Goal: Task Accomplishment & Management: Use online tool/utility

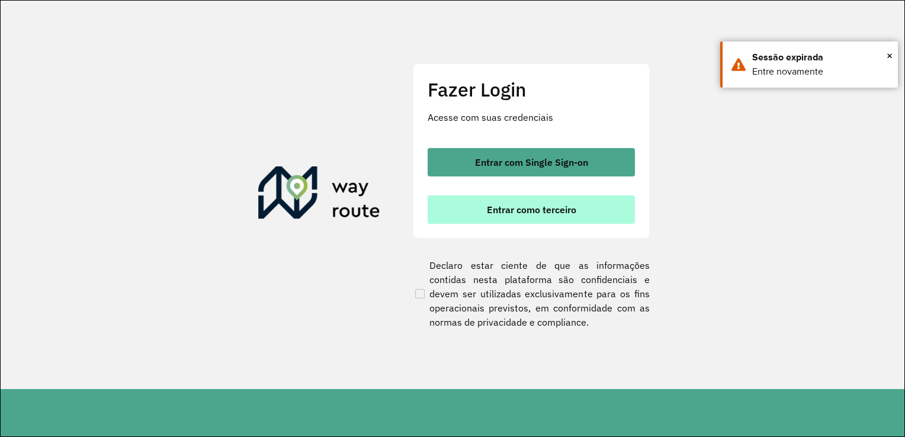
click at [491, 205] on span "Entrar como terceiro" at bounding box center [531, 209] width 89 height 9
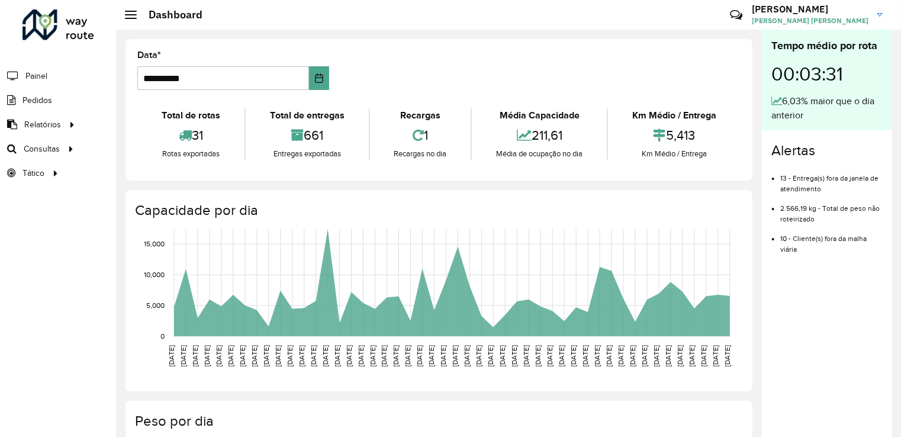
click at [593, 27] on hb-header "Dashboard Críticas? Dúvidas? Elogios? Sugestões? Entre em contato conosco! [PER…" at bounding box center [508, 15] width 785 height 30
click at [42, 153] on span "Consultas" at bounding box center [43, 149] width 38 height 12
click at [59, 145] on span "Consultas" at bounding box center [43, 149] width 38 height 12
click at [207, 146] on link "Roteirização" at bounding box center [197, 149] width 145 height 24
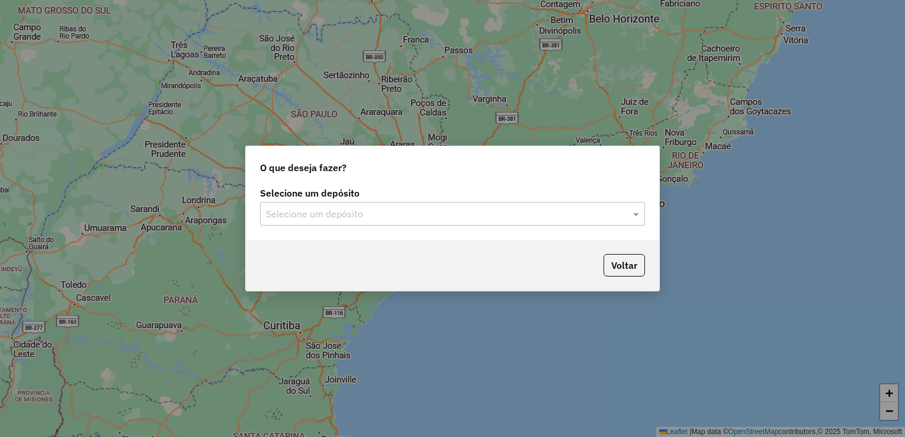
click at [378, 214] on input "text" at bounding box center [440, 214] width 349 height 14
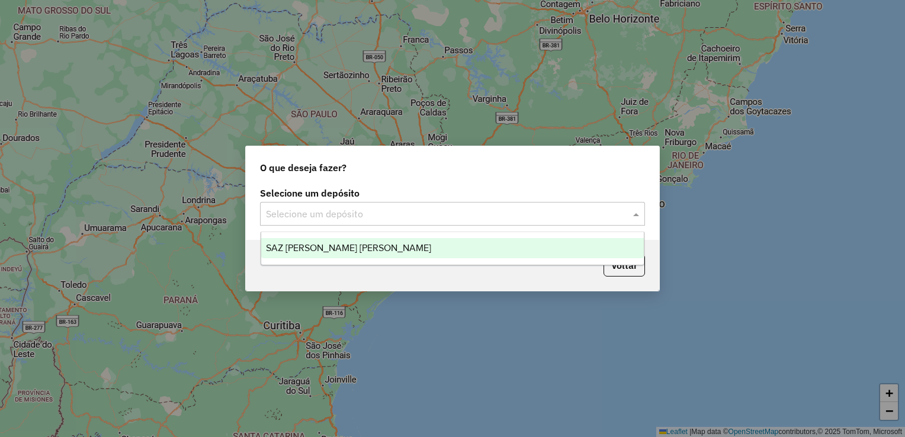
click at [339, 252] on span "SAZ PY Coronel Oviedo" at bounding box center [348, 248] width 165 height 10
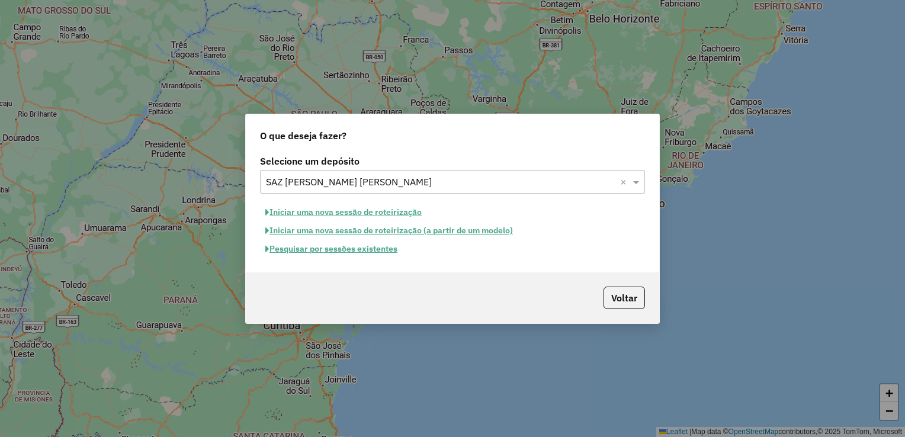
click at [364, 250] on button "Pesquisar por sessões existentes" at bounding box center [331, 249] width 143 height 18
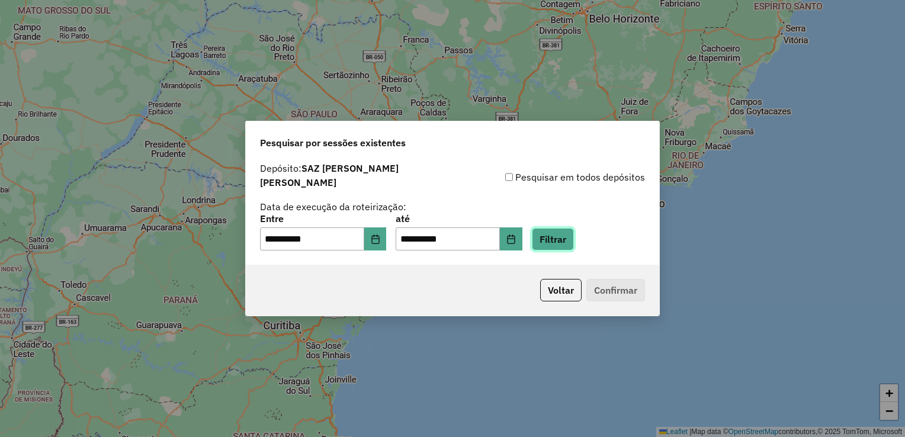
click at [566, 233] on button "Filtrar" at bounding box center [553, 239] width 42 height 23
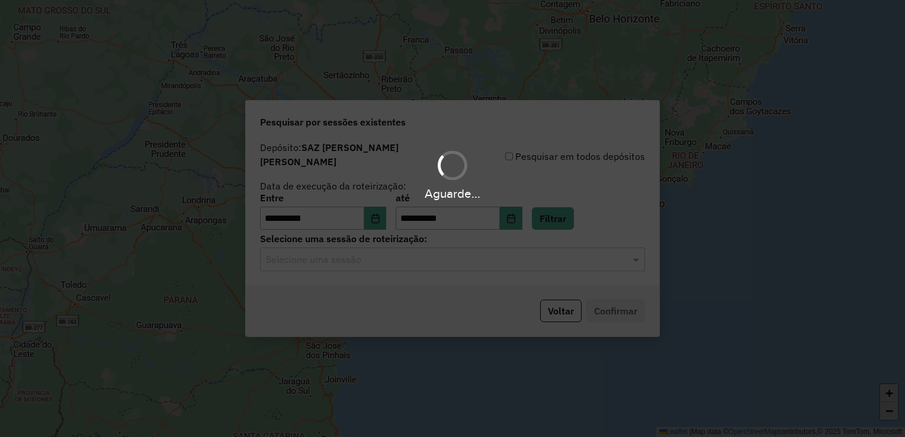
click at [358, 262] on hb-app "**********" at bounding box center [452, 218] width 905 height 437
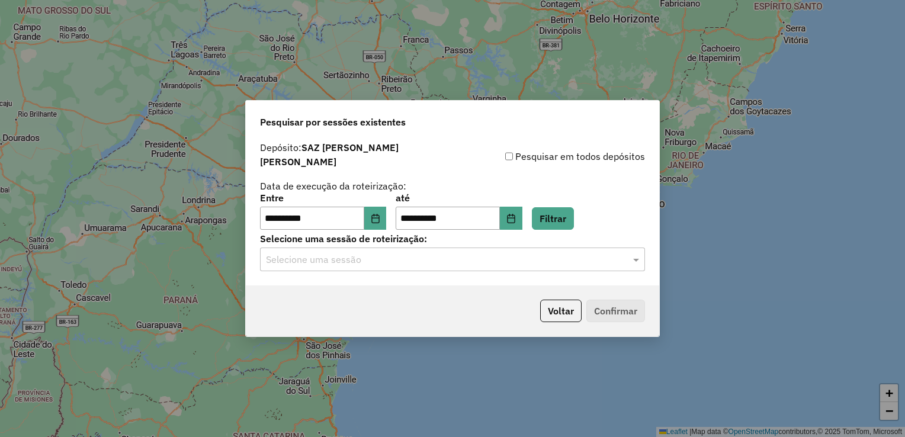
click at [389, 255] on input "text" at bounding box center [440, 260] width 349 height 14
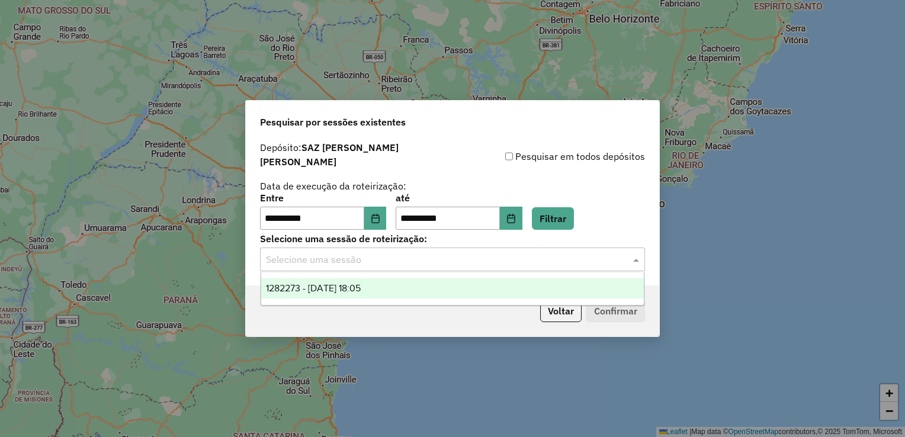
click at [361, 284] on span "1282273 - 25/09/2025 18:05" at bounding box center [313, 288] width 95 height 10
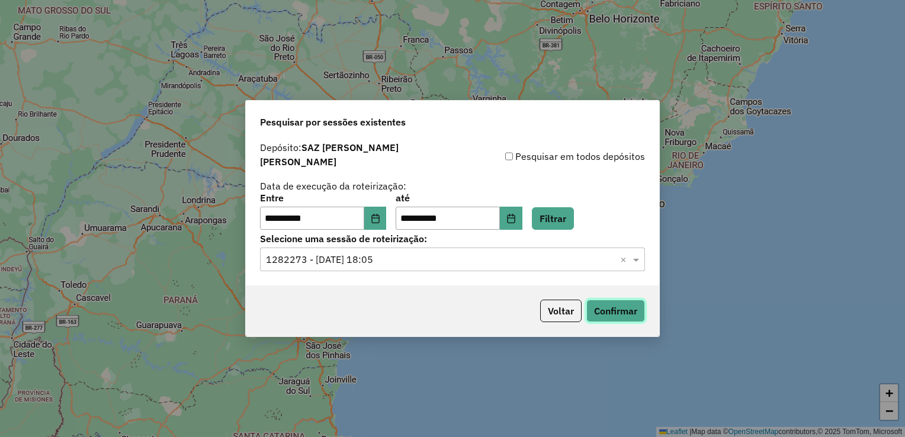
click at [612, 307] on button "Confirmar" at bounding box center [615, 311] width 59 height 23
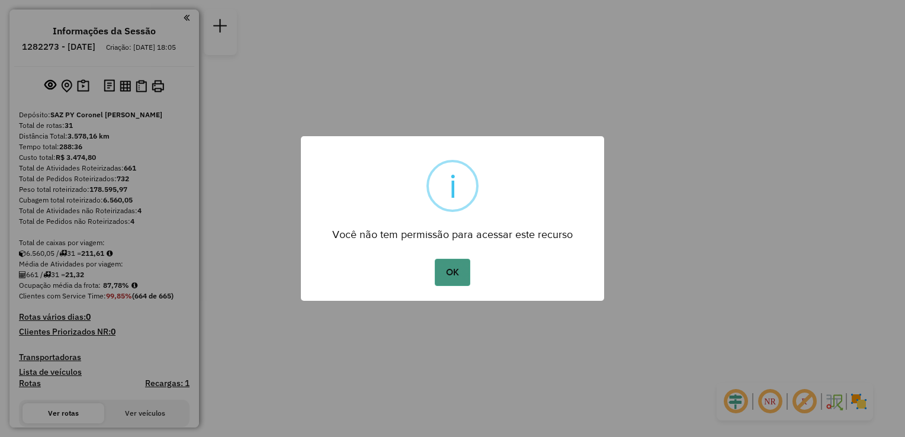
click at [455, 272] on button "OK" at bounding box center [452, 272] width 35 height 27
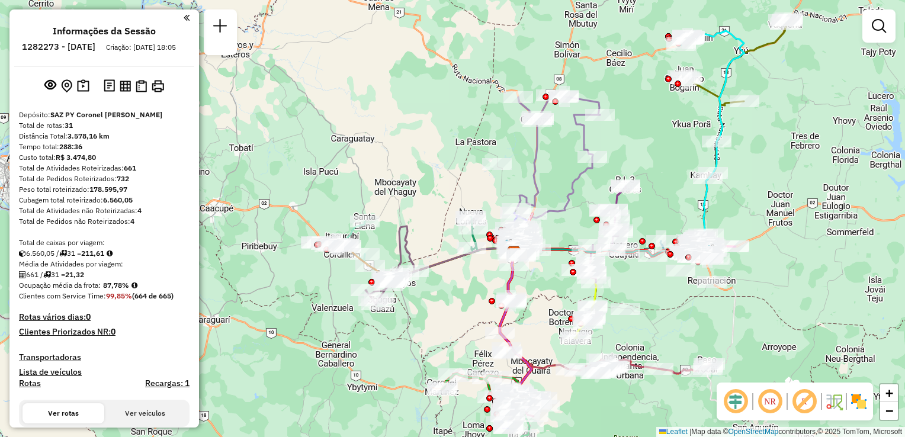
drag, startPoint x: 732, startPoint y: 215, endPoint x: 794, endPoint y: 250, distance: 70.8
click at [794, 250] on div "Janela de atendimento Grade de atendimento Capacidade Transportadoras Veículos …" at bounding box center [452, 218] width 905 height 437
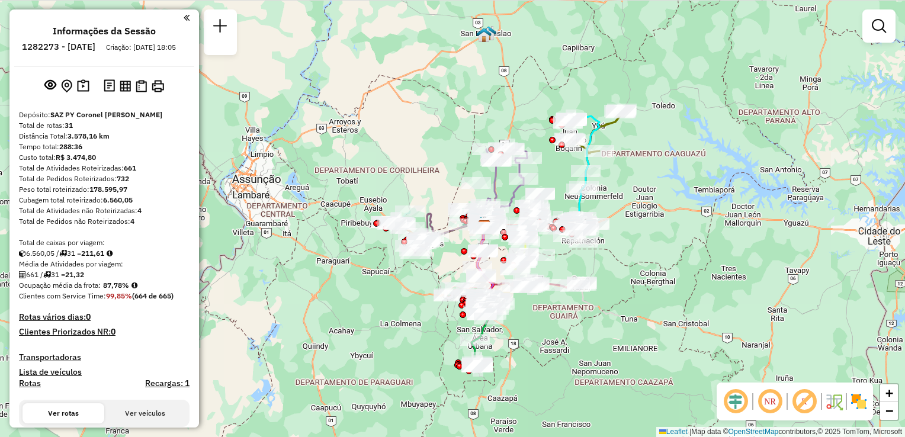
drag, startPoint x: 551, startPoint y: 255, endPoint x: 578, endPoint y: 259, distance: 27.0
click at [578, 259] on div "Janela de atendimento Grade de atendimento Capacidade Transportadoras Veículos …" at bounding box center [452, 218] width 905 height 437
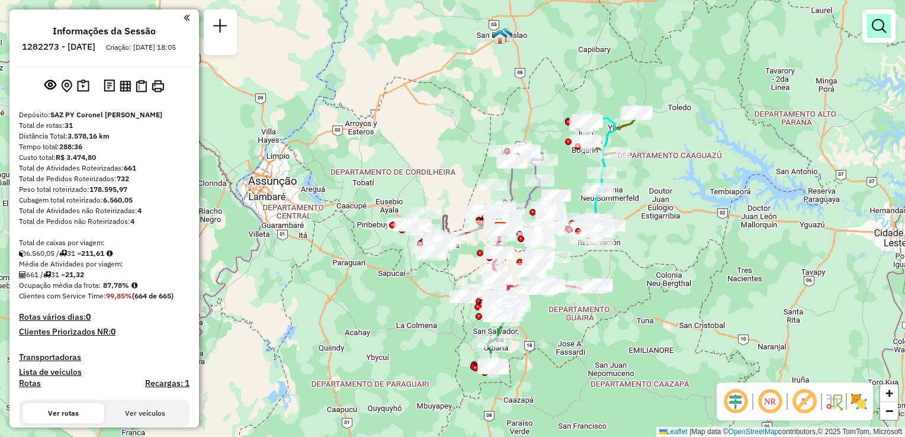
click at [871, 27] on link at bounding box center [879, 26] width 24 height 24
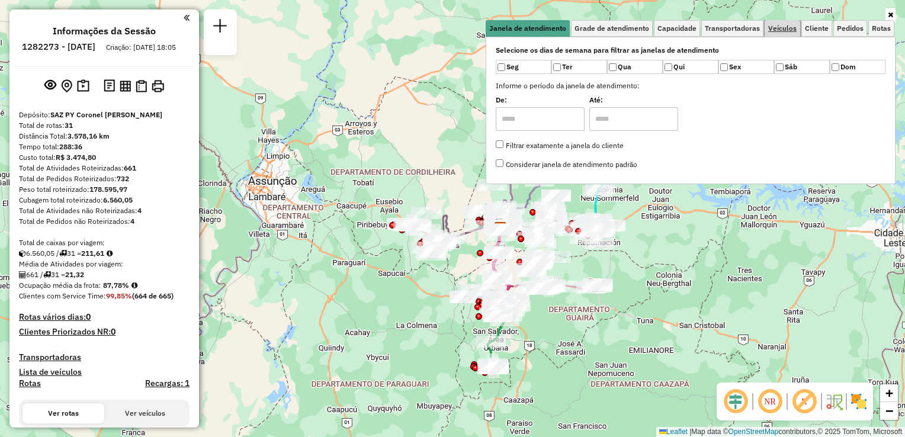
click at [784, 32] on span "Veículos" at bounding box center [782, 28] width 28 height 7
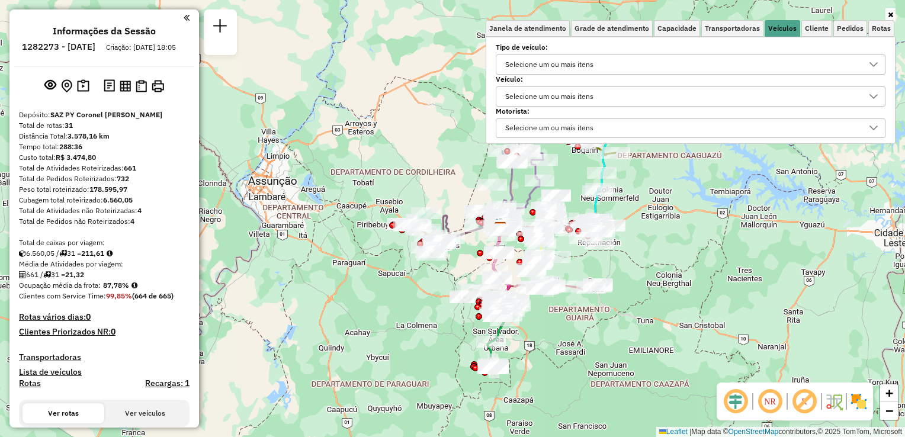
click at [566, 65] on div "Selecione um ou mais itens" at bounding box center [549, 64] width 97 height 19
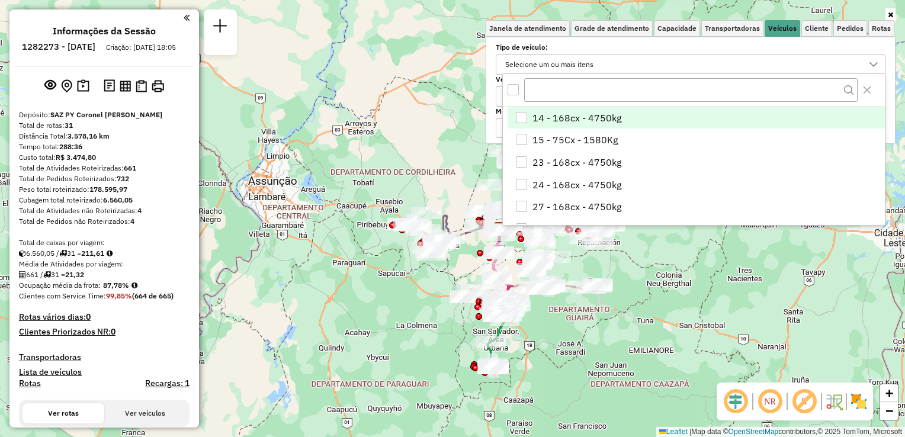
scroll to position [7, 42]
click at [570, 89] on input "text" at bounding box center [690, 90] width 333 height 24
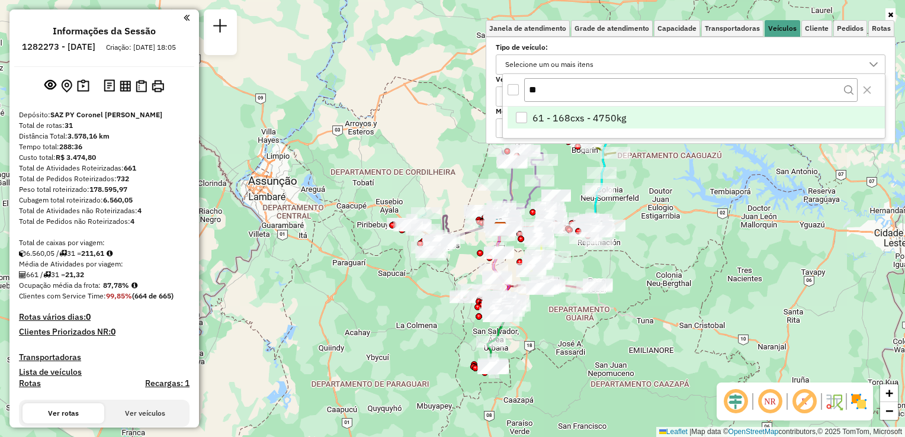
type input "**"
click at [538, 114] on span "61 - 168cxs - 4750kg" at bounding box center [579, 118] width 94 height 14
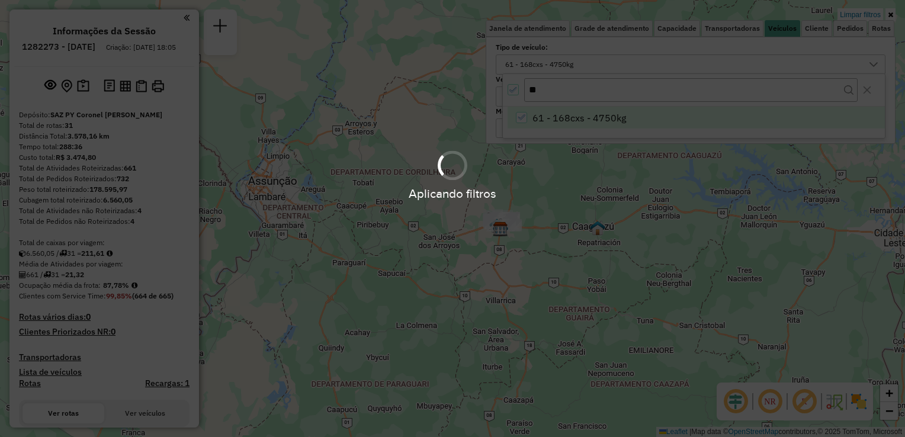
click at [689, 211] on div "Aplicando filtros" at bounding box center [452, 218] width 905 height 437
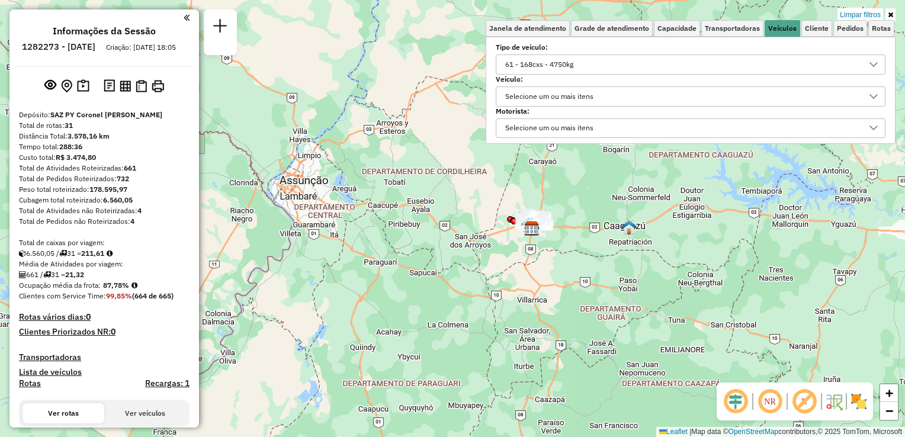
drag, startPoint x: 544, startPoint y: 204, endPoint x: 602, endPoint y: 203, distance: 58.1
click at [602, 203] on div "Limpar filtros Janela de atendimento Grade de atendimento Capacidade Transporta…" at bounding box center [452, 218] width 905 height 437
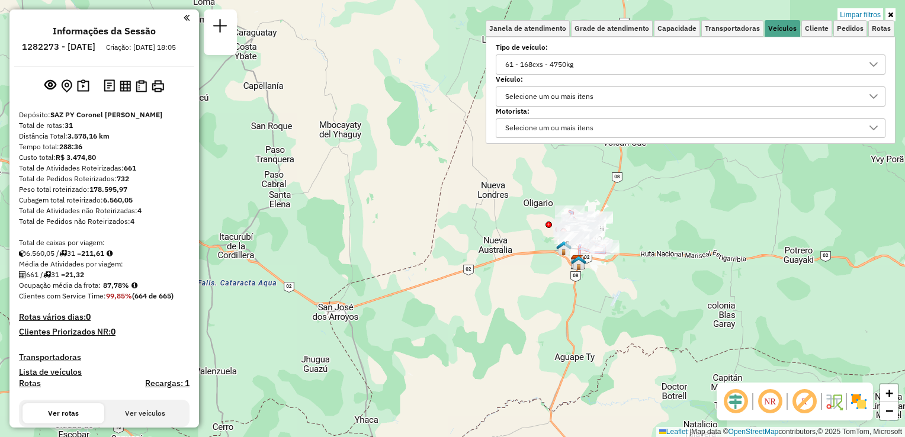
drag, startPoint x: 555, startPoint y: 224, endPoint x: 634, endPoint y: 229, distance: 79.5
click at [634, 229] on div "Limpar filtros Janela de atendimento Grade de atendimento Capacidade Transporta…" at bounding box center [452, 218] width 905 height 437
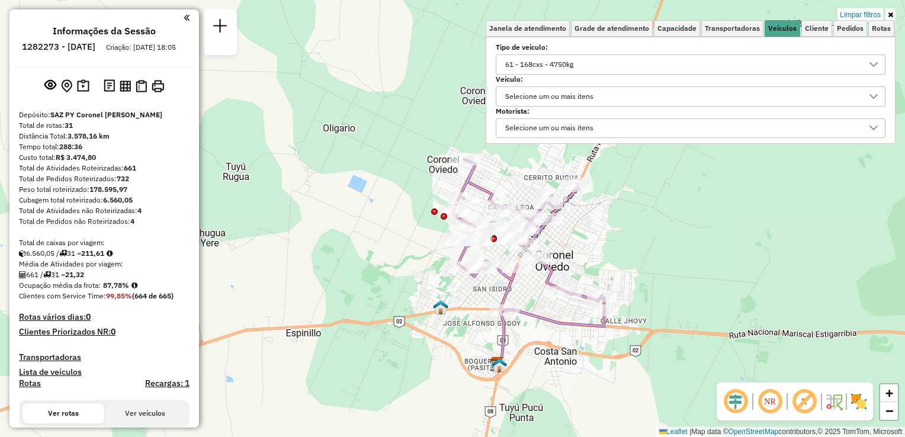
drag, startPoint x: 614, startPoint y: 237, endPoint x: 612, endPoint y: 251, distance: 13.7
click at [614, 251] on div "Limpar filtros Janela de atendimento Grade de atendimento Capacidade Transporta…" at bounding box center [452, 218] width 905 height 437
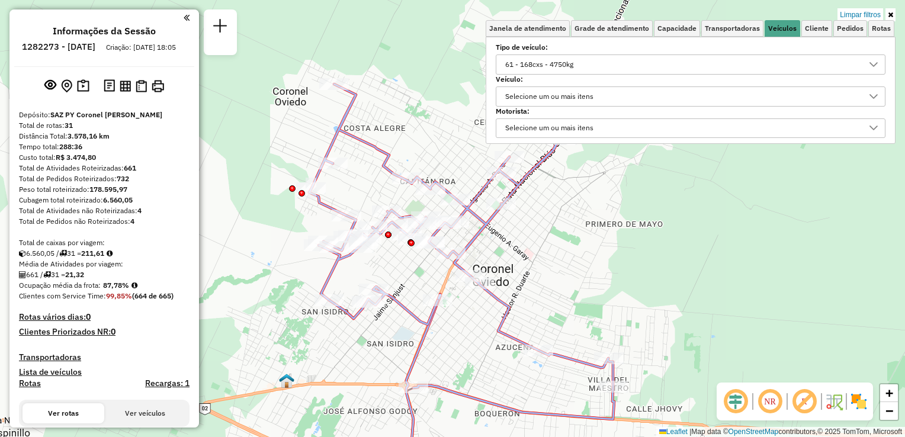
drag, startPoint x: 613, startPoint y: 228, endPoint x: 629, endPoint y: 218, distance: 18.9
click at [629, 218] on div "Limpar filtros Janela de atendimento Grade de atendimento Capacidade Transporta…" at bounding box center [452, 218] width 905 height 437
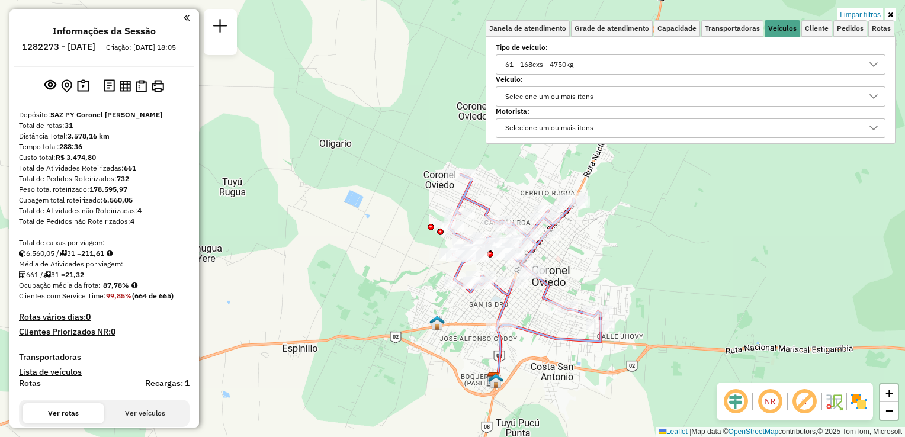
drag, startPoint x: 609, startPoint y: 222, endPoint x: 604, endPoint y: 227, distance: 8.0
click at [604, 227] on div "Limpar filtros Janela de atendimento Grade de atendimento Capacidade Transporta…" at bounding box center [452, 218] width 905 height 437
click at [892, 14] on icon at bounding box center [890, 14] width 5 height 7
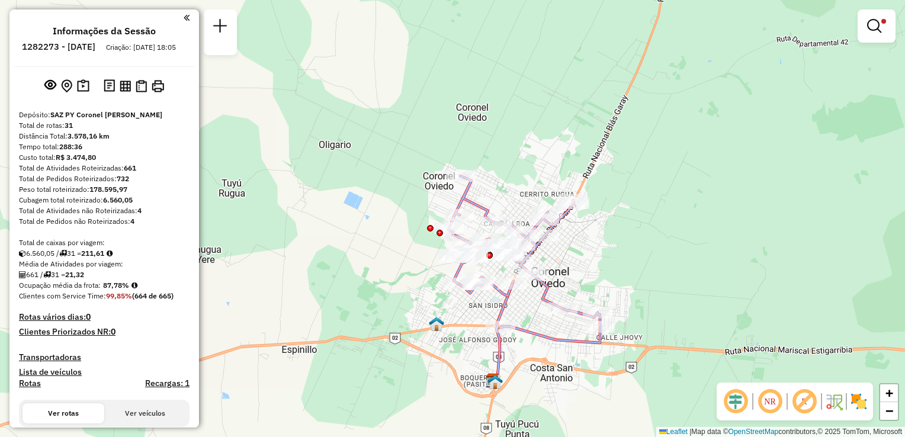
click at [642, 88] on div "Limpar filtros Janela de atendimento Grade de atendimento Capacidade Transporta…" at bounding box center [452, 218] width 905 height 437
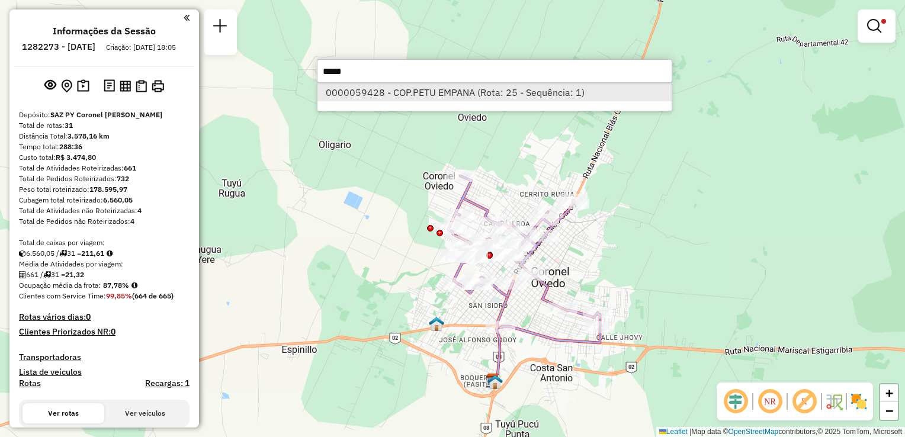
type input "*****"
click at [437, 90] on li "0000059428 - COP.PETU EMPANA (Rota: 25 - Sequência: 1)" at bounding box center [494, 93] width 354 height 18
select select "**********"
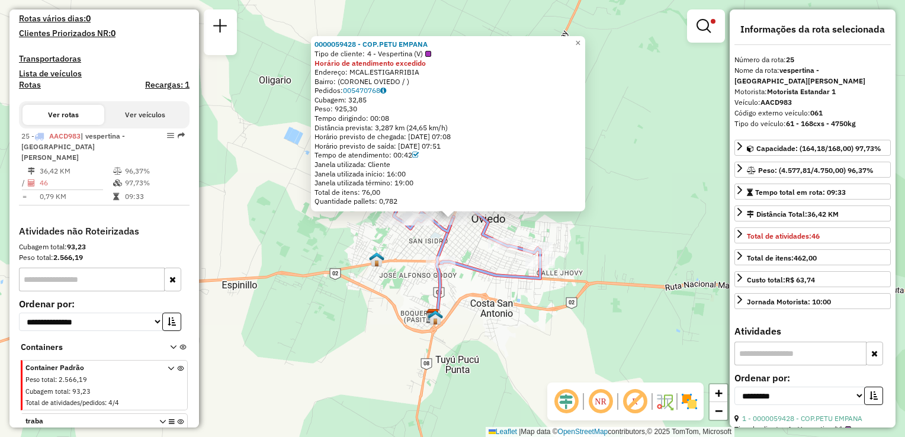
scroll to position [428, 0]
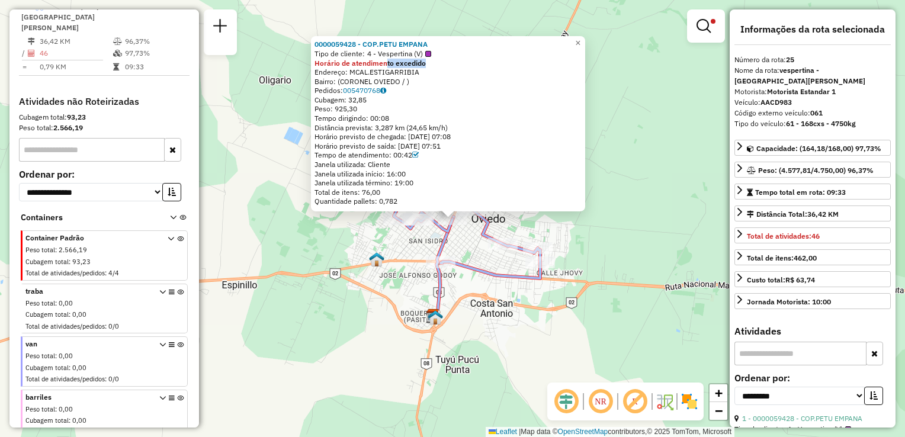
drag, startPoint x: 417, startPoint y: 64, endPoint x: 428, endPoint y: 64, distance: 11.3
click at [428, 64] on div "Horário de atendimento excedido" at bounding box center [447, 62] width 267 height 9
drag, startPoint x: 428, startPoint y: 64, endPoint x: 557, endPoint y: 84, distance: 130.1
click at [557, 84] on div "Bairro: (CORONEL OVIEDO / )" at bounding box center [447, 81] width 267 height 9
drag, startPoint x: 400, startPoint y: 60, endPoint x: 399, endPoint y: 53, distance: 7.3
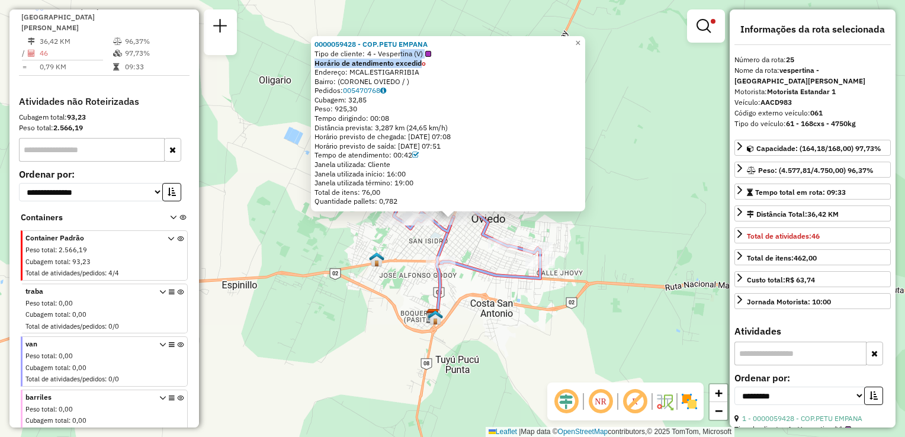
click at [399, 53] on div "0000059428 - COP.PETU EMPANA Tipo de cliente: 4 - Vespertina (V) Horário de ate…" at bounding box center [447, 123] width 267 height 166
drag, startPoint x: 399, startPoint y: 53, endPoint x: 460, endPoint y: 80, distance: 66.6
click at [460, 79] on div "Bairro: (CORONEL OVIEDO / )" at bounding box center [447, 81] width 267 height 9
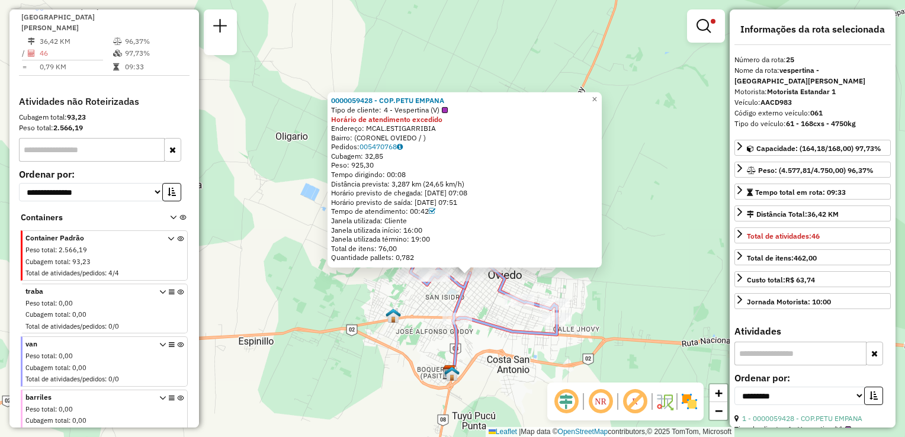
drag, startPoint x: 670, startPoint y: 176, endPoint x: 676, endPoint y: 191, distance: 15.4
click at [676, 191] on div "0000059428 - COP.PETU EMPANA Tipo de cliente: 4 - Vespertina (V) Horário de ate…" at bounding box center [452, 218] width 905 height 437
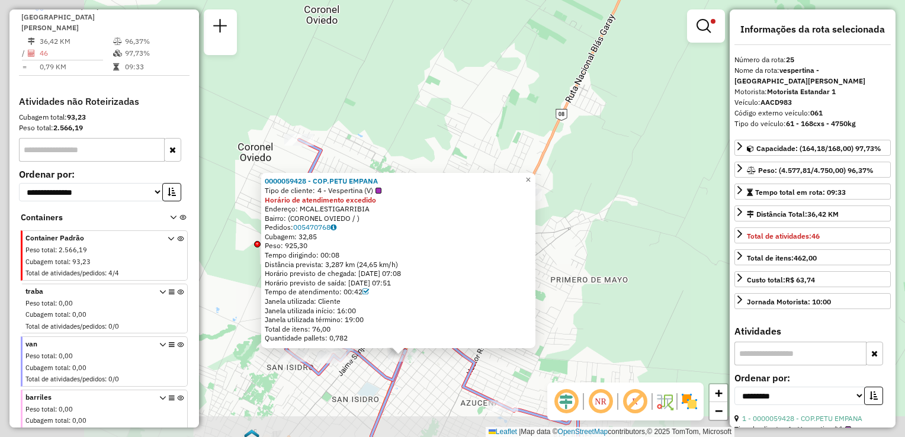
drag, startPoint x: 566, startPoint y: 207, endPoint x: 628, endPoint y: 195, distance: 63.3
click at [628, 195] on div "0000059428 - COP.PETU EMPANA Tipo de cliente: 4 - Vespertina (V) Horário de ate…" at bounding box center [452, 218] width 905 height 437
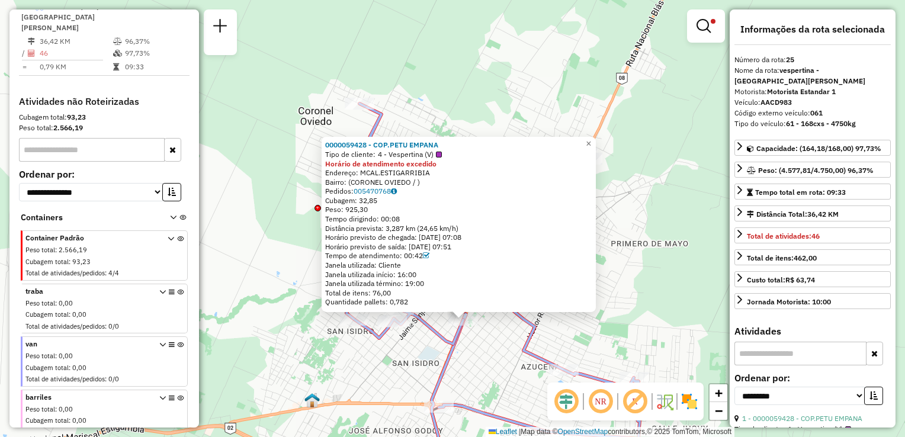
drag, startPoint x: 479, startPoint y: 97, endPoint x: 516, endPoint y: 69, distance: 46.6
click at [516, 69] on div "0000059428 - COP.PETU EMPANA Tipo de cliente: 4 - Vespertina (V) Horário de ate…" at bounding box center [452, 218] width 905 height 437
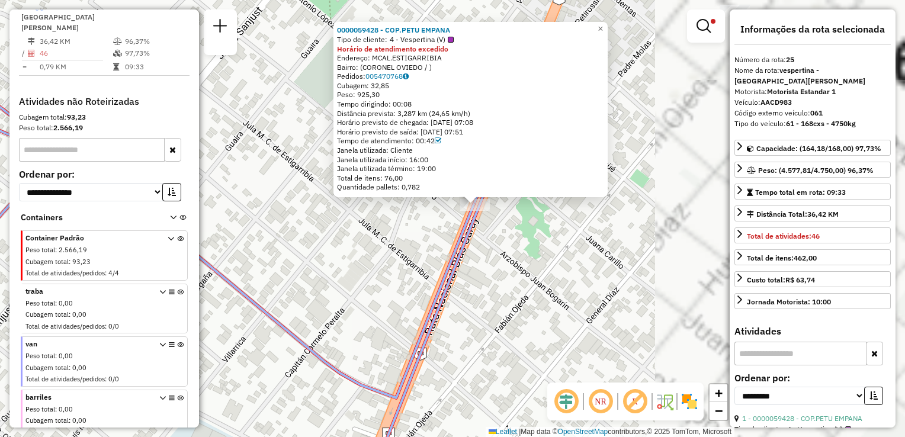
drag, startPoint x: 467, startPoint y: 262, endPoint x: 261, endPoint y: 243, distance: 207.0
click at [261, 243] on div "0000059428 - COP.PETU EMPANA Tipo de cliente: 4 - Vespertina (V) Horário de ate…" at bounding box center [452, 218] width 905 height 437
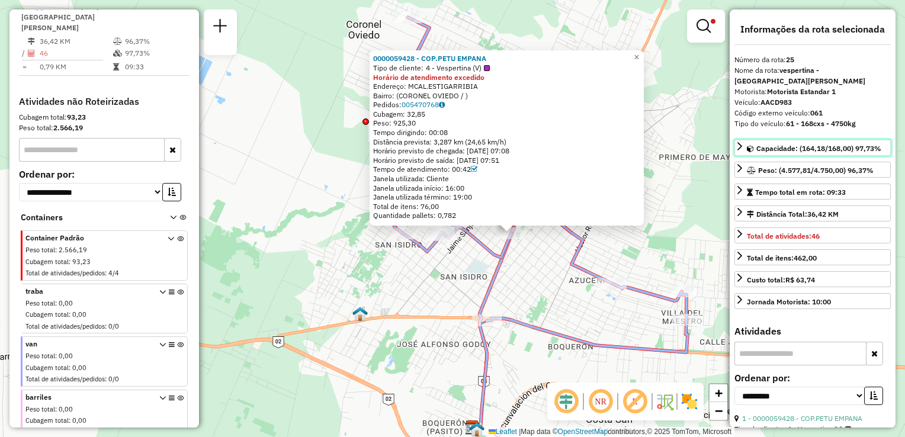
click at [829, 144] on span "Capacidade: (164,18/168,00) 97,73%" at bounding box center [818, 148] width 125 height 9
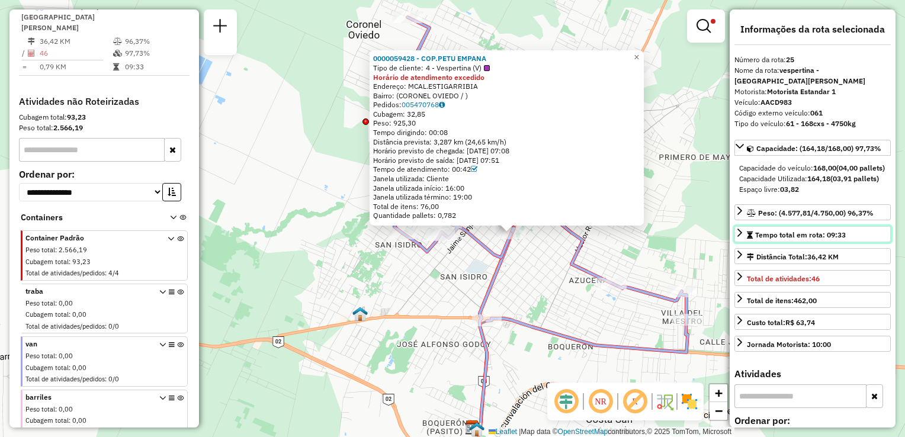
click at [752, 239] on em at bounding box center [750, 235] width 6 height 7
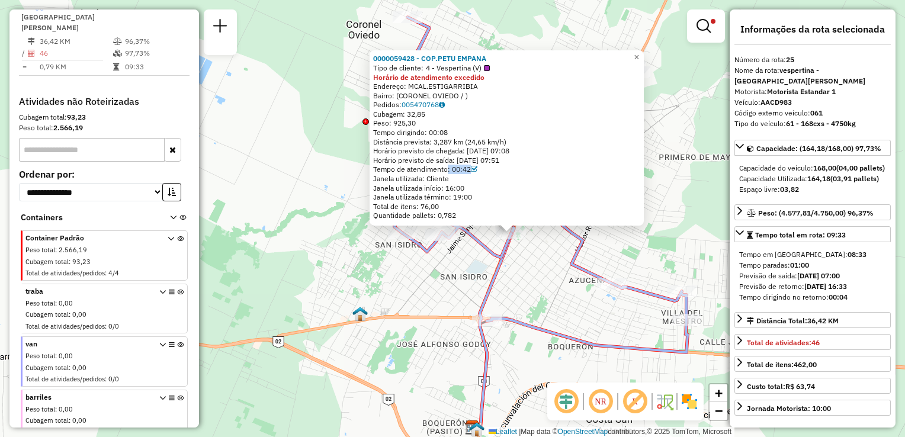
drag, startPoint x: 452, startPoint y: 170, endPoint x: 493, endPoint y: 171, distance: 40.3
click at [493, 171] on div "Tempo de atendimento: 00:42" at bounding box center [506, 169] width 267 height 9
drag, startPoint x: 493, startPoint y: 171, endPoint x: 496, endPoint y: 193, distance: 22.7
click at [496, 193] on div "Janela utilizada término: 19:00" at bounding box center [506, 196] width 267 height 9
click at [737, 142] on icon at bounding box center [739, 146] width 9 height 9
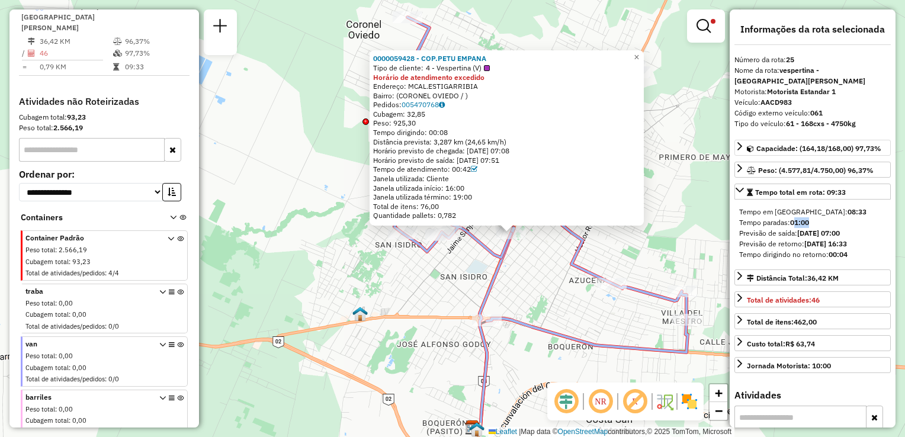
drag, startPoint x: 810, startPoint y: 214, endPoint x: 795, endPoint y: 211, distance: 15.7
click at [795, 217] on div "Tempo paradas: 01:00" at bounding box center [812, 222] width 147 height 11
drag, startPoint x: 795, startPoint y: 211, endPoint x: 828, endPoint y: 213, distance: 33.2
click at [828, 217] on div "Tempo paradas: 01:00" at bounding box center [812, 222] width 147 height 11
click at [739, 185] on icon at bounding box center [739, 189] width 9 height 9
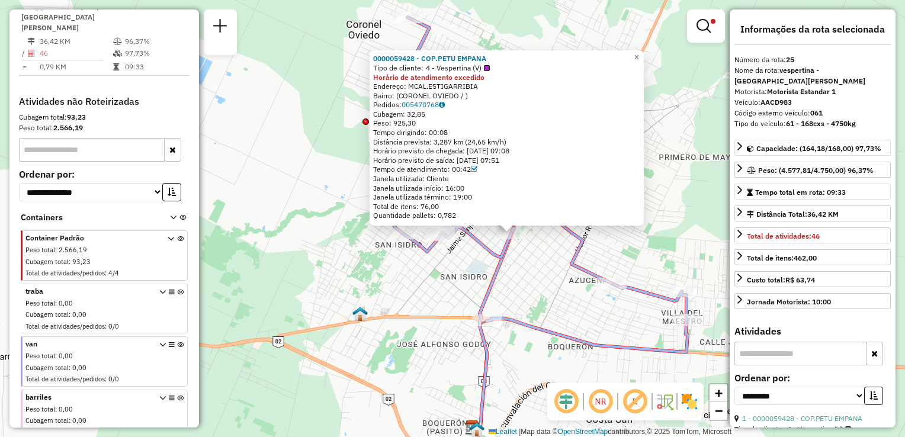
drag, startPoint x: 554, startPoint y: 76, endPoint x: 557, endPoint y: 89, distance: 12.7
click at [557, 89] on div "0000059428 - COP.PETU EMPANA Tipo de cliente: 4 - Vespertina (V) Horário de ate…" at bounding box center [506, 137] width 267 height 166
drag, startPoint x: 557, startPoint y: 89, endPoint x: 533, endPoint y: 125, distance: 43.2
click at [533, 125] on div "Peso: 925,30" at bounding box center [506, 122] width 267 height 9
click at [741, 142] on icon at bounding box center [739, 146] width 9 height 9
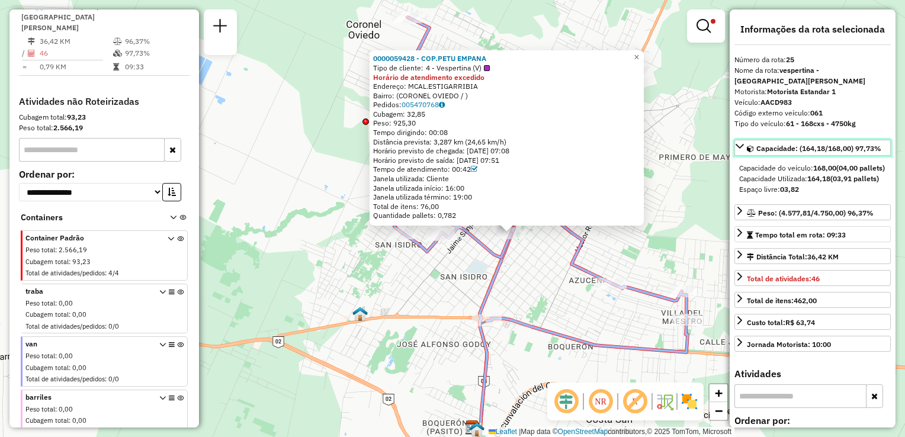
click at [762, 144] on span "Capacidade: (164,18/168,00) 97,73%" at bounding box center [818, 148] width 125 height 9
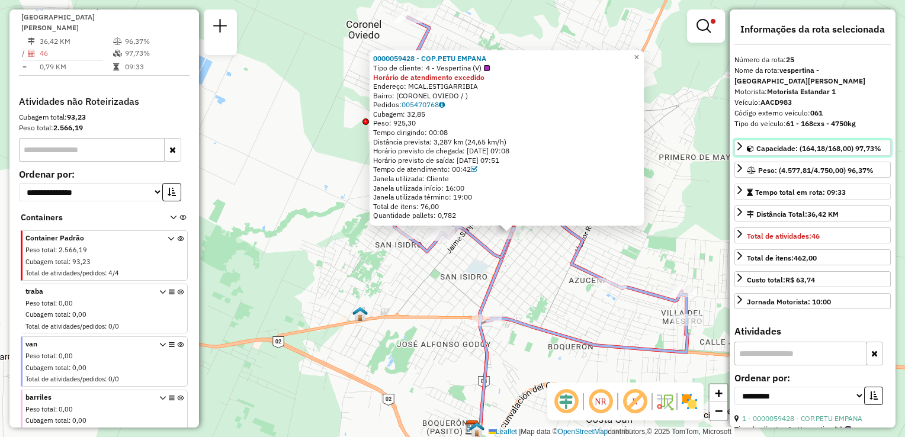
click at [749, 145] on em at bounding box center [750, 148] width 7 height 7
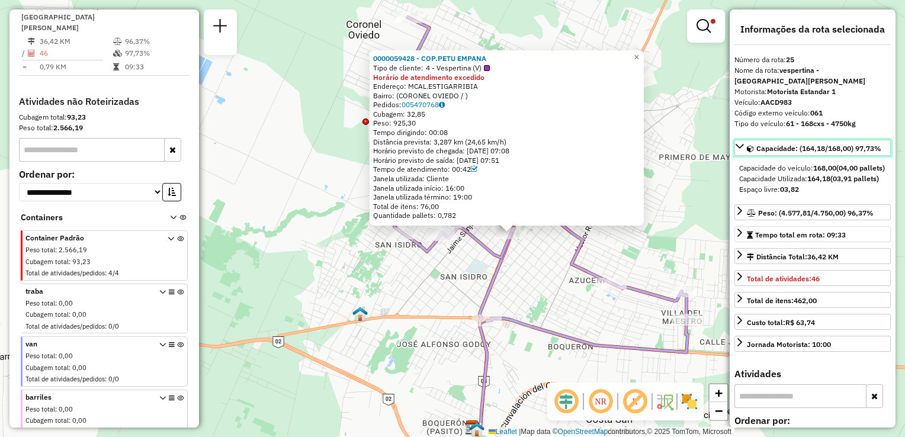
click at [738, 142] on icon at bounding box center [739, 146] width 9 height 9
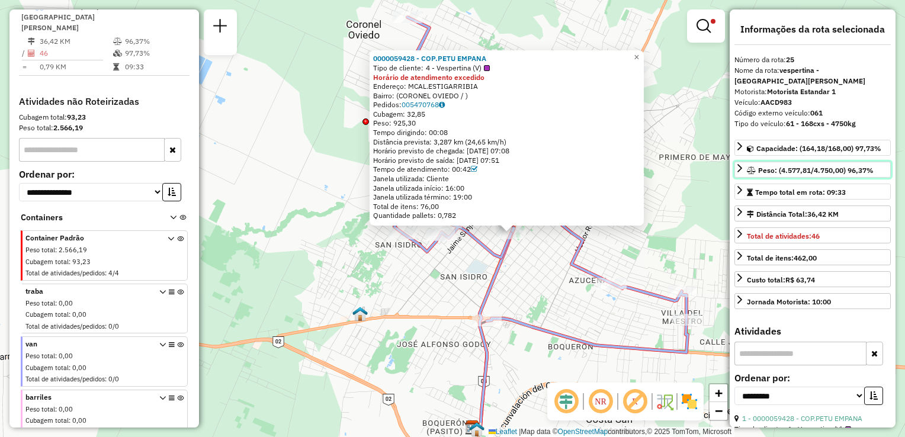
click at [741, 164] on icon at bounding box center [739, 168] width 5 height 8
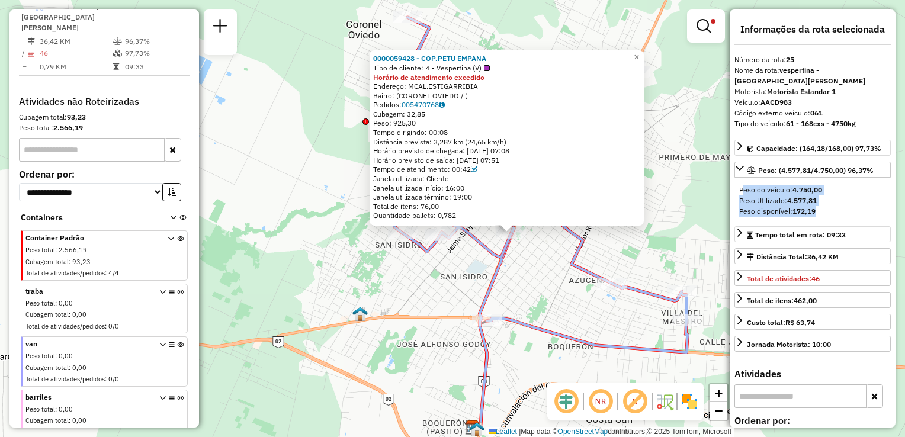
drag, startPoint x: 822, startPoint y: 199, endPoint x: 739, endPoint y: 178, distance: 85.5
click at [739, 180] on div "Peso do veículo: 4.750,00 Peso Utilizado: 4.577,81 Peso disponível: 172,19" at bounding box center [812, 200] width 156 height 41
click at [754, 185] on span "Peso do veículo: 4.750,00" at bounding box center [780, 189] width 83 height 9
drag, startPoint x: 740, startPoint y: 179, endPoint x: 822, endPoint y: 201, distance: 85.2
click at [821, 201] on div "Peso do veículo: 4.750,00 Peso Utilizado: 4.577,81 Peso disponível: 172,19" at bounding box center [812, 200] width 156 height 41
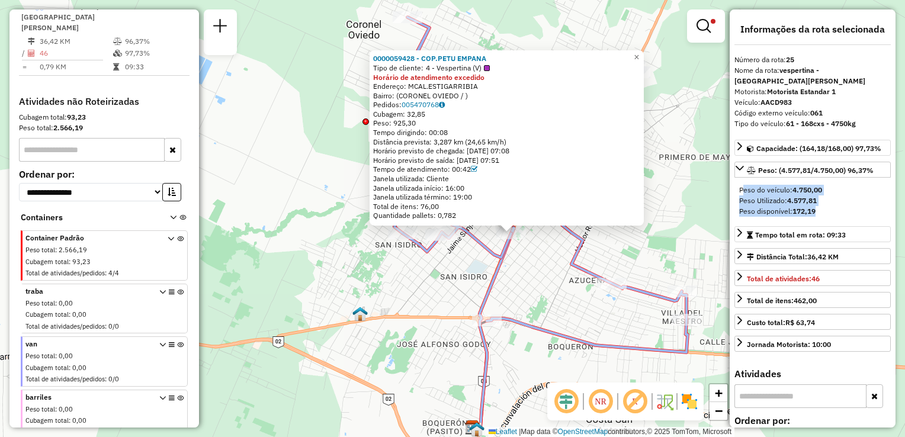
drag, startPoint x: 822, startPoint y: 201, endPoint x: 833, endPoint y: 202, distance: 11.3
click at [833, 206] on div "Peso disponível: 172,19" at bounding box center [812, 211] width 147 height 11
click at [820, 206] on div "Peso disponível: 172,19" at bounding box center [812, 211] width 147 height 11
drag, startPoint x: 815, startPoint y: 199, endPoint x: 737, endPoint y: 179, distance: 80.6
click at [737, 180] on div "Peso do veículo: 4.750,00 Peso Utilizado: 4.577,81 Peso disponível: 172,19" at bounding box center [812, 200] width 156 height 41
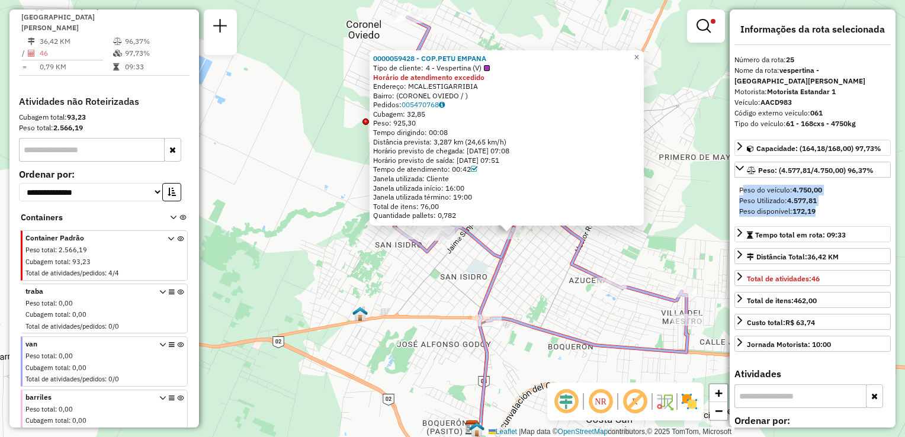
drag, startPoint x: 737, startPoint y: 179, endPoint x: 830, endPoint y: 197, distance: 94.7
click at [831, 206] on div "Peso disponível: 172,19" at bounding box center [812, 211] width 147 height 11
click at [819, 206] on div "Peso disponível: 172,19" at bounding box center [812, 211] width 147 height 11
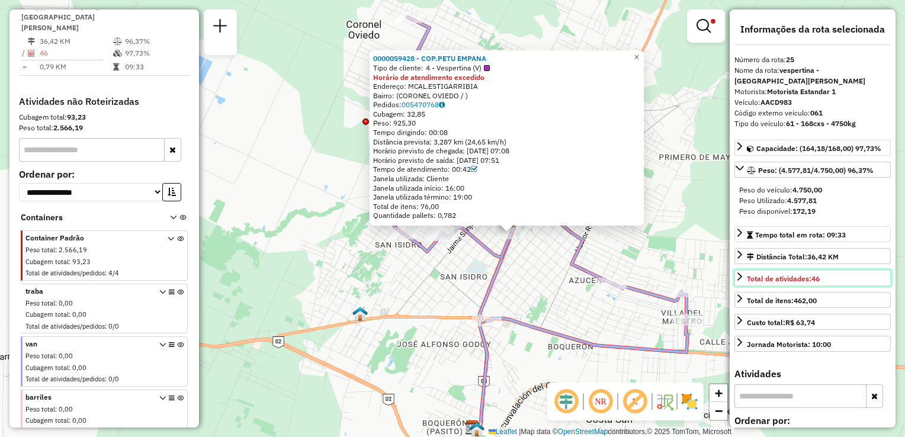
click at [778, 274] on span "Total de atividades: 46" at bounding box center [783, 278] width 73 height 9
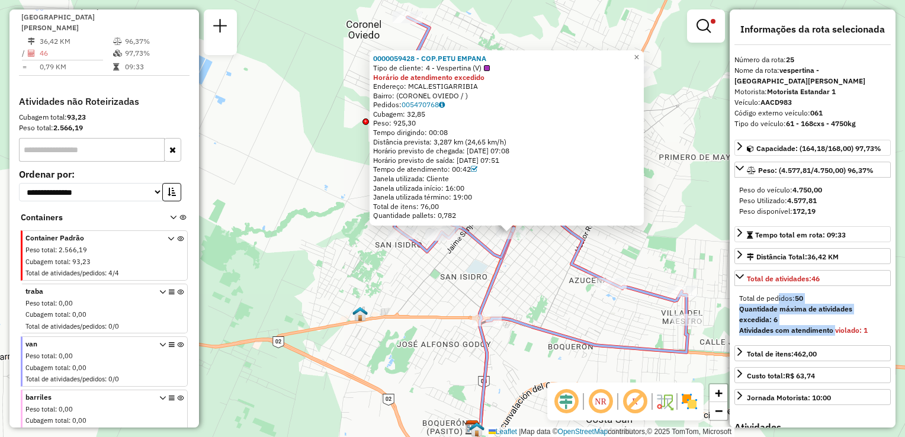
drag, startPoint x: 775, startPoint y: 287, endPoint x: 840, endPoint y: 316, distance: 70.8
click at [839, 316] on div "Total de pedidos: 50 Quantidade máxima de atividades excedida: 6 Atividades com…" at bounding box center [812, 314] width 156 height 52
drag, startPoint x: 840, startPoint y: 316, endPoint x: 791, endPoint y: 306, distance: 49.6
click at [791, 306] on div "Quantidade máxima de atividades excedida: 6" at bounding box center [812, 314] width 147 height 21
click at [827, 326] on strong "Atividades com atendimento violado: 1" at bounding box center [803, 330] width 129 height 9
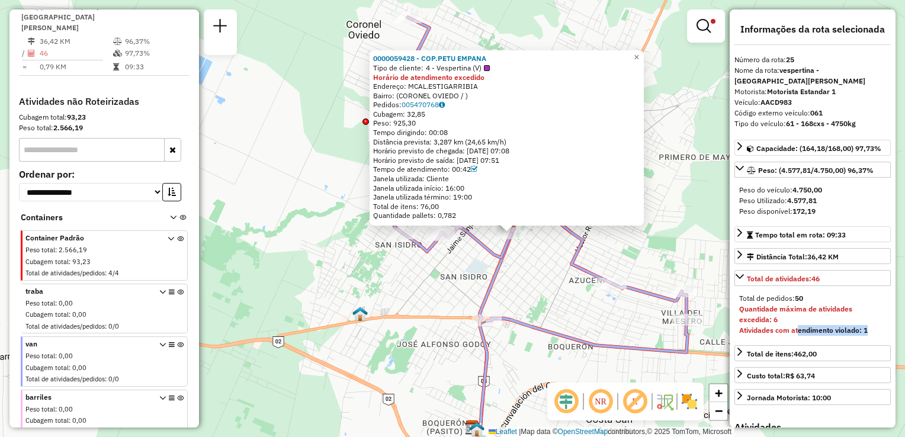
drag, startPoint x: 868, startPoint y: 320, endPoint x: 798, endPoint y: 323, distance: 70.0
click at [798, 325] on div "Atividades com atendimento violado: 1" at bounding box center [812, 330] width 147 height 11
click at [801, 304] on strong "Quantidade máxima de atividades excedida: 6" at bounding box center [795, 314] width 113 height 20
click at [829, 367] on link "Custo total: R$ 63,74" at bounding box center [812, 375] width 156 height 16
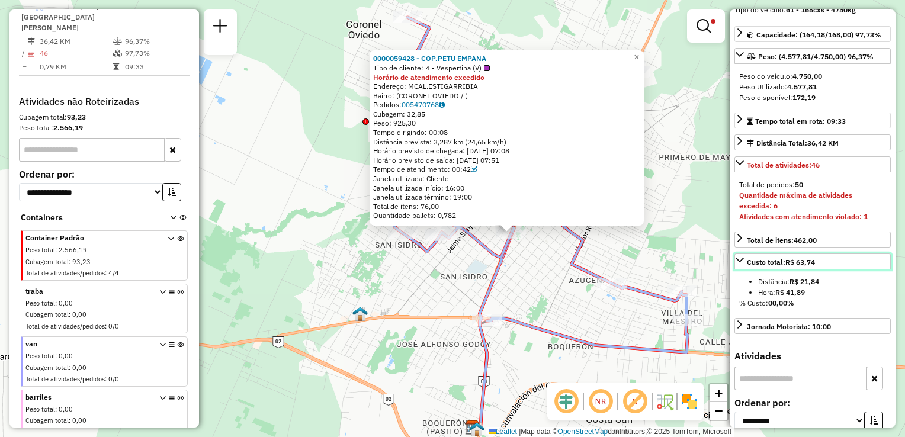
scroll to position [118, 0]
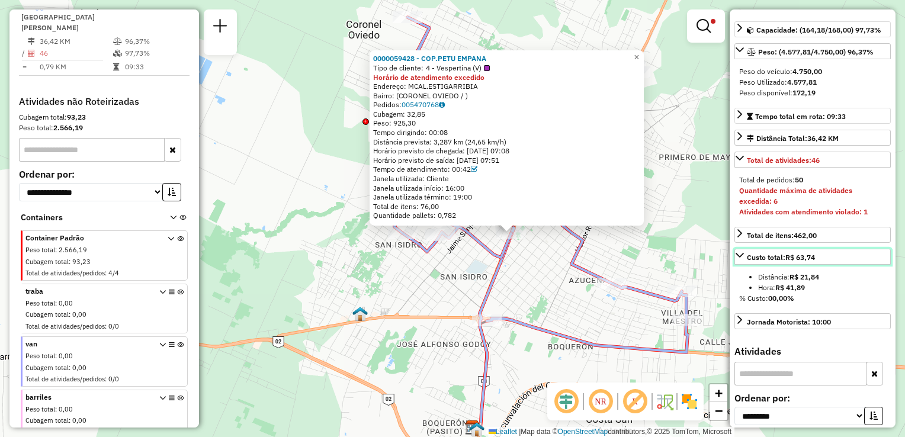
click at [740, 253] on icon at bounding box center [740, 255] width 8 height 5
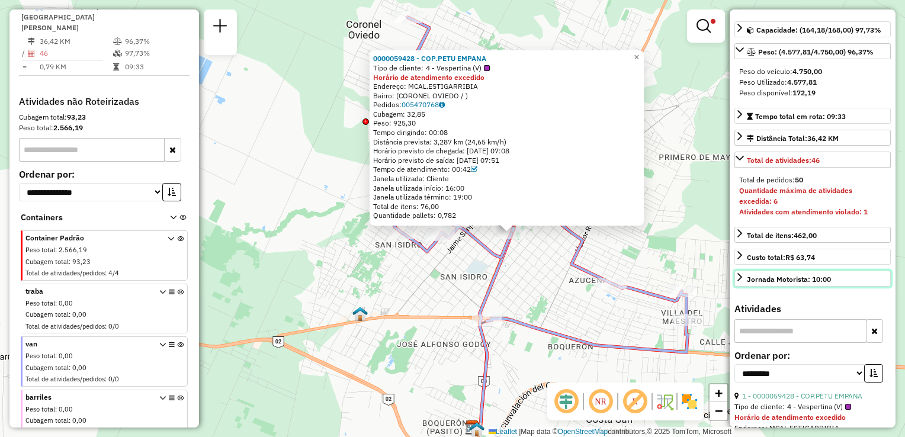
click at [747, 274] on div "Jornada Motorista: 10:00" at bounding box center [789, 279] width 84 height 11
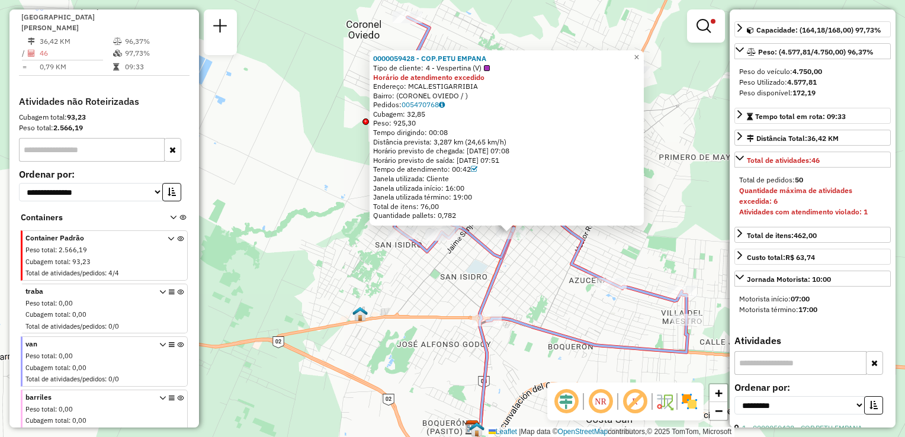
drag, startPoint x: 775, startPoint y: 290, endPoint x: 824, endPoint y: 300, distance: 50.6
click at [824, 300] on div "Motorista início: 07:00 Motorista término: 17:00" at bounding box center [812, 304] width 156 height 31
drag, startPoint x: 824, startPoint y: 300, endPoint x: 785, endPoint y: 295, distance: 39.4
click at [785, 304] on div "Motorista término: 17:00" at bounding box center [812, 309] width 147 height 11
click at [743, 271] on link "Jornada Motorista: 10:00" at bounding box center [812, 279] width 156 height 16
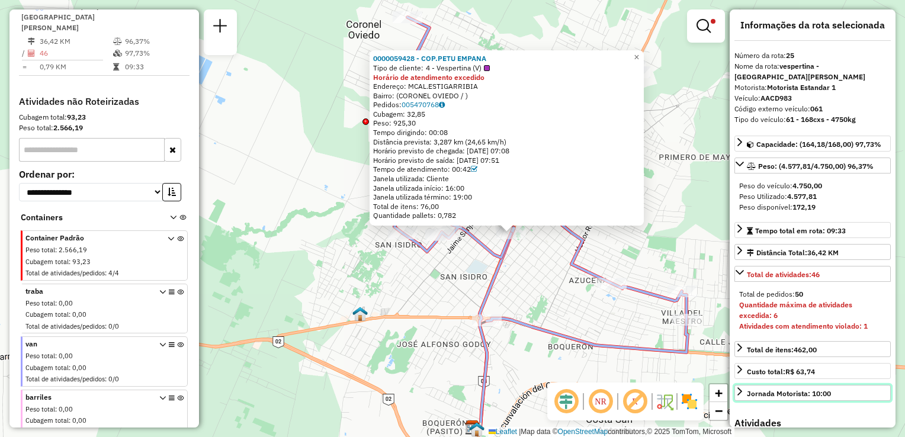
scroll to position [0, 0]
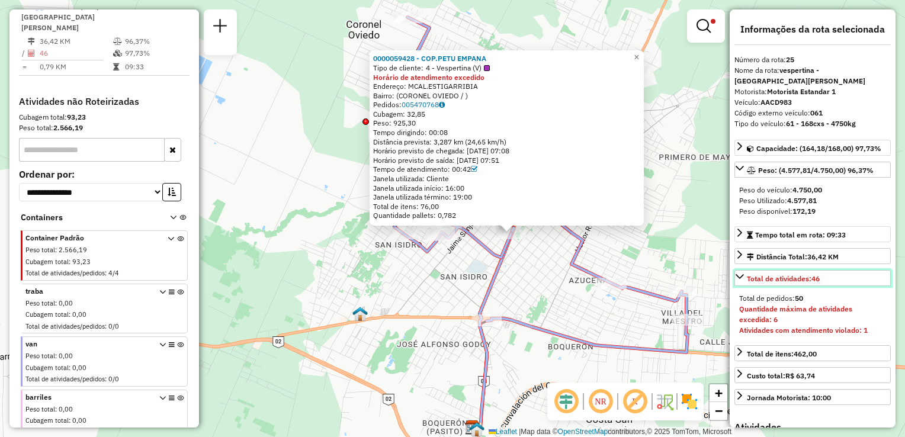
click at [739, 272] on icon at bounding box center [739, 276] width 9 height 9
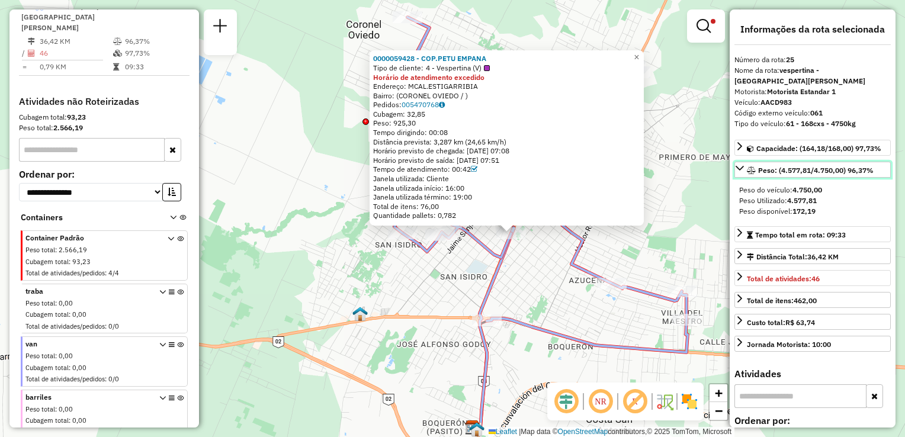
click at [741, 163] on icon at bounding box center [739, 167] width 9 height 9
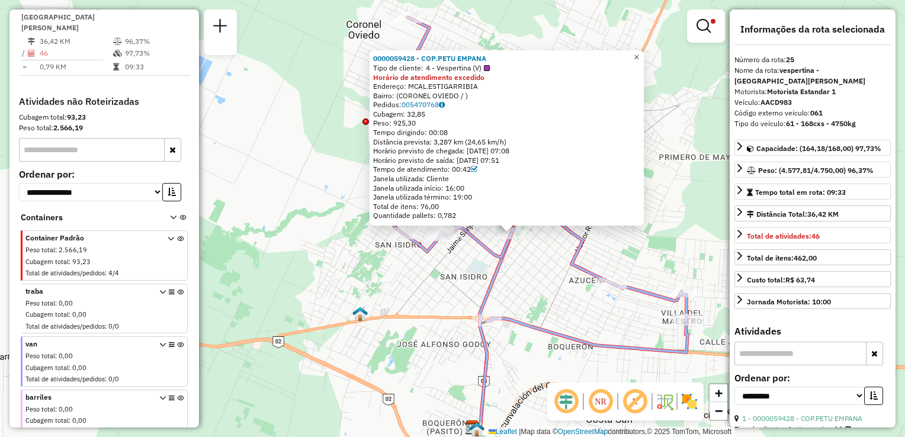
click at [639, 52] on span "×" at bounding box center [636, 57] width 5 height 10
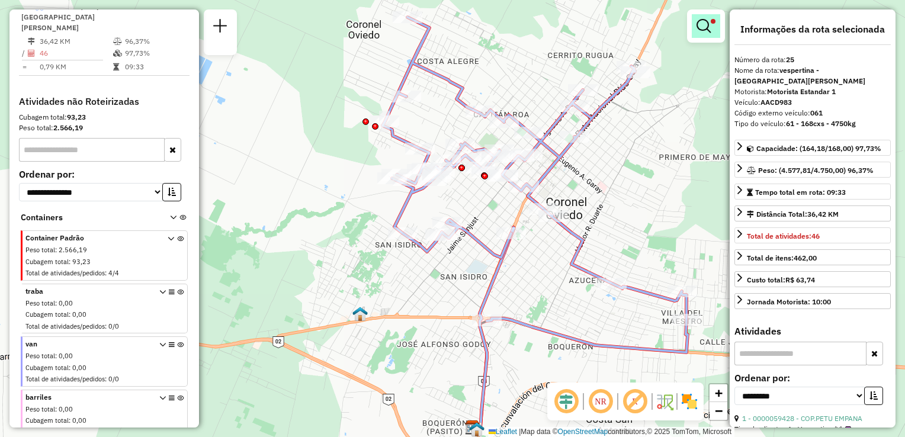
click at [699, 25] on em at bounding box center [703, 26] width 14 height 14
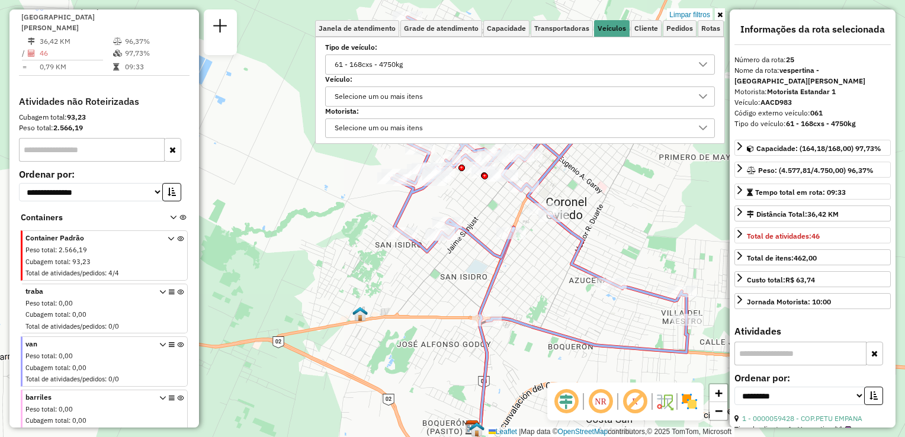
click at [425, 65] on div "61 - 168cxs - 4750kg" at bounding box center [510, 64] width 361 height 19
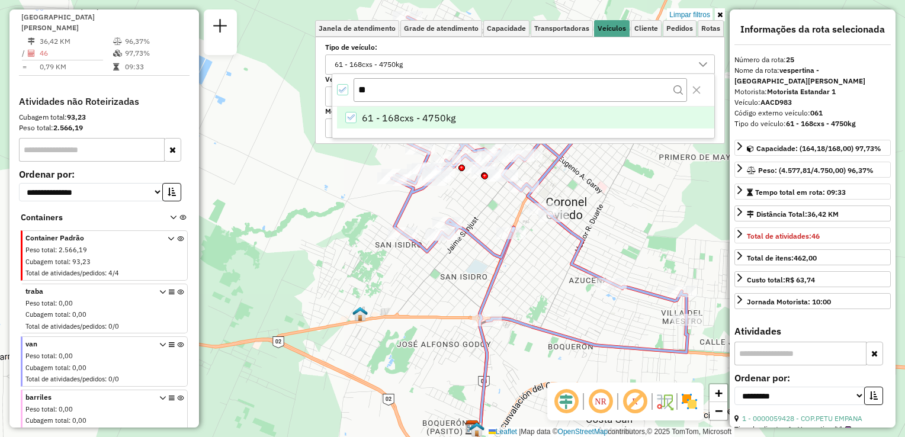
click at [355, 114] on div "61 - 168cxs - 4750kg" at bounding box center [350, 117] width 11 height 11
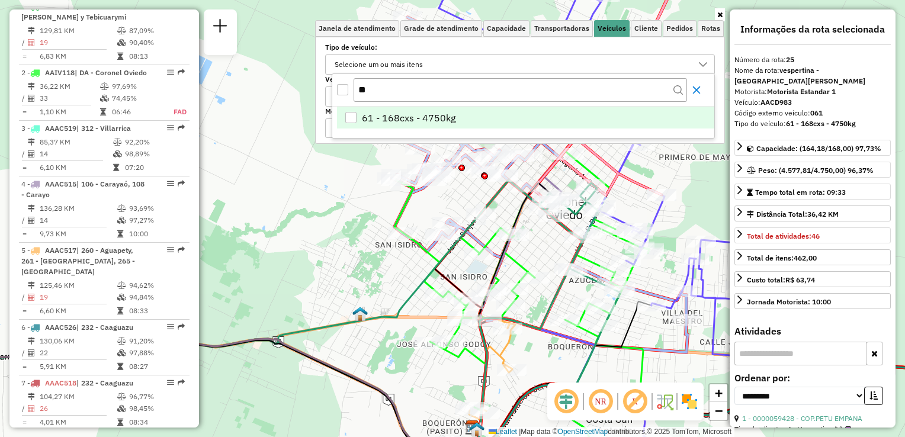
click at [700, 94] on icon "Close" at bounding box center [696, 89] width 9 height 9
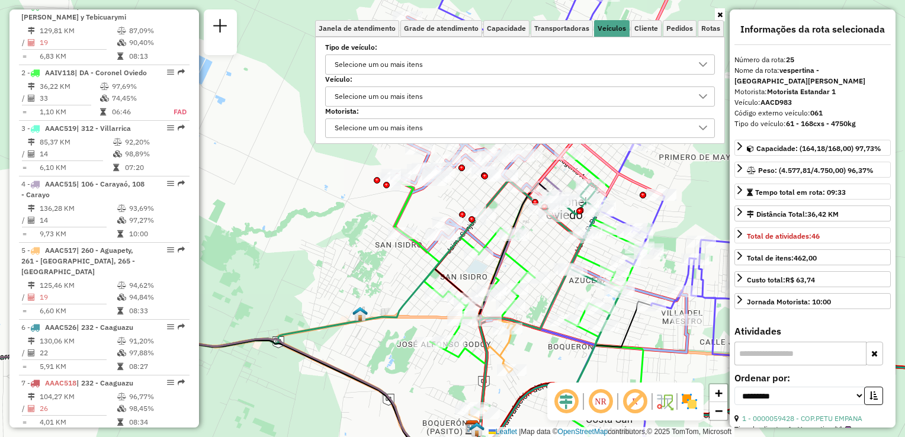
scroll to position [1953, 0]
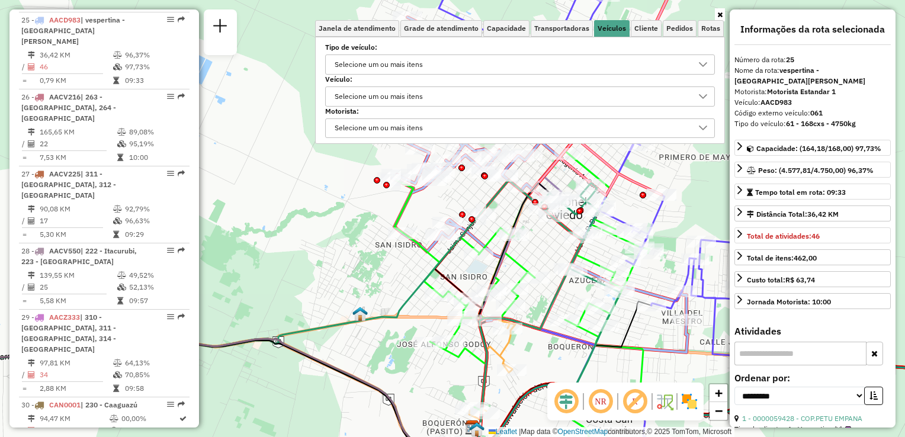
click at [464, 59] on div "Selecione um ou mais itens" at bounding box center [510, 64] width 361 height 19
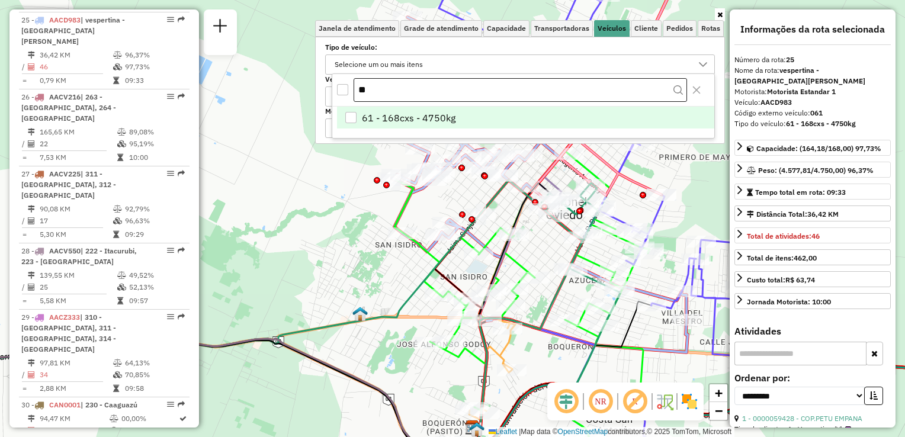
type input "*"
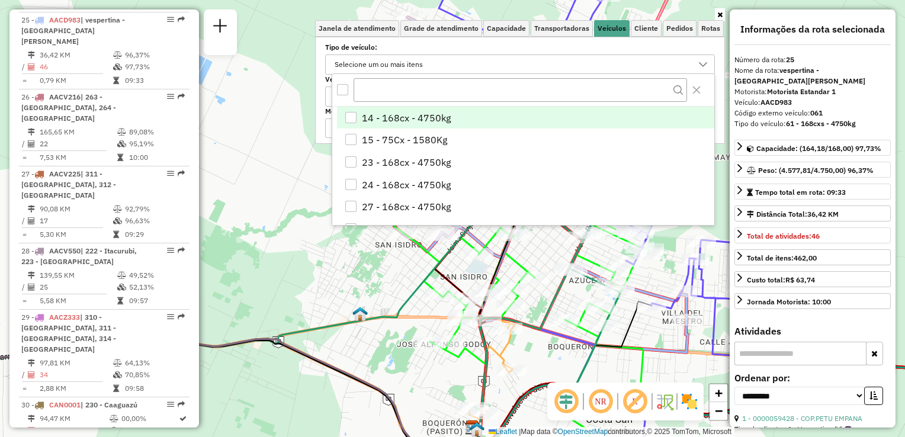
click at [357, 115] on div "14 - 168cx - 4750kg" at bounding box center [351, 118] width 12 height 12
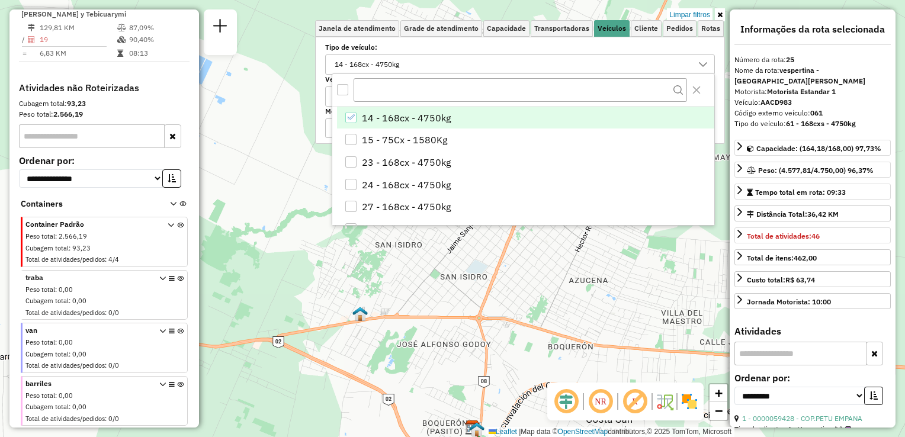
click at [351, 115] on icon "14 - 168cx - 4750kg" at bounding box center [350, 117] width 8 height 8
click at [309, 232] on div "Limpar filtros Janela de atendimento Grade de atendimento Capacidade Transporta…" at bounding box center [452, 218] width 905 height 437
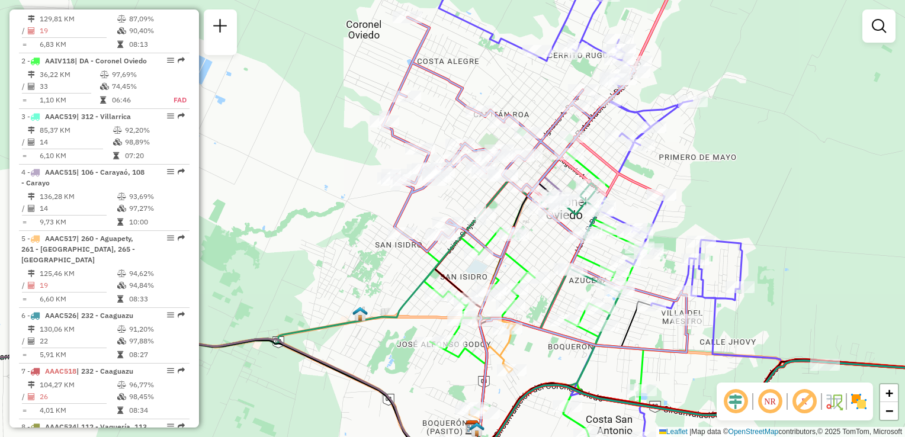
scroll to position [1953, 0]
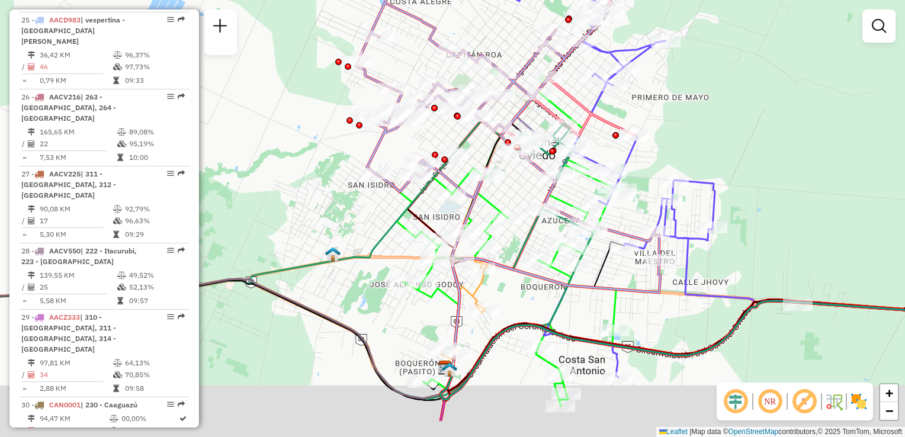
drag, startPoint x: 739, startPoint y: 108, endPoint x: 734, endPoint y: 91, distance: 17.2
click at [734, 92] on div "Janela de atendimento Grade de atendimento Capacidade Transportadoras Veículos …" at bounding box center [452, 218] width 905 height 437
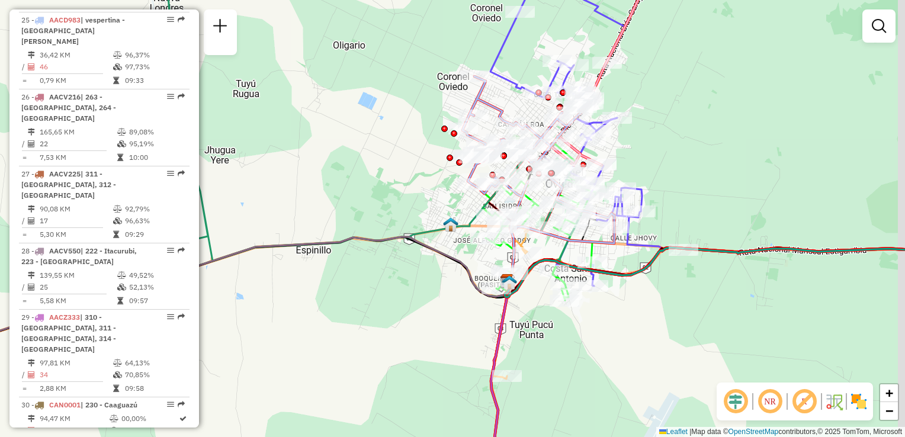
drag, startPoint x: 731, startPoint y: 176, endPoint x: 828, endPoint y: 288, distance: 147.8
click at [814, 290] on div "Janela de atendimento Grade de atendimento Capacidade Transportadoras Veículos …" at bounding box center [452, 218] width 905 height 437
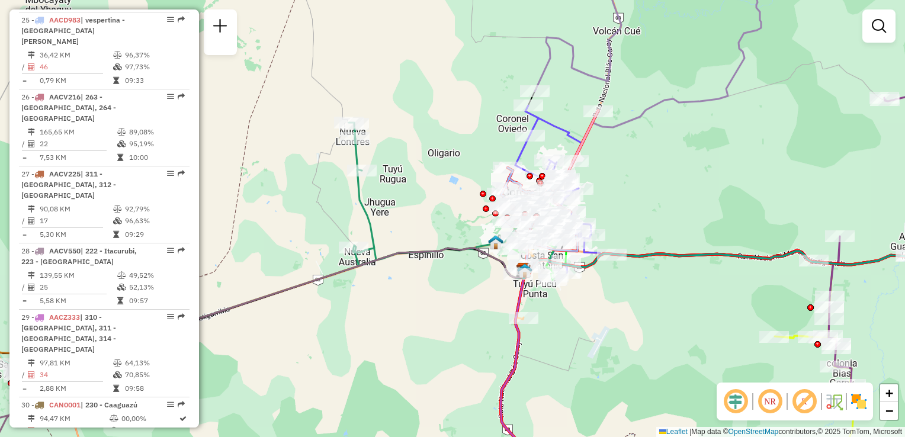
drag, startPoint x: 403, startPoint y: 148, endPoint x: 516, endPoint y: 124, distance: 116.2
click at [506, 129] on div "Janela de atendimento Grade de atendimento Capacidade Transportadoras Veículos …" at bounding box center [452, 218] width 905 height 437
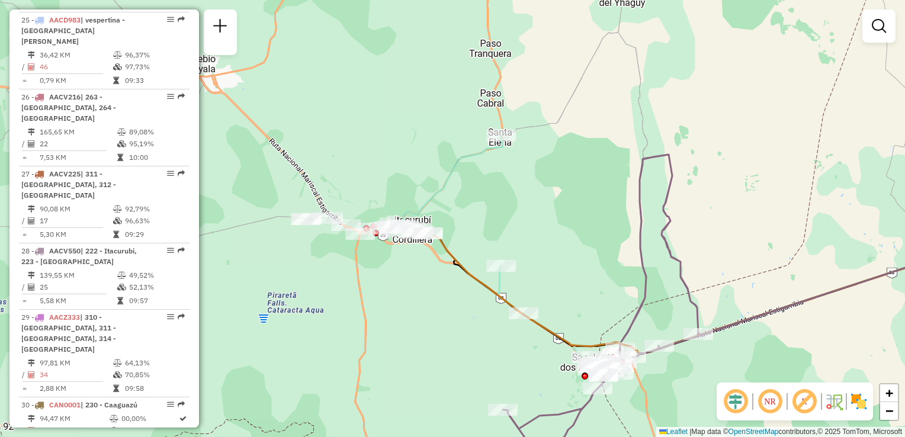
drag, startPoint x: 251, startPoint y: 204, endPoint x: 682, endPoint y: 208, distance: 431.2
click at [686, 208] on div "Janela de atendimento Grade de atendimento Capacidade Transportadoras Veículos …" at bounding box center [452, 218] width 905 height 437
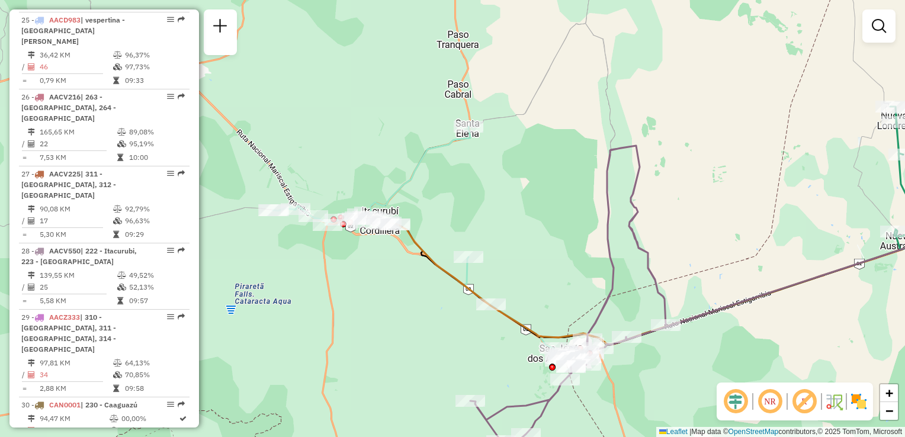
click at [469, 267] on icon at bounding box center [419, 243] width 293 height 232
select select "**********"
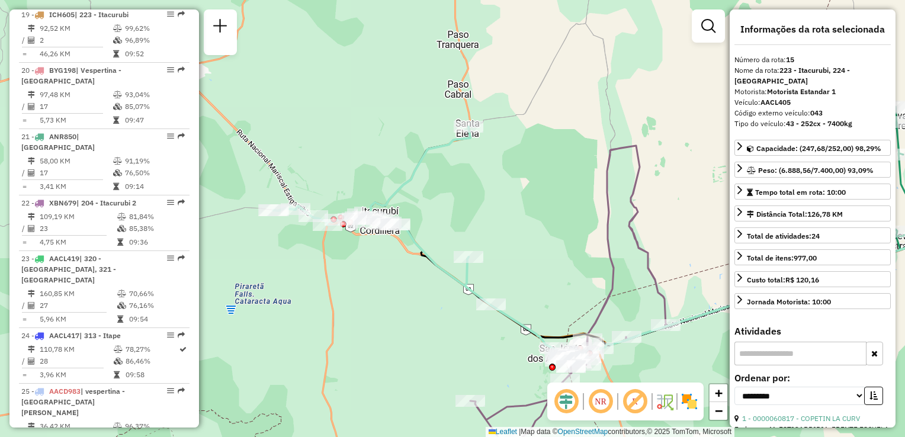
scroll to position [1334, 0]
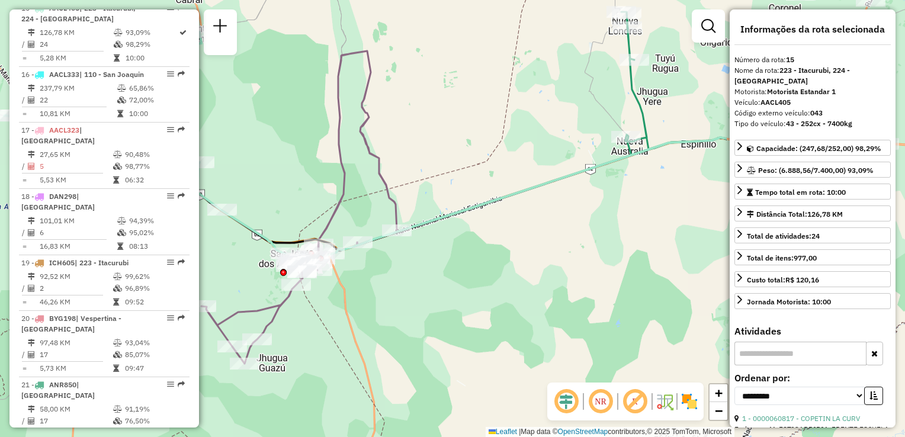
drag, startPoint x: 414, startPoint y: 219, endPoint x: 322, endPoint y: 174, distance: 102.2
click at [322, 174] on div "Janela de atendimento Grade de atendimento Capacidade Transportadoras Veículos …" at bounding box center [452, 218] width 905 height 437
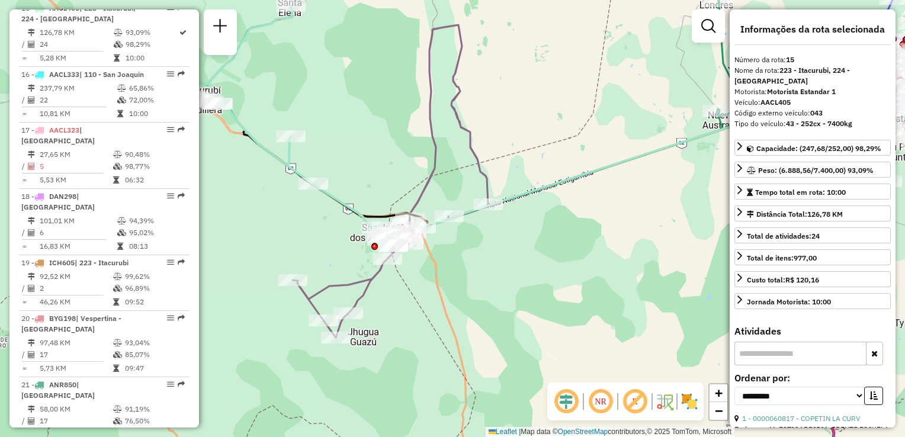
drag, startPoint x: 391, startPoint y: 311, endPoint x: 458, endPoint y: 297, distance: 68.9
click at [458, 297] on div "Janela de atendimento Grade de atendimento Capacidade Transportadoras Veículos …" at bounding box center [452, 218] width 905 height 437
click at [368, 287] on icon at bounding box center [390, 181] width 195 height 313
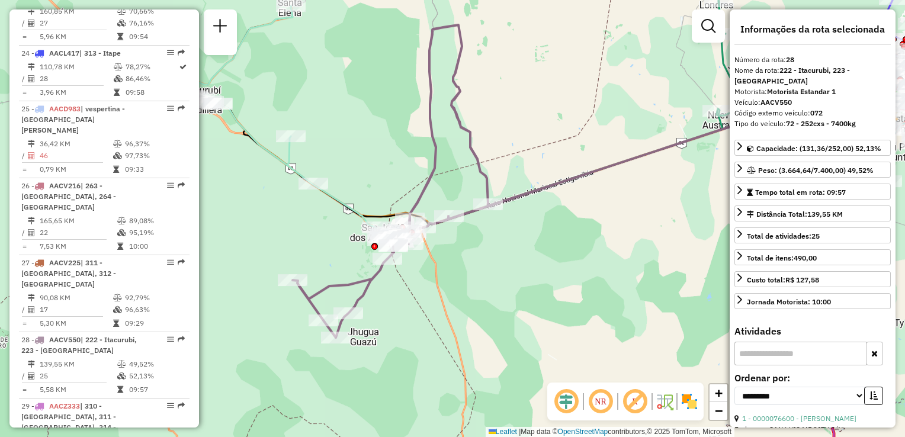
scroll to position [2151, 0]
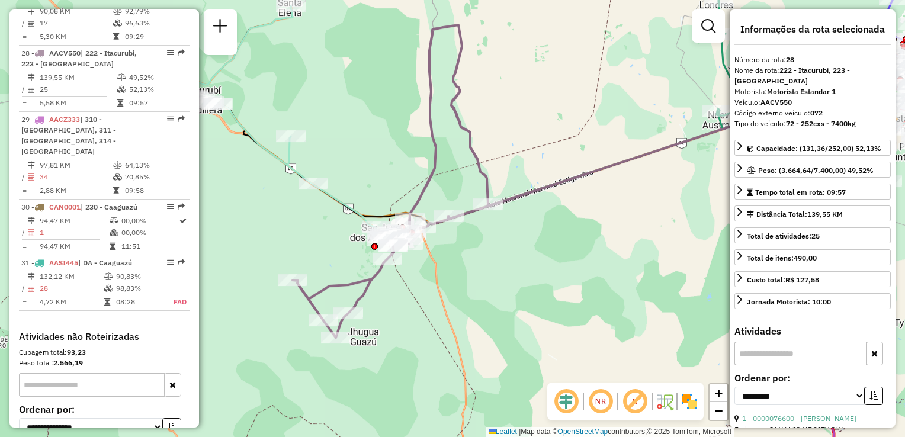
click at [332, 197] on icon at bounding box center [241, 122] width 293 height 232
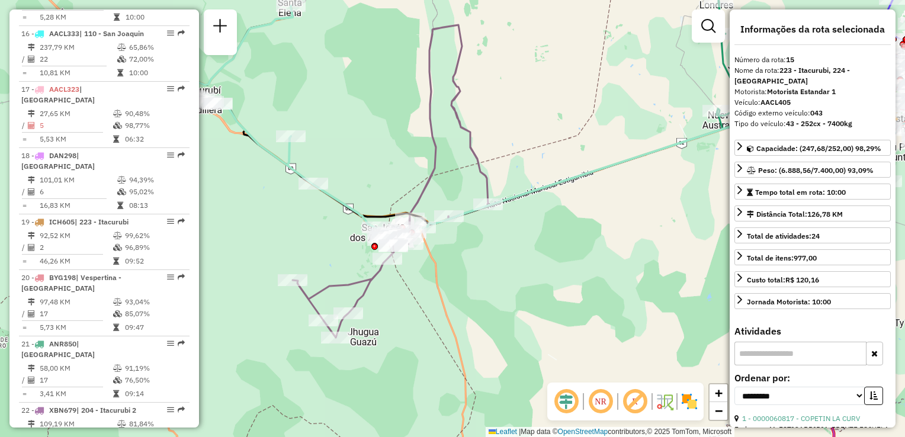
scroll to position [1334, 0]
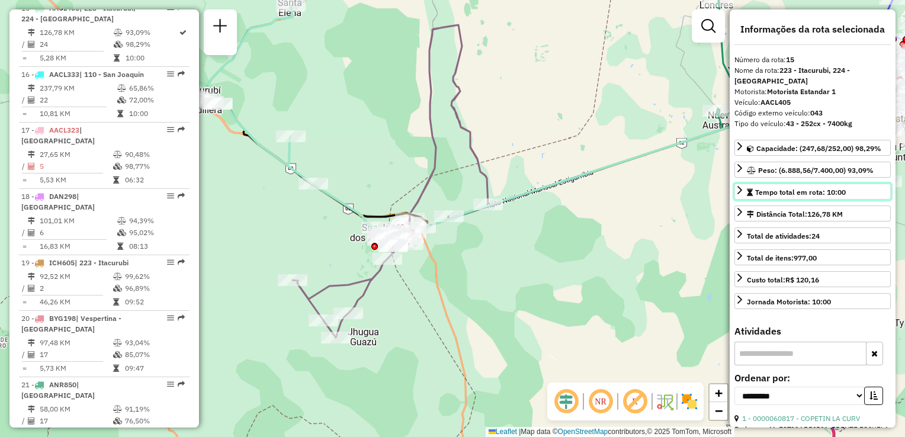
click at [749, 195] on div "Tempo total em rota: 10:00" at bounding box center [796, 192] width 99 height 11
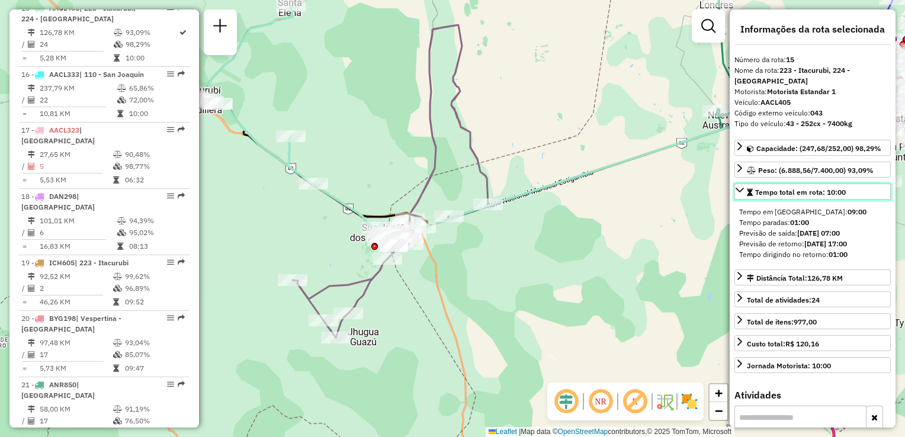
click at [749, 195] on em at bounding box center [750, 192] width 6 height 7
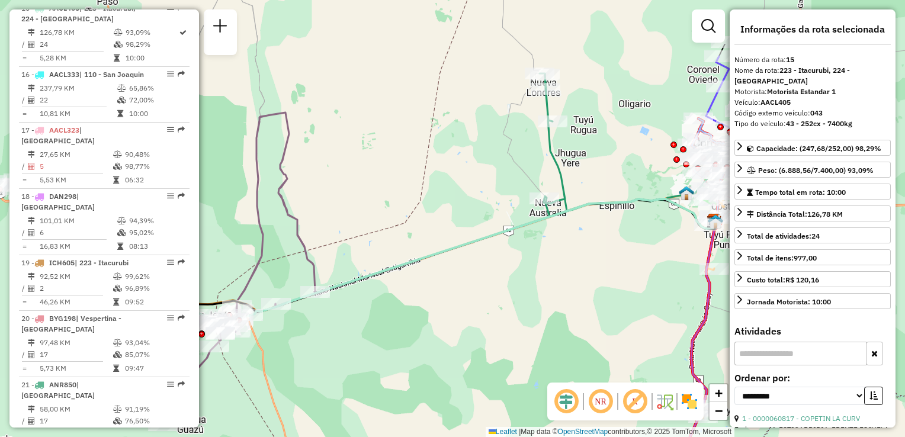
drag, startPoint x: 673, startPoint y: 212, endPoint x: 450, endPoint y: 315, distance: 245.4
click at [451, 314] on div "Janela de atendimento Grade de atendimento Capacidade Transportadoras Veículos …" at bounding box center [452, 218] width 905 height 437
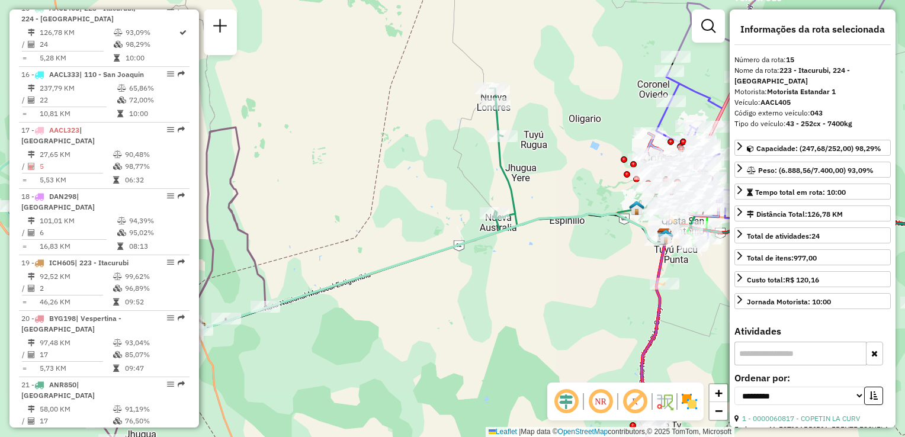
drag, startPoint x: 574, startPoint y: 273, endPoint x: 442, endPoint y: 272, distance: 132.7
click at [442, 272] on div "Janela de atendimento Grade de atendimento Capacidade Transportadoras Veículos …" at bounding box center [452, 218] width 905 height 437
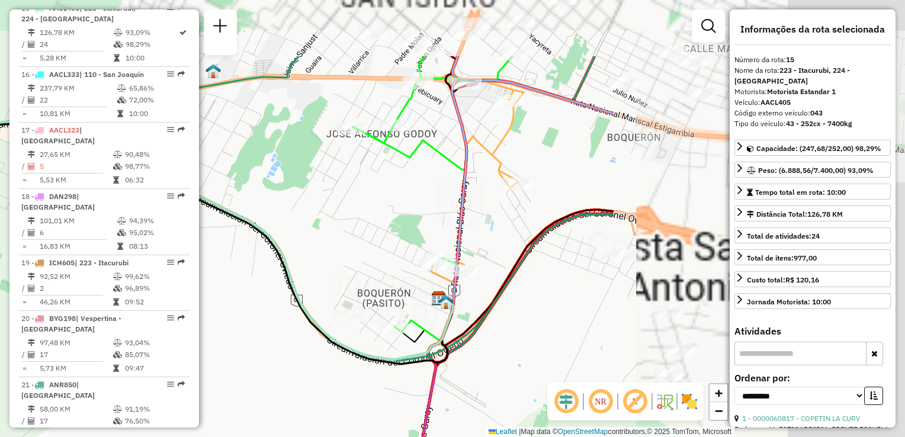
drag, startPoint x: 284, startPoint y: 236, endPoint x: 195, endPoint y: 304, distance: 111.8
click at [195, 304] on hb-router-mapa "Informações da Sessão 1282273 - [DATE] Criação: [DATE] 18:05 Depósito: SAZ PY C…" at bounding box center [452, 218] width 905 height 437
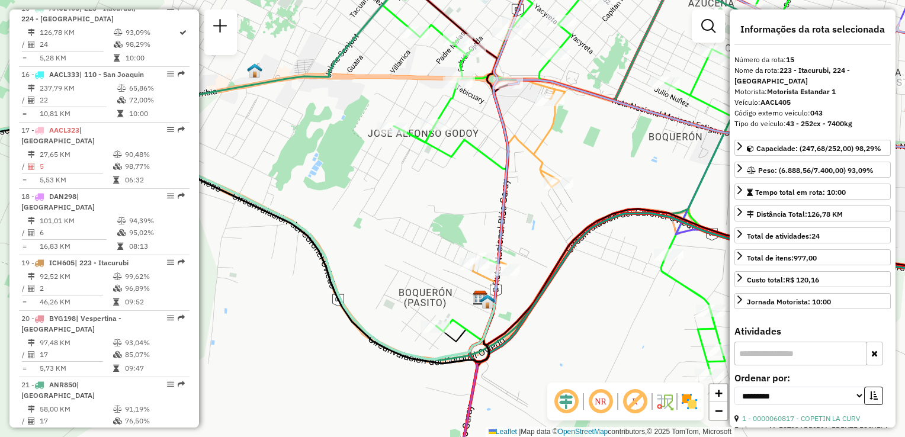
drag, startPoint x: 351, startPoint y: 216, endPoint x: 393, endPoint y: 211, distance: 42.9
click at [393, 211] on div "Janela de atendimento Grade de atendimento Capacidade Transportadoras Veículos …" at bounding box center [452, 218] width 905 height 437
click at [701, 28] on link at bounding box center [708, 26] width 24 height 24
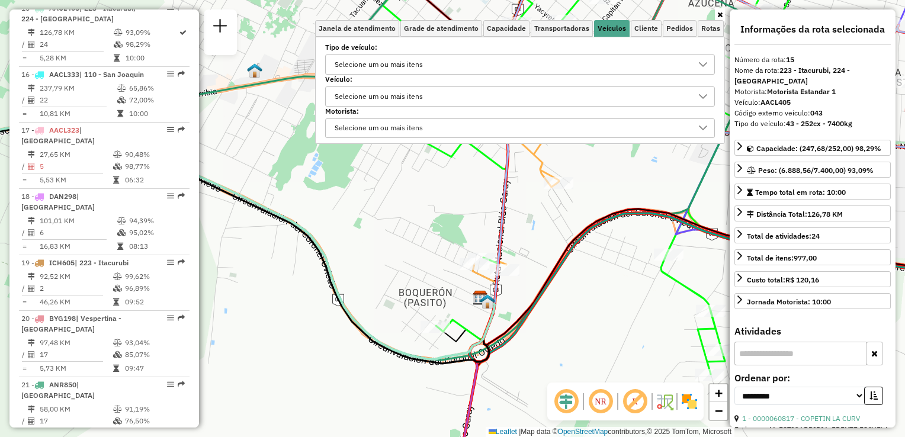
click at [438, 60] on div "Selecione um ou mais itens" at bounding box center [510, 64] width 361 height 19
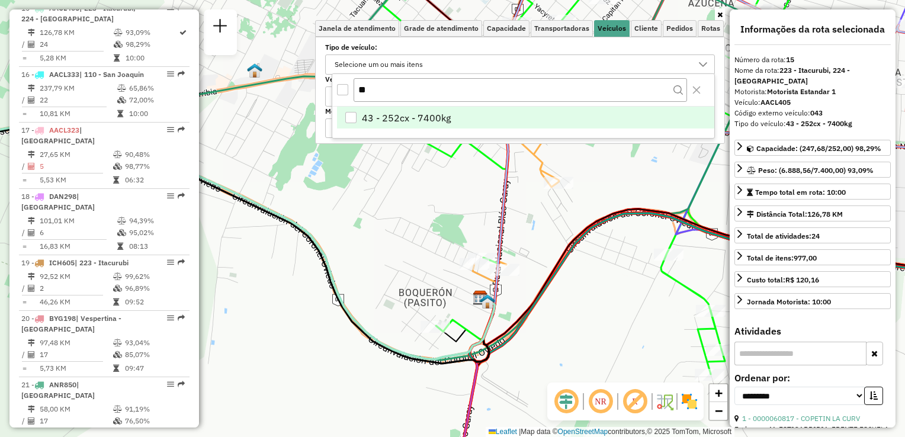
type input "**"
click at [368, 117] on span "43 - 252cx - 7400kg" at bounding box center [406, 118] width 89 height 14
click at [376, 203] on div "Janela de atendimento Grade de atendimento Capacidade Transportadoras Veículos …" at bounding box center [452, 218] width 905 height 437
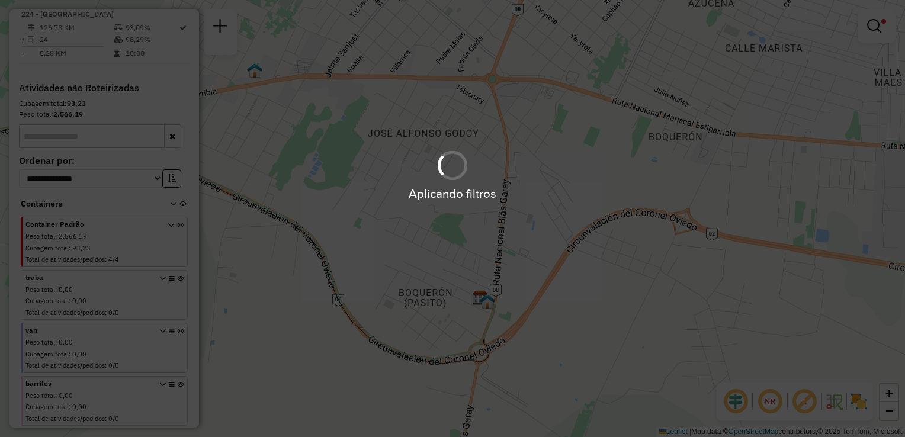
scroll to position [428, 0]
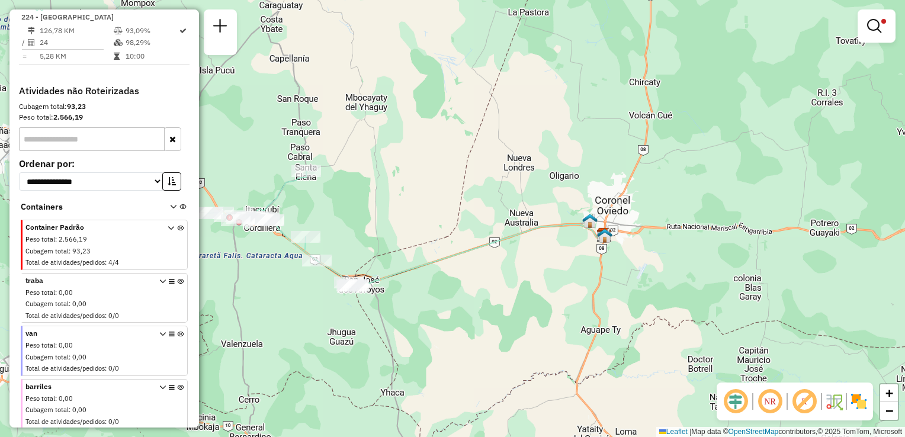
drag, startPoint x: 310, startPoint y: 236, endPoint x: 471, endPoint y: 208, distance: 162.8
click at [471, 209] on div "Limpar filtros Janela de atendimento Grade de atendimento Capacidade Transporta…" at bounding box center [452, 218] width 905 height 437
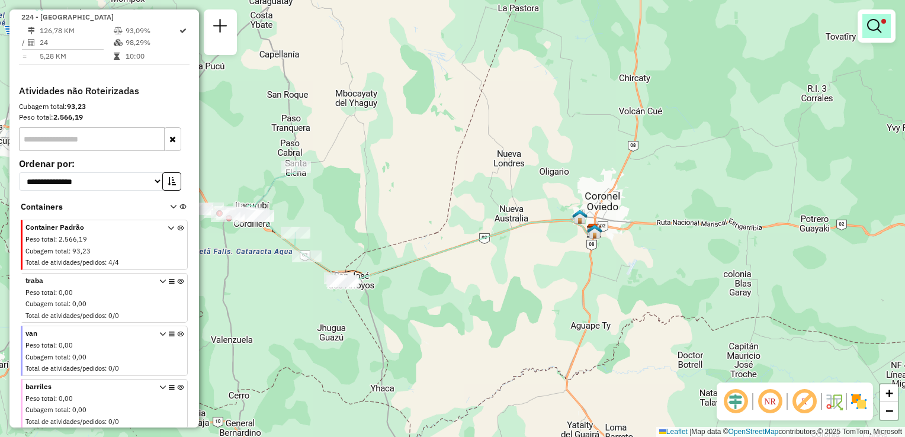
click at [876, 23] on em at bounding box center [874, 26] width 14 height 14
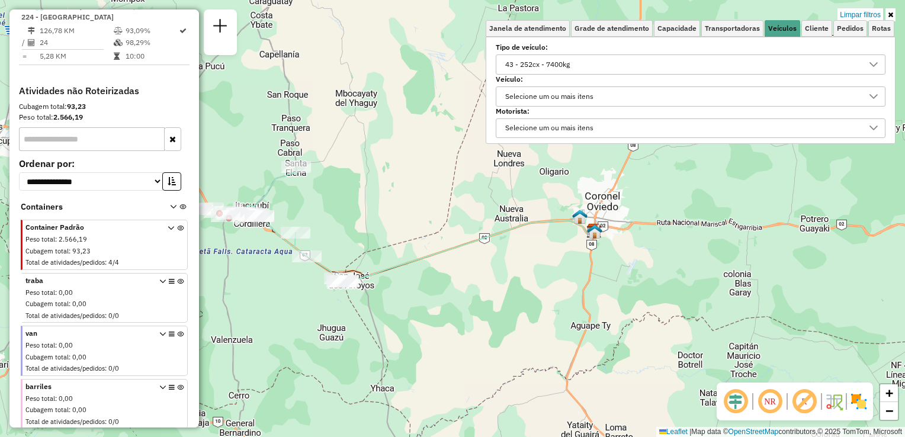
click at [533, 59] on div "43 - 252cx - 7400kg" at bounding box center [537, 64] width 73 height 19
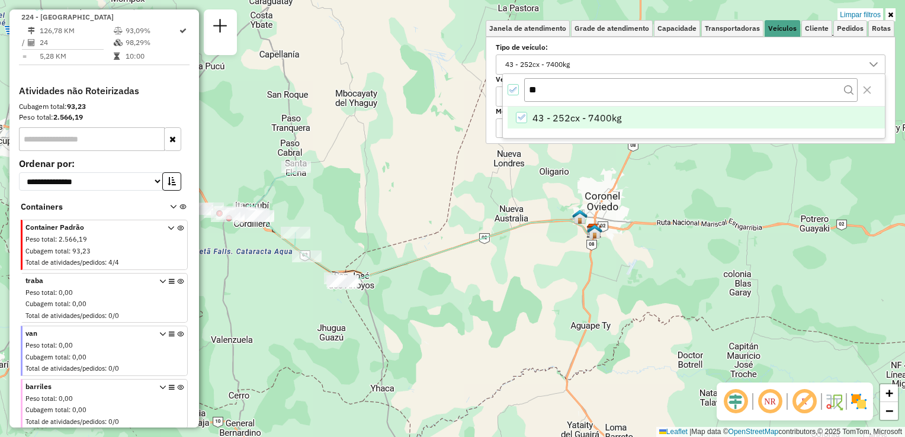
click at [525, 114] on div "43 - 252cx - 7400kg" at bounding box center [521, 117] width 11 height 11
click at [558, 88] on input "**" at bounding box center [690, 89] width 333 height 23
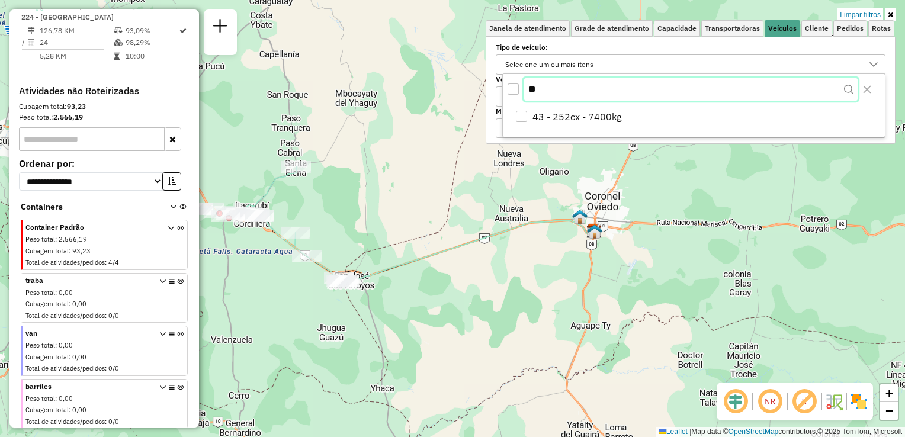
type input "*"
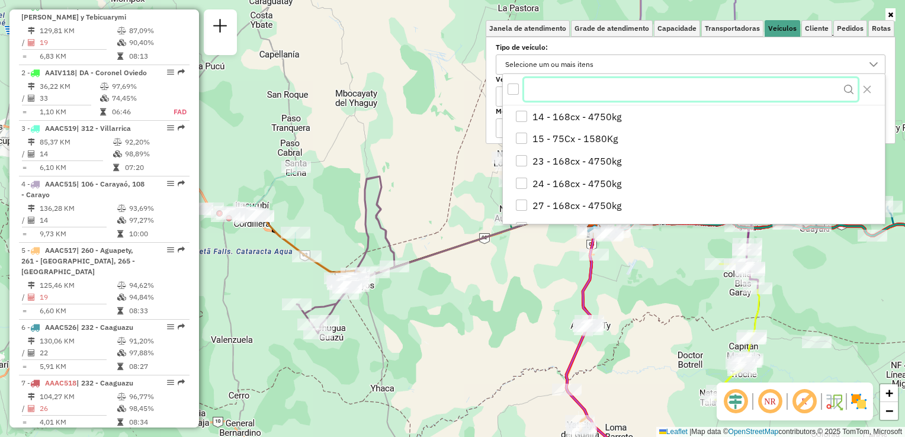
scroll to position [1334, 0]
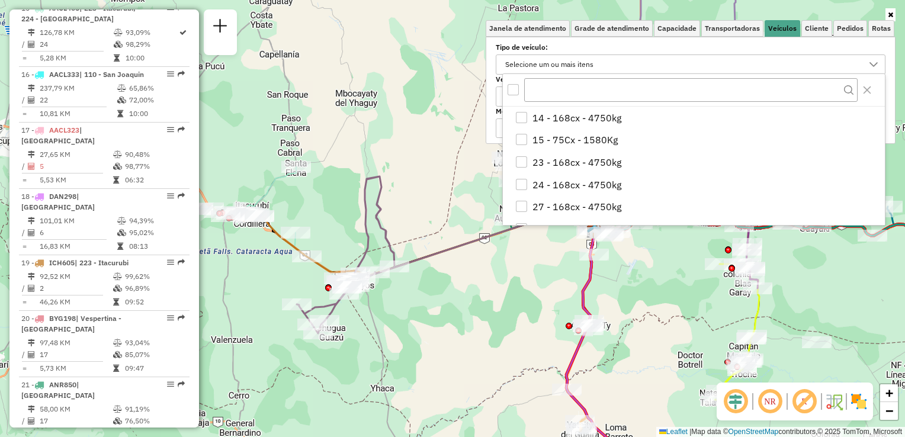
click at [417, 154] on div "Janela de atendimento Grade de atendimento Capacidade Transportadoras Veículos …" at bounding box center [452, 218] width 905 height 437
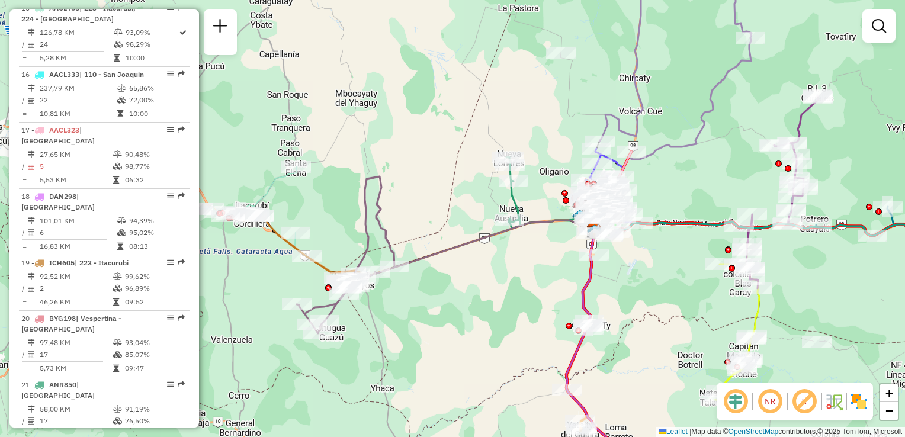
click at [474, 308] on div "Janela de atendimento Grade de atendimento Capacidade Transportadoras Veículos …" at bounding box center [452, 218] width 905 height 437
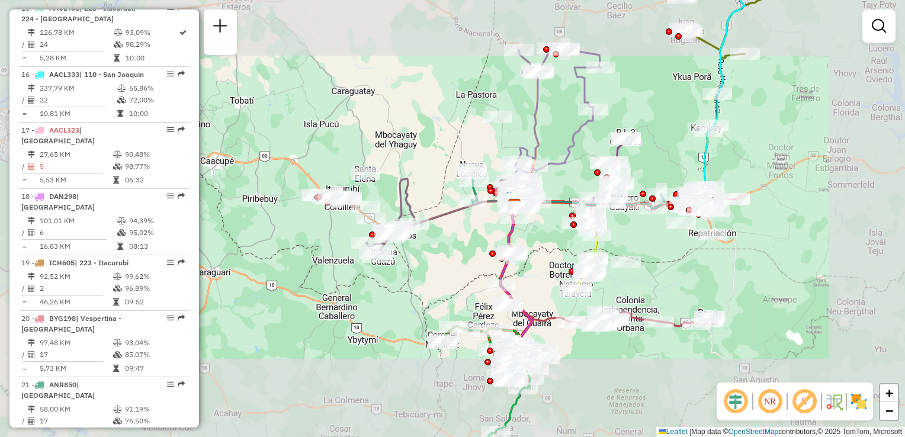
click at [406, 197] on icon at bounding box center [390, 218] width 49 height 78
select select "**********"
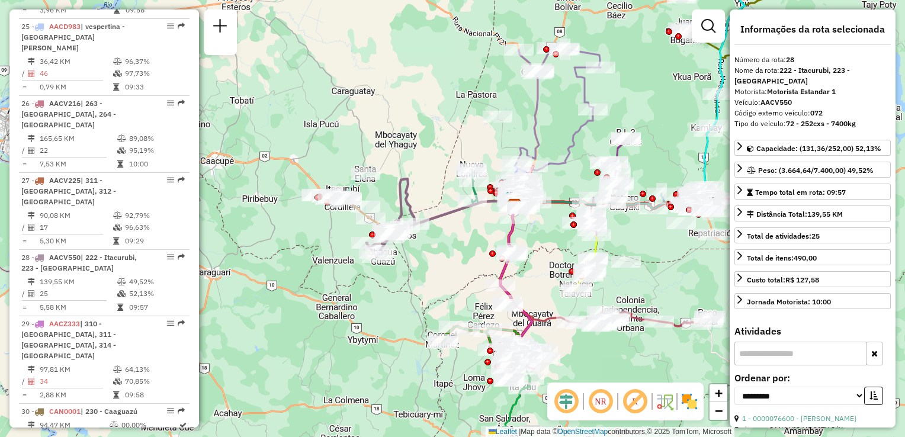
scroll to position [2151, 0]
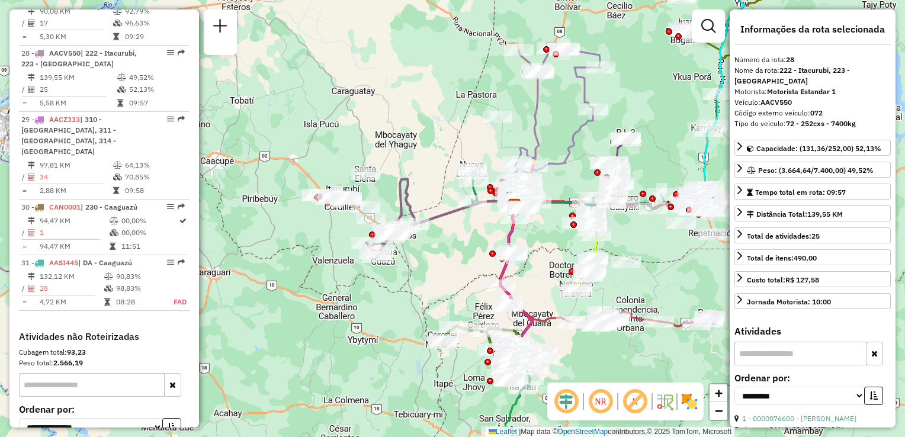
click at [708, 25] on em at bounding box center [708, 26] width 14 height 14
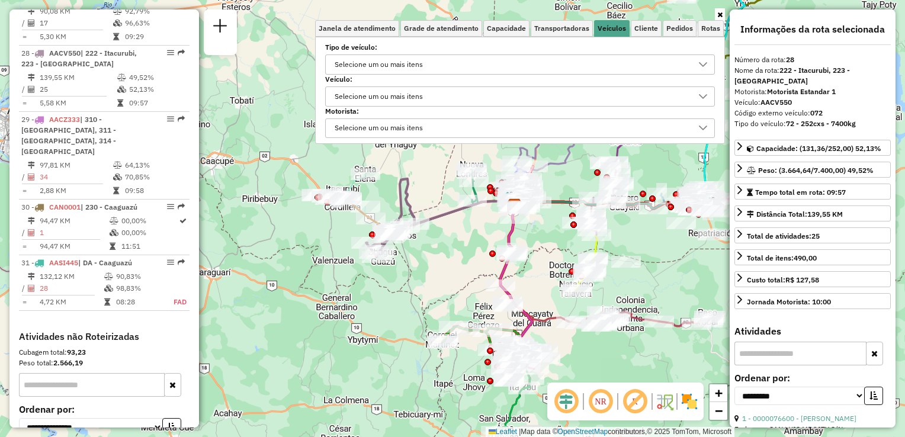
click at [574, 60] on div "Selecione um ou mais itens" at bounding box center [510, 64] width 361 height 19
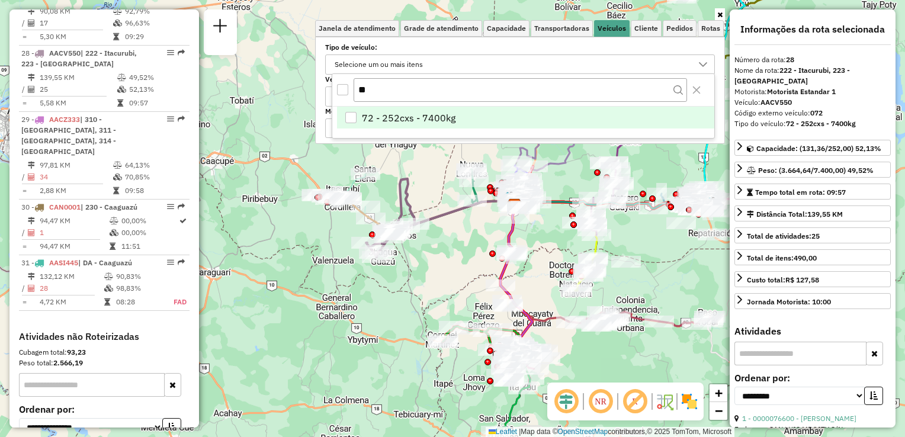
type input "**"
click at [357, 117] on li "72 - 252cxs - 7400kg" at bounding box center [525, 118] width 377 height 23
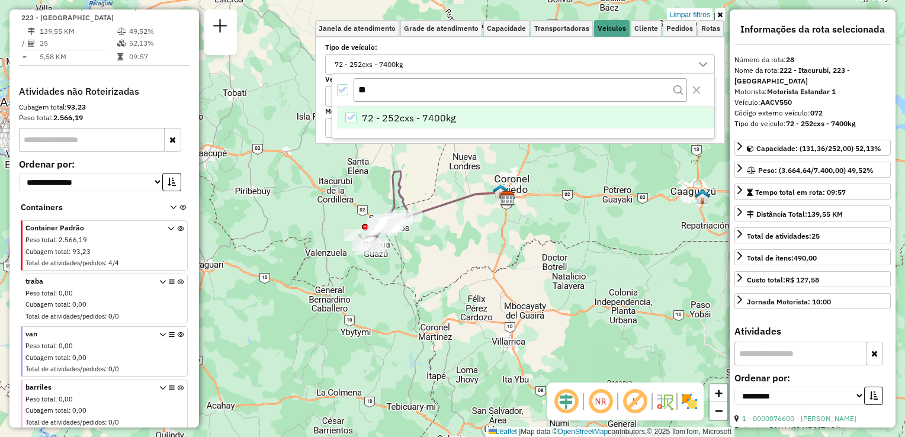
drag, startPoint x: 479, startPoint y: 232, endPoint x: 469, endPoint y: 222, distance: 13.8
click at [473, 222] on div "Limpar filtros Janela de atendimento Grade de atendimento Capacidade Transporta…" at bounding box center [452, 218] width 905 height 437
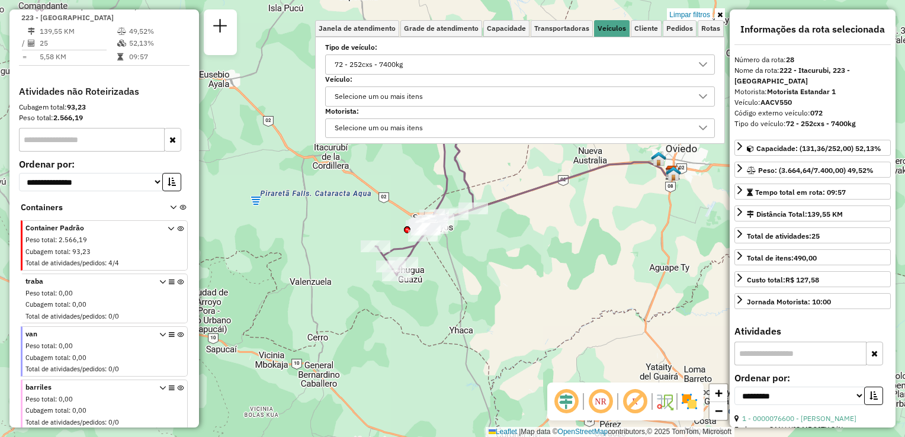
click at [506, 226] on div "Limpar filtros Janela de atendimento Grade de atendimento Capacidade Transporta…" at bounding box center [452, 218] width 905 height 437
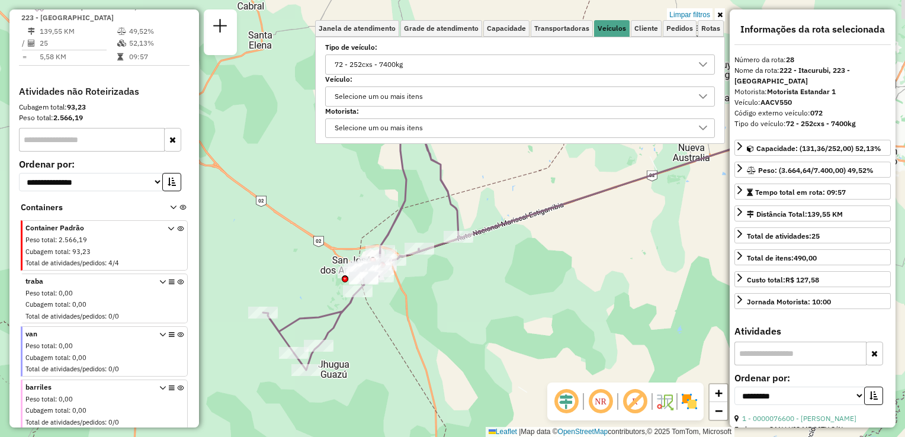
drag, startPoint x: 504, startPoint y: 242, endPoint x: 478, endPoint y: 243, distance: 26.1
click at [484, 252] on div "Limpar filtros Janela de atendimento Grade de atendimento Capacidade Transporta…" at bounding box center [452, 218] width 905 height 437
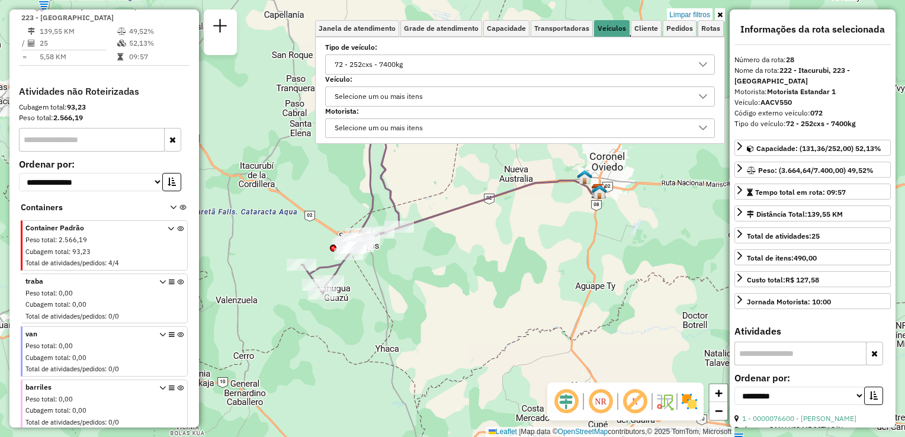
drag, startPoint x: 580, startPoint y: 229, endPoint x: 542, endPoint y: 229, distance: 38.5
click at [542, 229] on div "Limpar filtros Janela de atendimento Grade de atendimento Capacidade Transporta…" at bounding box center [452, 218] width 905 height 437
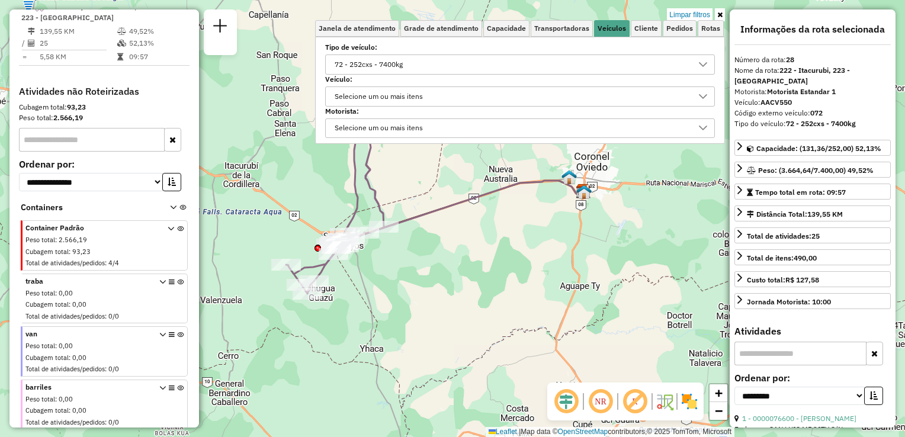
click at [419, 59] on div "72 - 252cxs - 7400kg" at bounding box center [510, 64] width 361 height 19
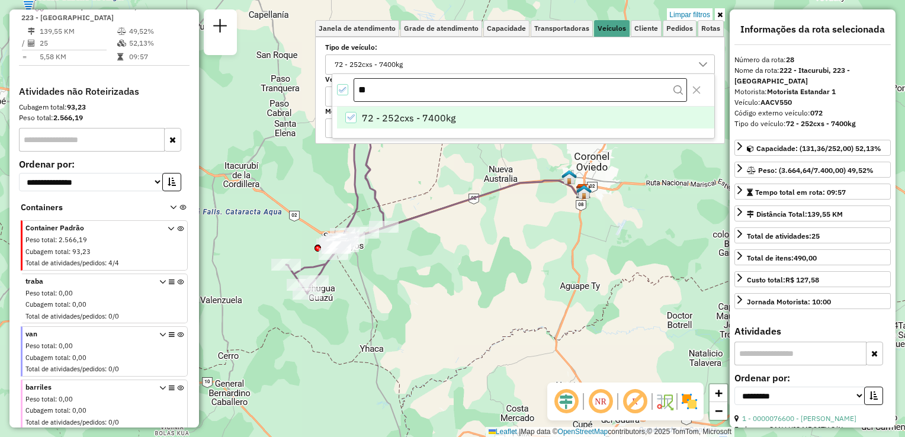
drag, startPoint x: 351, startPoint y: 115, endPoint x: 364, endPoint y: 95, distance: 23.7
click at [351, 115] on icon "72 - 252cxs - 7400kg" at bounding box center [350, 117] width 8 height 8
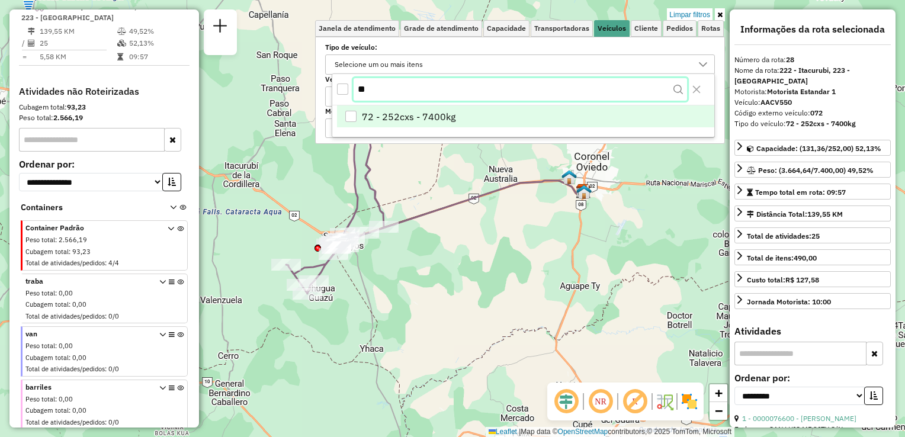
click at [374, 86] on input "**" at bounding box center [520, 89] width 333 height 23
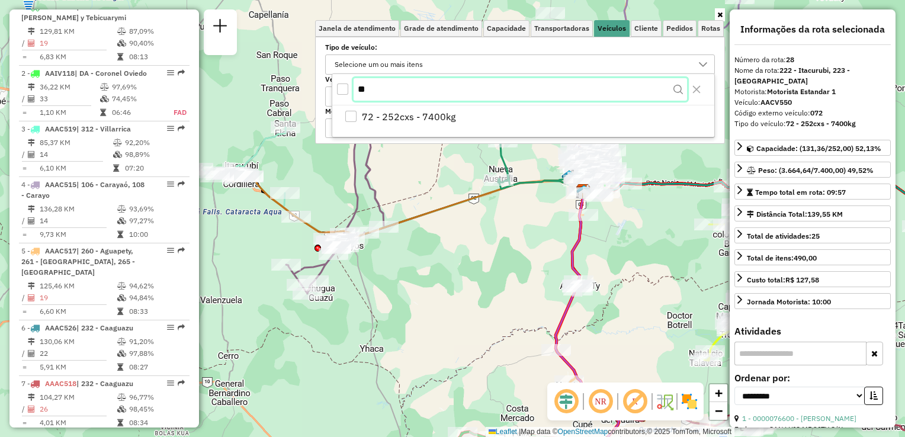
type input "*"
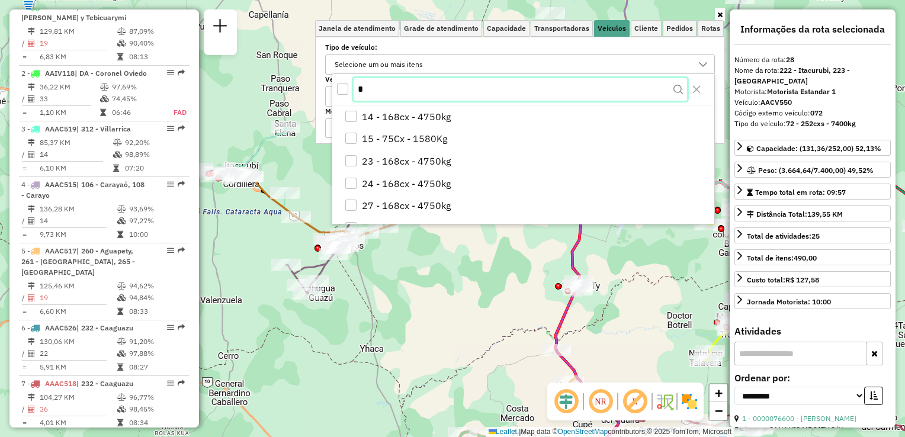
scroll to position [2151, 0]
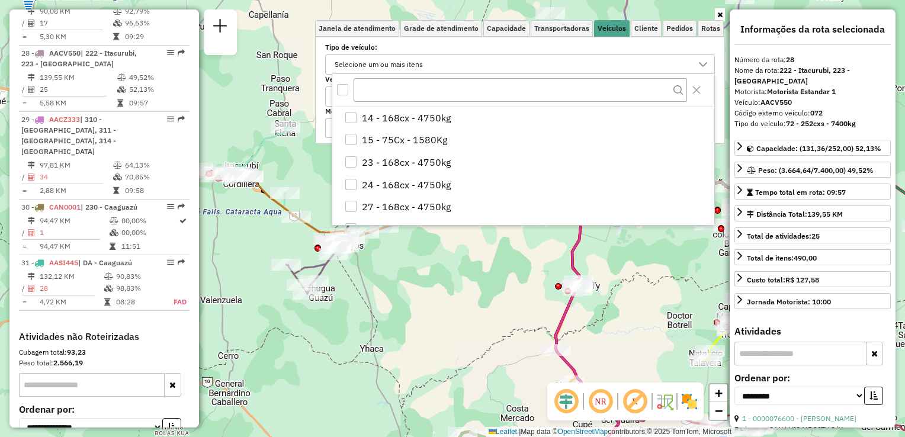
click at [496, 302] on div "Janela de atendimento Grade de atendimento Capacidade Transportadoras Veículos …" at bounding box center [452, 218] width 905 height 437
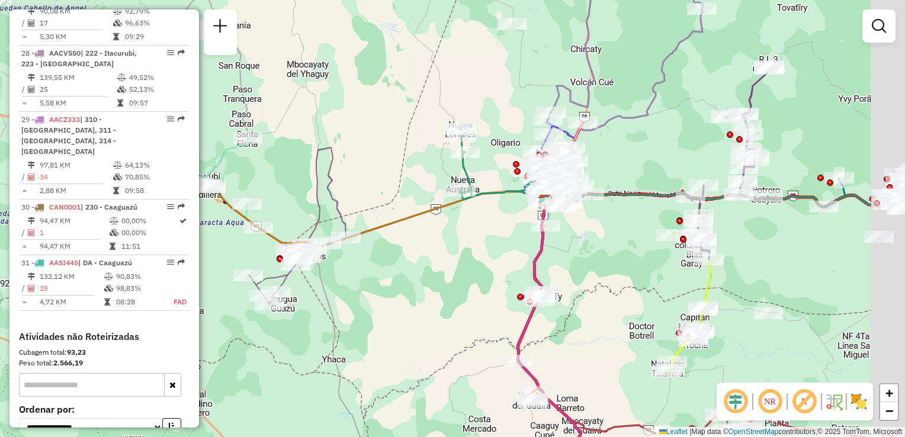
drag, startPoint x: 490, startPoint y: 239, endPoint x: 423, endPoint y: 252, distance: 68.1
click at [425, 253] on div "Janela de atendimento Grade de atendimento Capacidade Transportadoras Veículos …" at bounding box center [452, 218] width 905 height 437
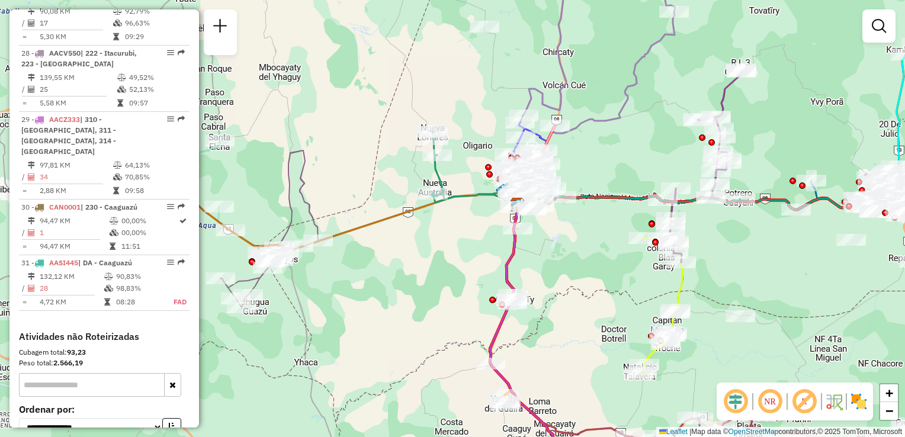
click at [434, 169] on icon at bounding box center [483, 170] width 106 height 78
select select "**********"
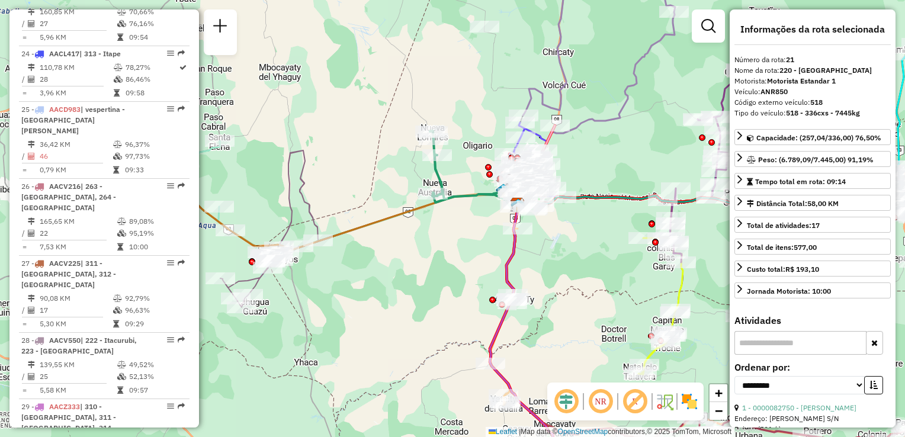
scroll to position [1710, 0]
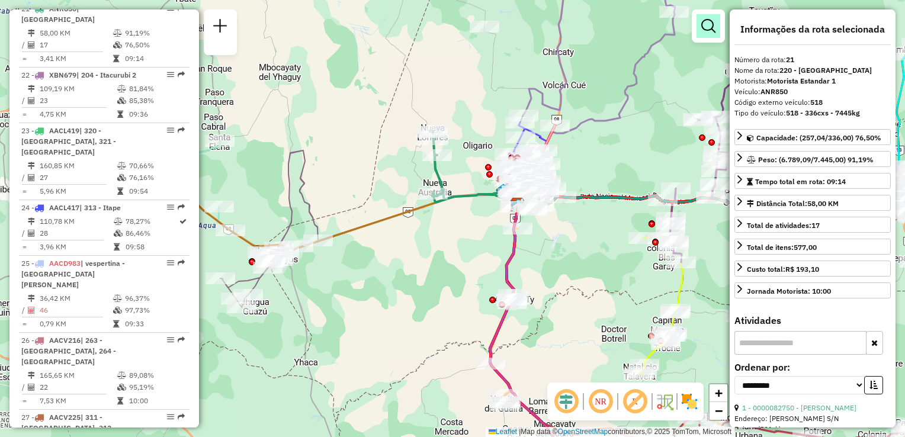
click at [707, 20] on em at bounding box center [708, 26] width 14 height 14
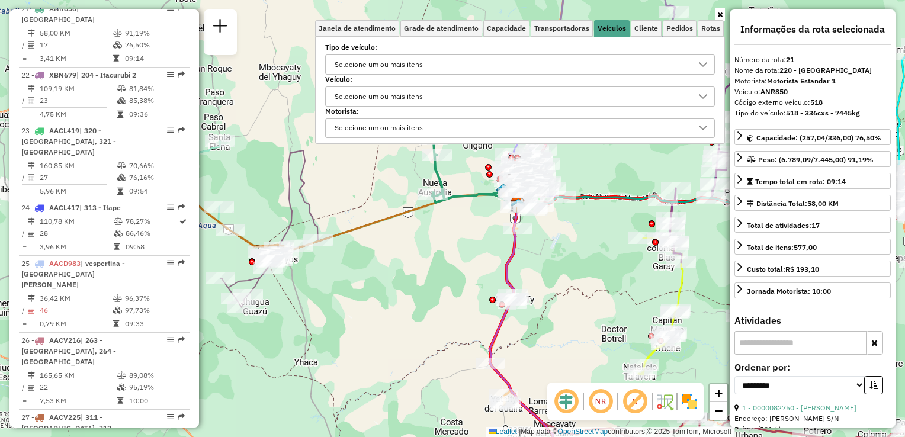
click at [501, 66] on div "Selecione um ou mais itens" at bounding box center [510, 64] width 361 height 19
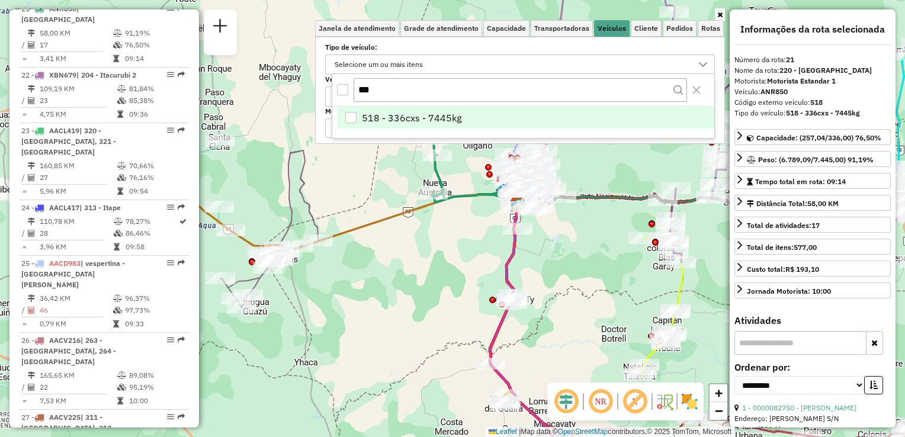
click at [374, 114] on span "518 - 336cxs - 7445kg" at bounding box center [411, 118] width 99 height 14
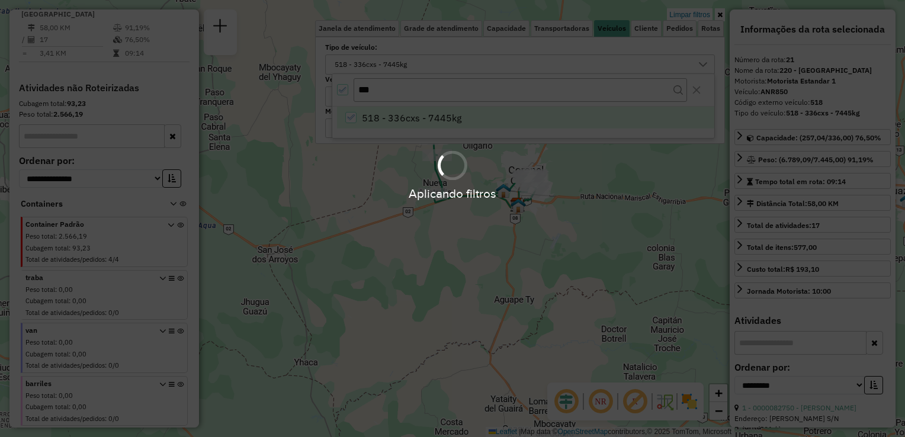
scroll to position [428, 0]
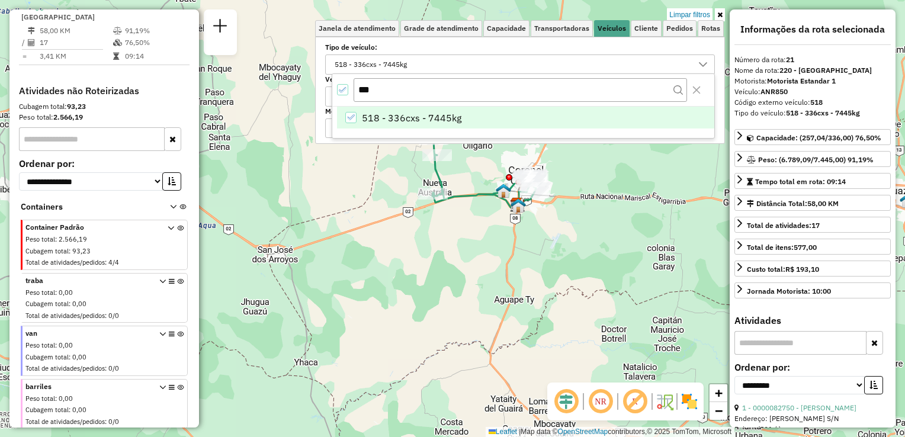
click at [353, 116] on icon "518 - 336cxs - 7445kg" at bounding box center [350, 117] width 8 height 8
click at [394, 95] on input "***" at bounding box center [520, 89] width 333 height 23
type input "*"
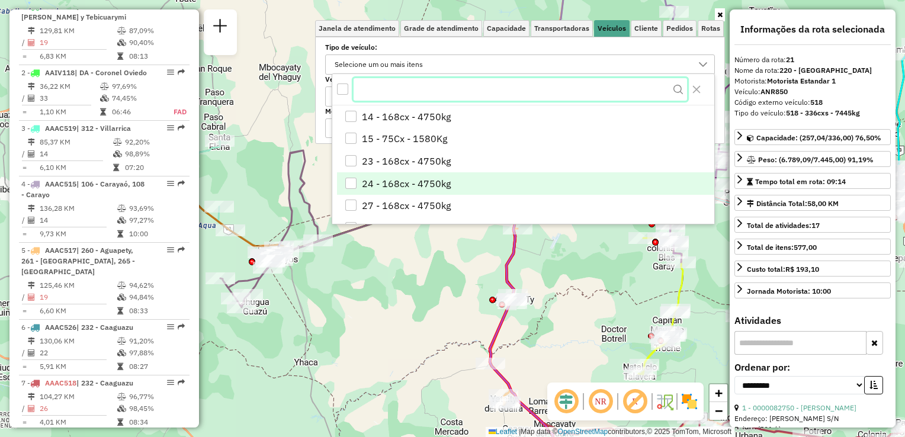
scroll to position [1710, 0]
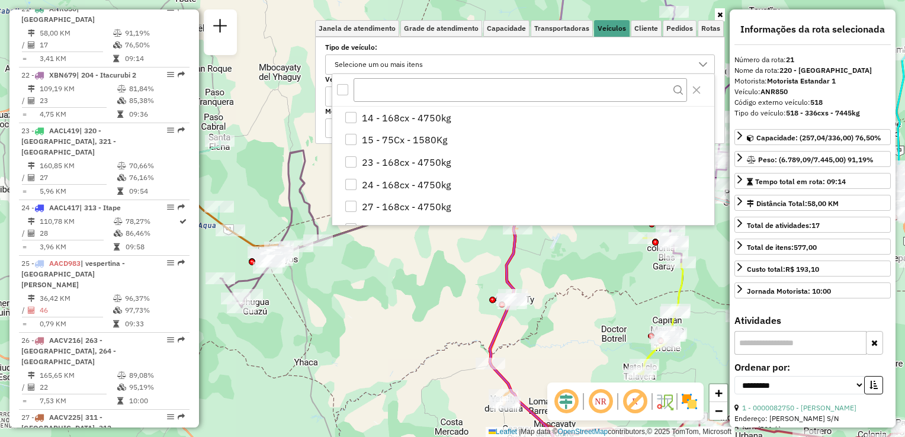
click at [410, 276] on div "Janela de atendimento Grade de atendimento Capacidade Transportadoras Veículos …" at bounding box center [452, 218] width 905 height 437
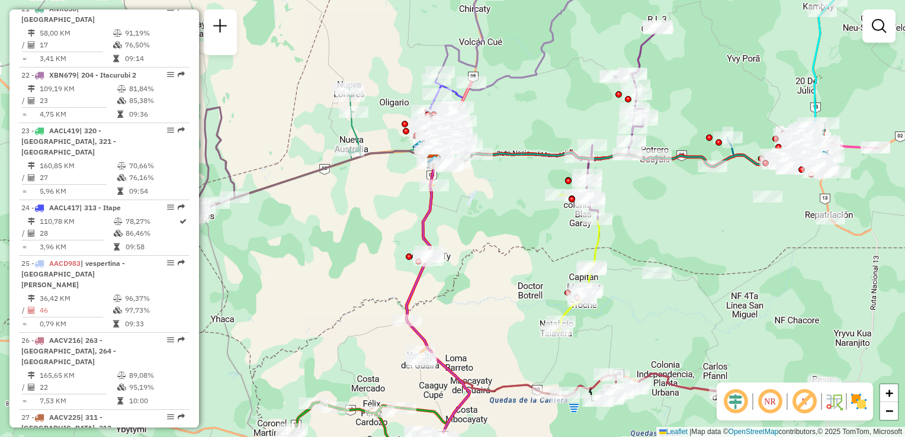
drag, startPoint x: 420, startPoint y: 258, endPoint x: 328, endPoint y: 208, distance: 104.9
click at [328, 208] on div "Janela de atendimento Grade de atendimento Capacidade Transportadoras Veículos …" at bounding box center [452, 218] width 905 height 437
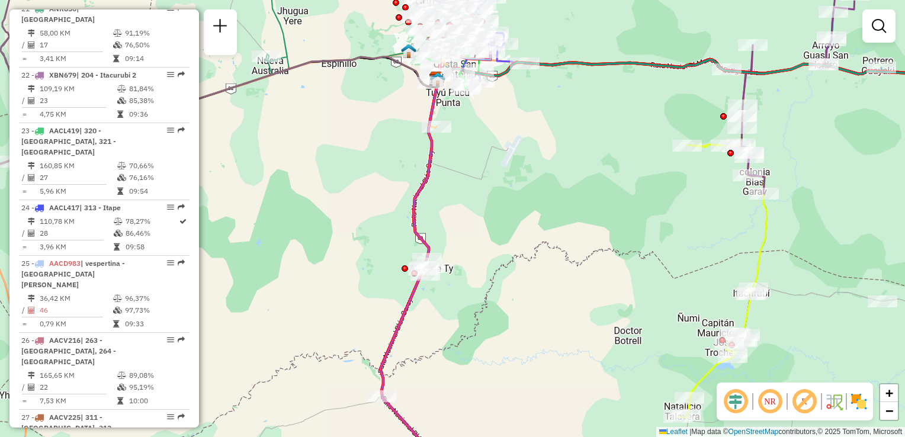
drag, startPoint x: 478, startPoint y: 314, endPoint x: 467, endPoint y: 101, distance: 214.1
click at [466, 108] on div "Janela de atendimento Grade de atendimento Capacidade Transportadoras Veículos …" at bounding box center [452, 218] width 905 height 437
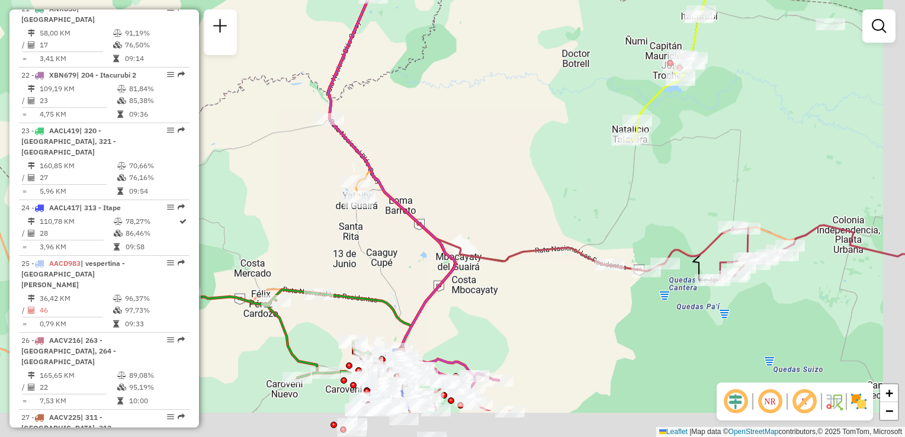
drag, startPoint x: 465, startPoint y: 176, endPoint x: 444, endPoint y: 139, distance: 43.0
click at [445, 141] on div "Janela de atendimento Grade de atendimento Capacidade Transportadoras Veículos …" at bounding box center [452, 218] width 905 height 437
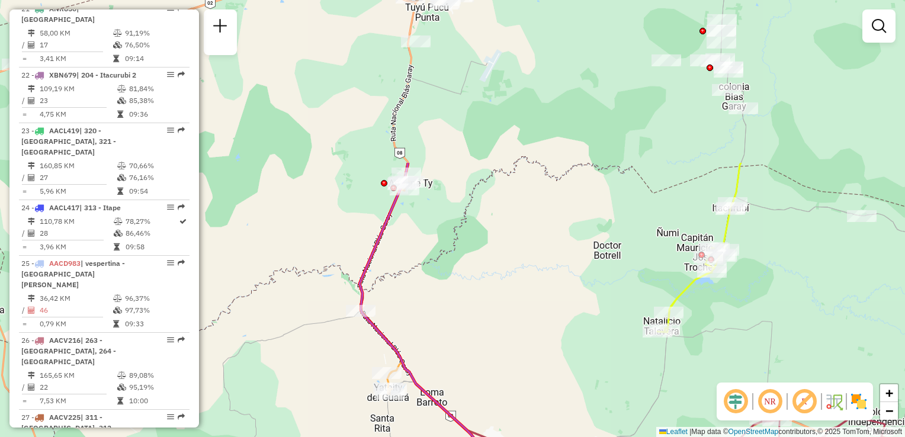
drag, startPoint x: 549, startPoint y: 160, endPoint x: 589, endPoint y: 367, distance: 210.5
click at [589, 367] on div "Janela de atendimento Grade de atendimento Capacidade Transportadoras Veículos …" at bounding box center [452, 218] width 905 height 437
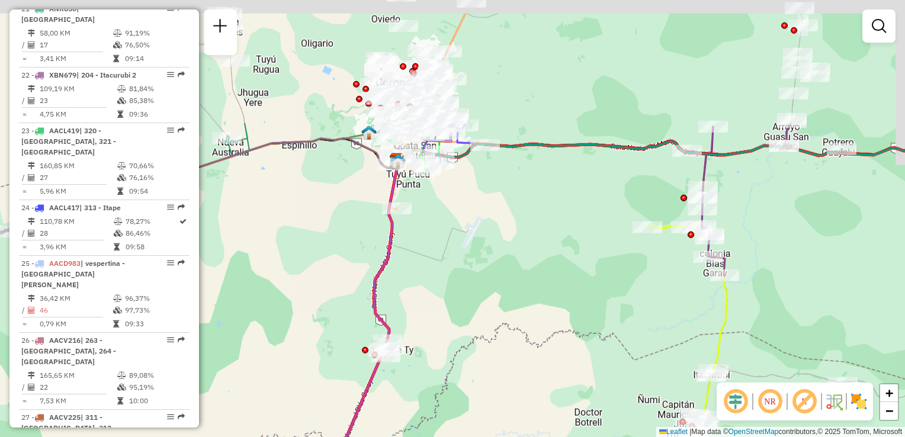
drag, startPoint x: 464, startPoint y: 190, endPoint x: 464, endPoint y: 237, distance: 47.4
click at [464, 237] on div "Janela de atendimento Grade de atendimento Capacidade Transportadoras Veículos …" at bounding box center [452, 218] width 905 height 437
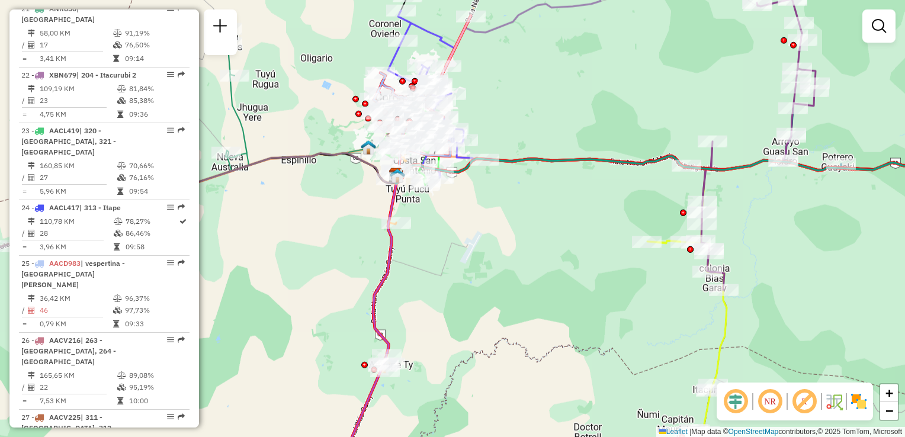
click at [390, 201] on icon at bounding box center [369, 328] width 58 height 305
select select "**********"
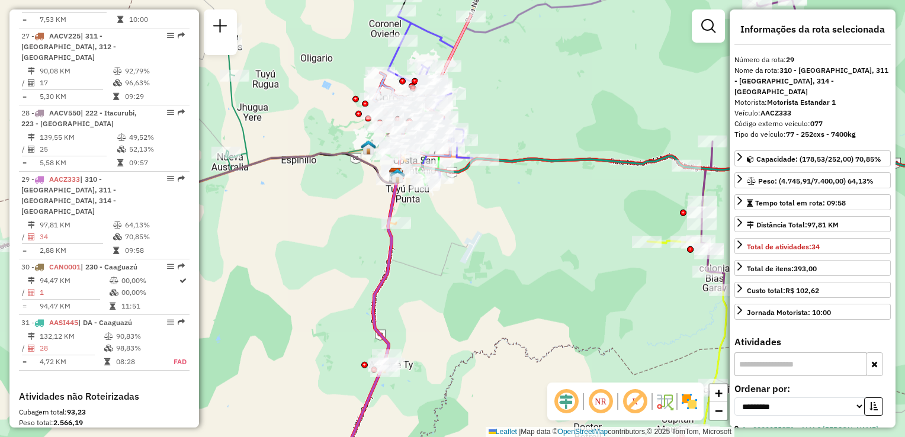
scroll to position [2217, 0]
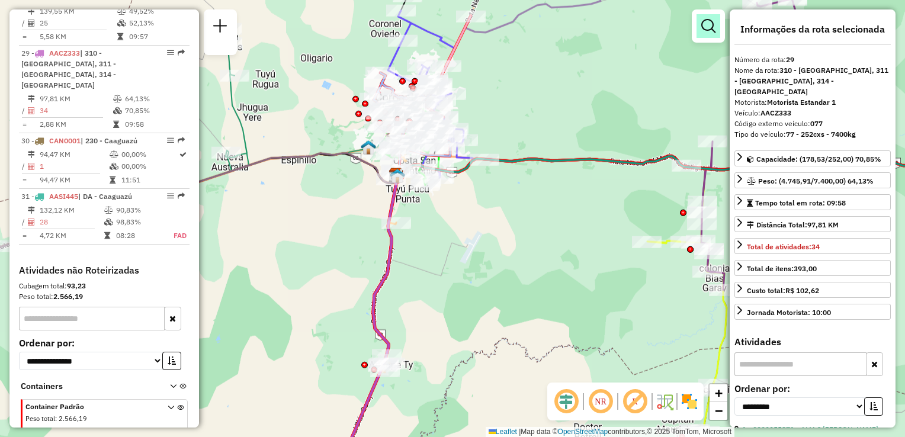
click at [707, 24] on em at bounding box center [708, 26] width 14 height 14
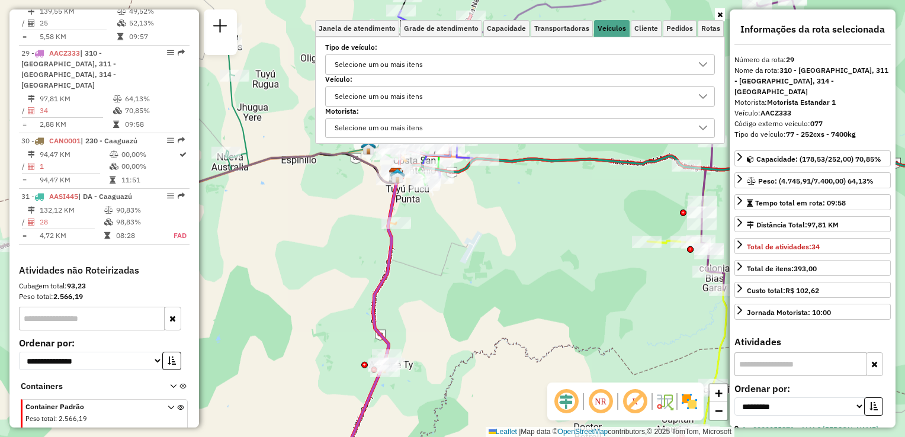
click at [521, 65] on div "Selecione um ou mais itens" at bounding box center [510, 64] width 361 height 19
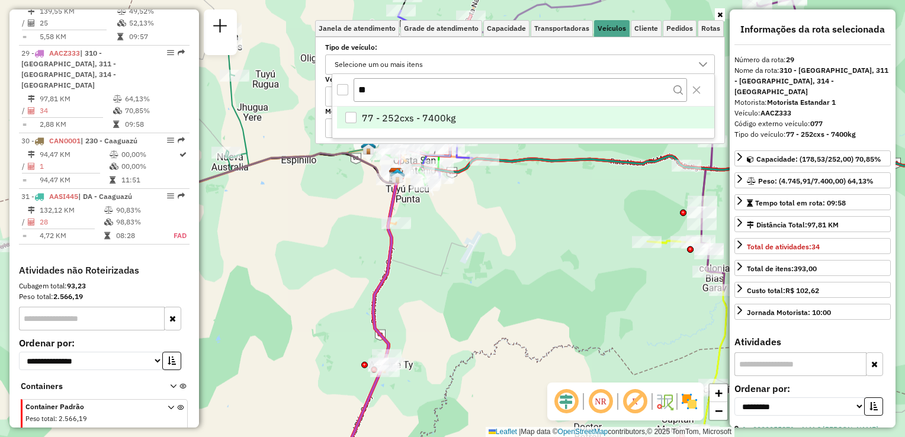
type input "**"
click at [378, 119] on span "77 - 252cxs - 7400kg" at bounding box center [409, 118] width 94 height 14
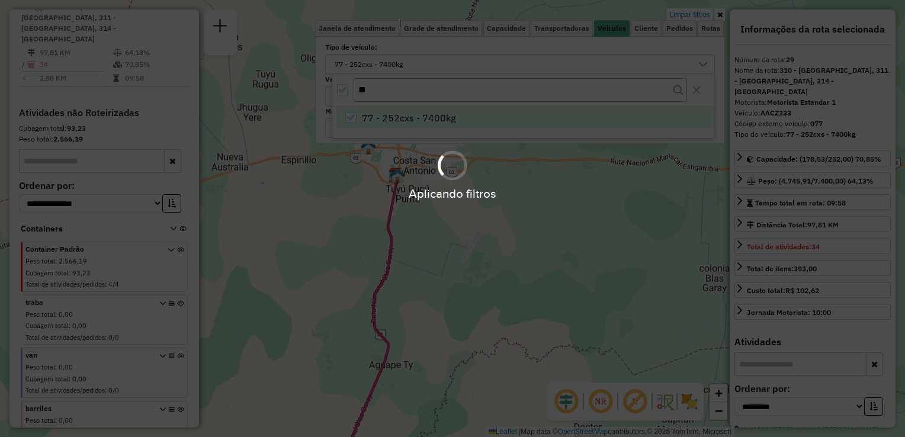
click at [562, 296] on div "Aplicando filtros" at bounding box center [452, 218] width 905 height 437
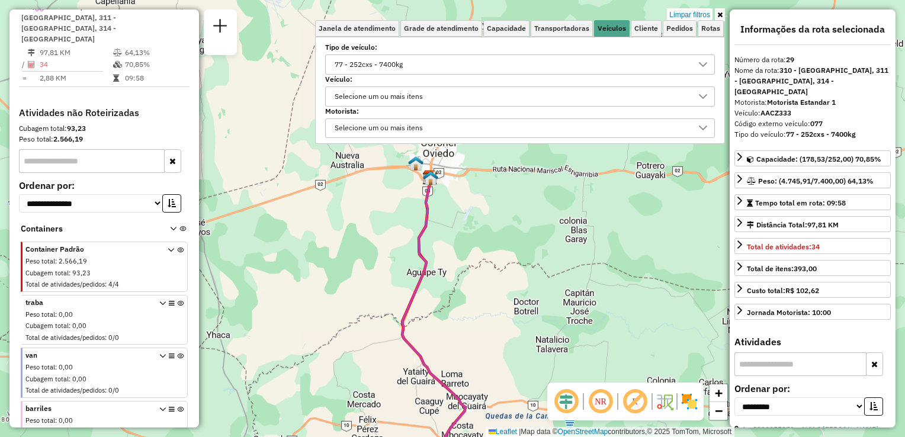
drag, startPoint x: 518, startPoint y: 296, endPoint x: 399, endPoint y: 149, distance: 188.7
click at [399, 149] on div "Limpar filtros Janela de atendimento Grade de atendimento Capacidade Transporta…" at bounding box center [452, 218] width 905 height 437
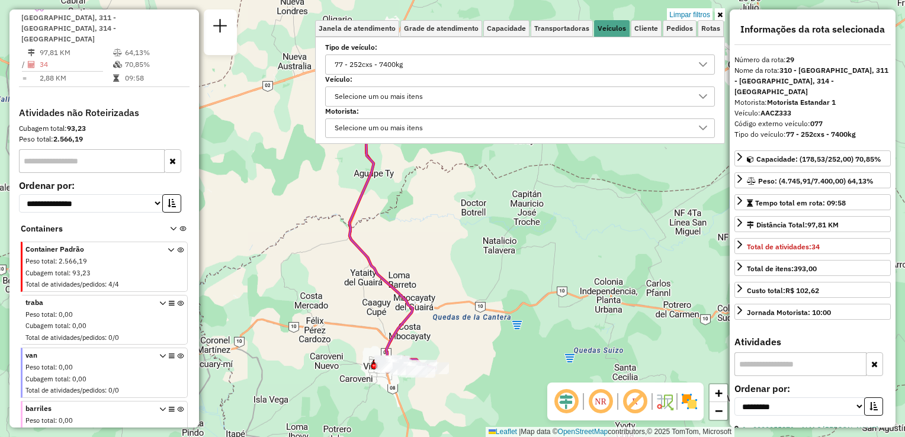
drag, startPoint x: 434, startPoint y: 268, endPoint x: 602, endPoint y: 396, distance: 211.7
click at [602, 396] on hb-router-mapa "Informações da Sessão 1282273 - [DATE] Criação: [DATE] 18:05 Depósito: SAZ PY C…" at bounding box center [452, 218] width 905 height 437
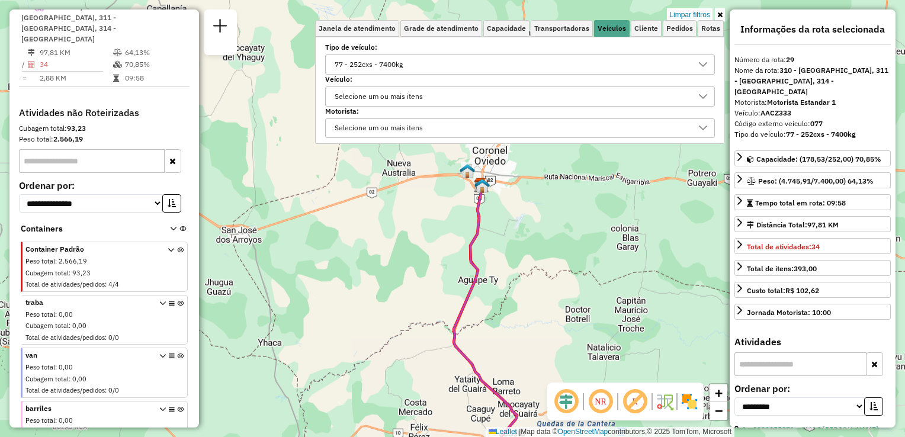
drag, startPoint x: 562, startPoint y: 269, endPoint x: 544, endPoint y: 303, distance: 37.6
click at [545, 303] on div "Limpar filtros Janela de atendimento Grade de atendimento Capacidade Transporta…" at bounding box center [452, 218] width 905 height 437
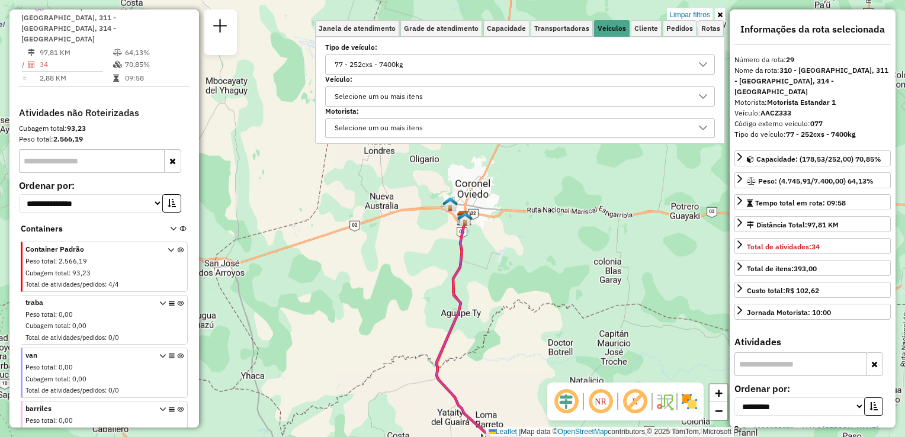
click at [383, 58] on div "77 - 252cxs - 7400kg" at bounding box center [368, 64] width 76 height 19
click at [345, 86] on icon "All items selected" at bounding box center [343, 90] width 8 height 8
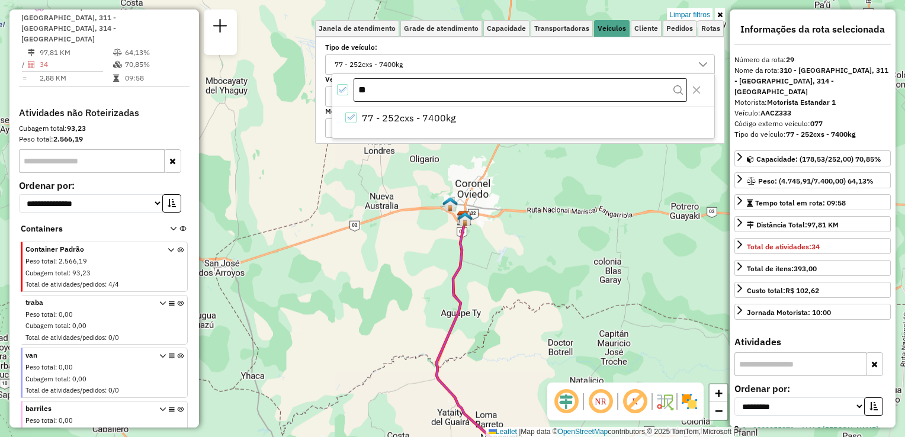
scroll to position [7, 4]
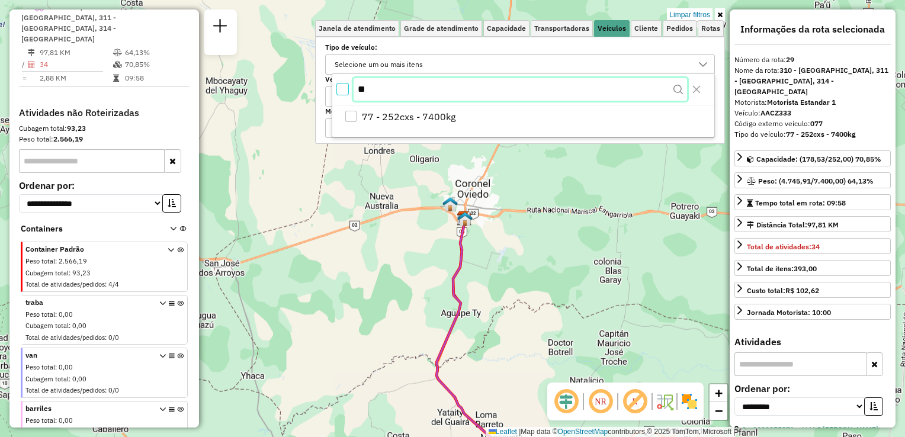
click at [380, 89] on input "**" at bounding box center [520, 89] width 333 height 23
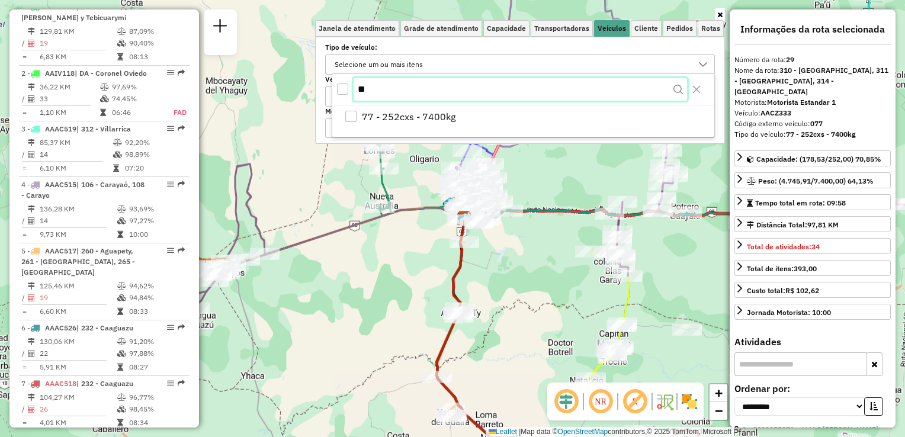
type input "*"
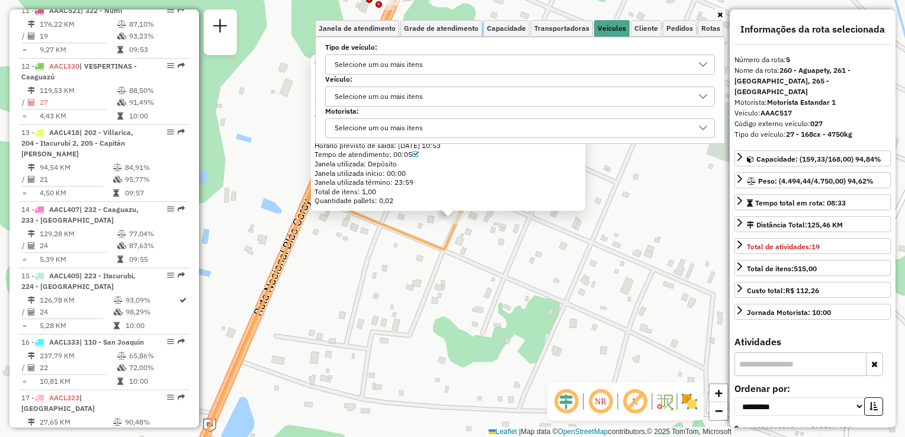
scroll to position [682, 0]
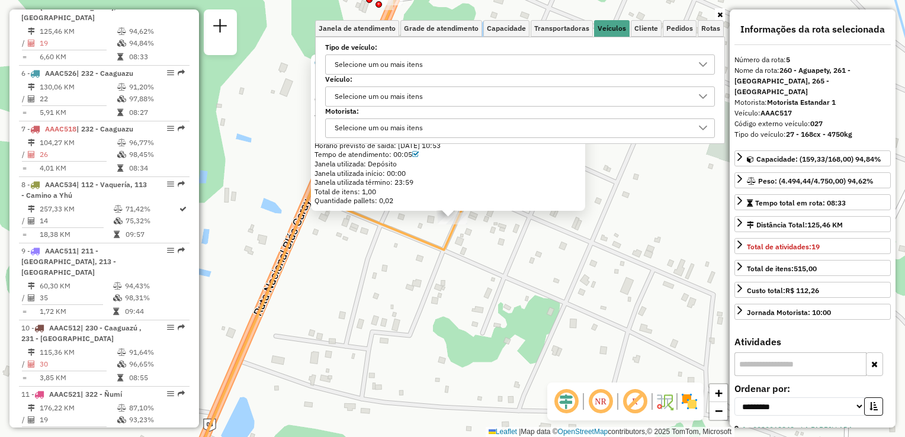
click at [398, 233] on icon at bounding box center [402, 218] width 431 height 525
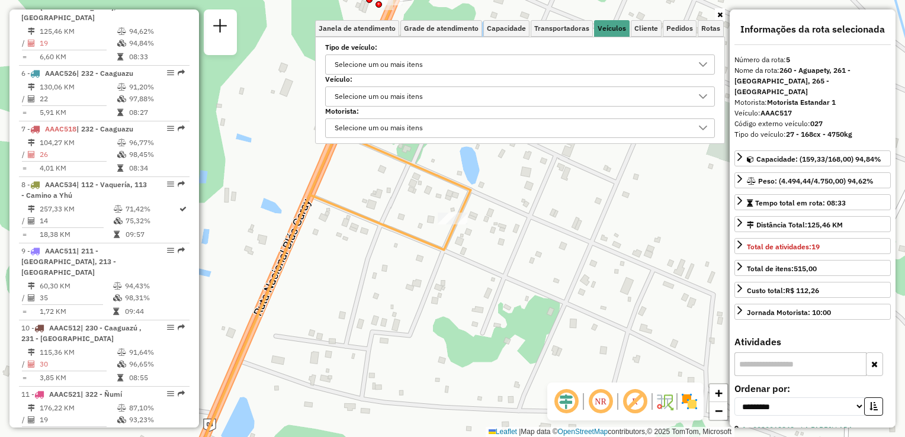
click at [721, 9] on link at bounding box center [720, 14] width 10 height 13
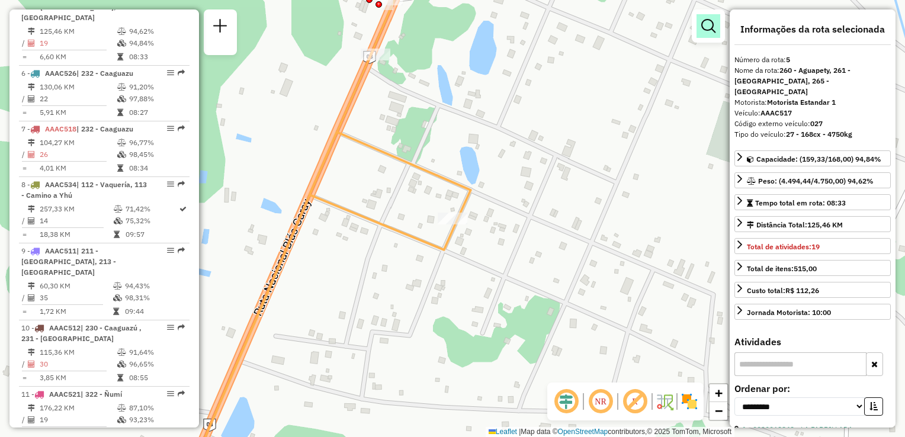
click at [712, 26] on em at bounding box center [708, 26] width 14 height 14
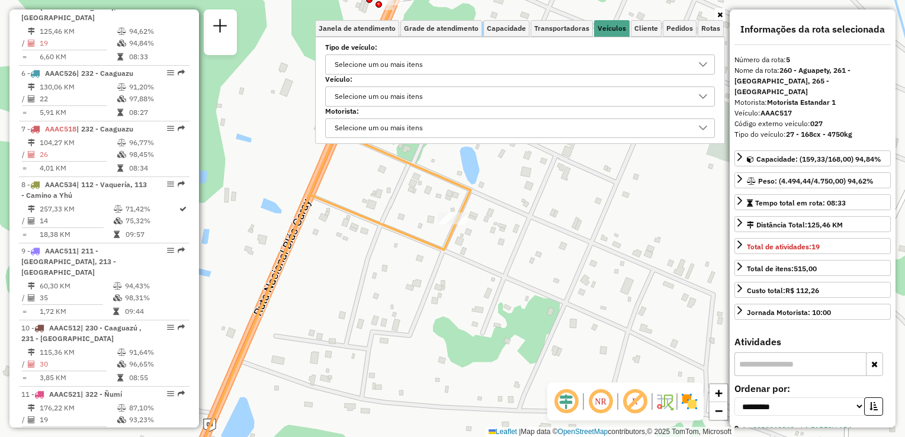
click at [427, 64] on div "Selecione um ou mais itens" at bounding box center [378, 64] width 97 height 19
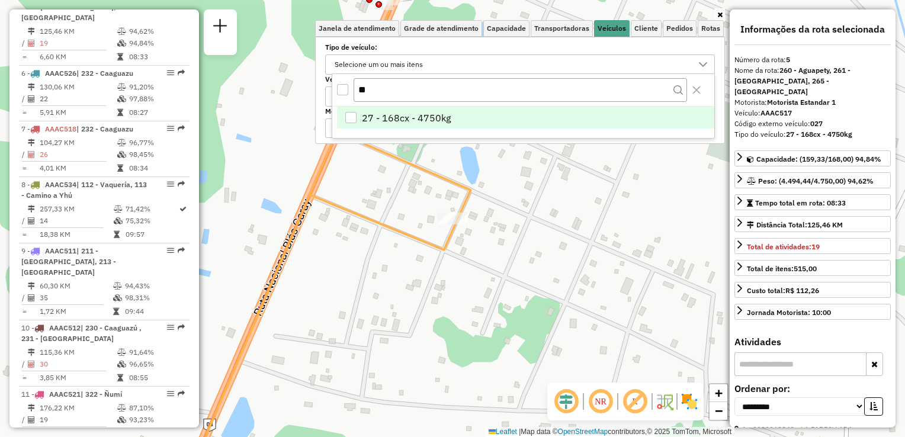
type input "**"
click at [365, 118] on span "27 - 168cx - 4750kg" at bounding box center [406, 118] width 89 height 14
click at [559, 235] on div "Janela de atendimento Grade de atendimento Capacidade Transportadoras Veículos …" at bounding box center [452, 218] width 905 height 437
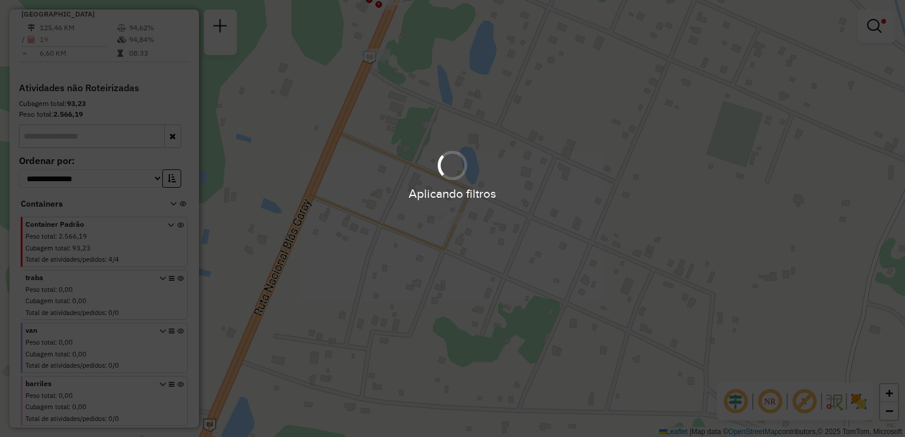
scroll to position [428, 0]
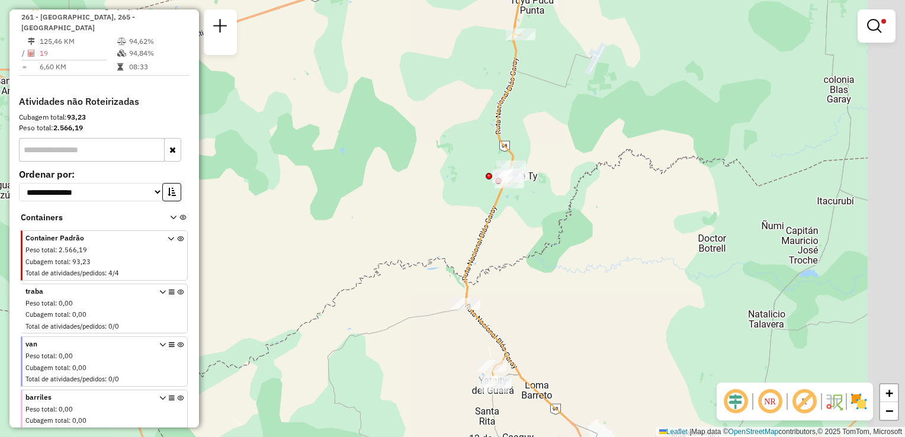
drag, startPoint x: 640, startPoint y: 252, endPoint x: 569, endPoint y: 201, distance: 87.8
click at [571, 196] on div "Limpar filtros Janela de atendimento Grade de atendimento Capacidade Transporta…" at bounding box center [452, 218] width 905 height 437
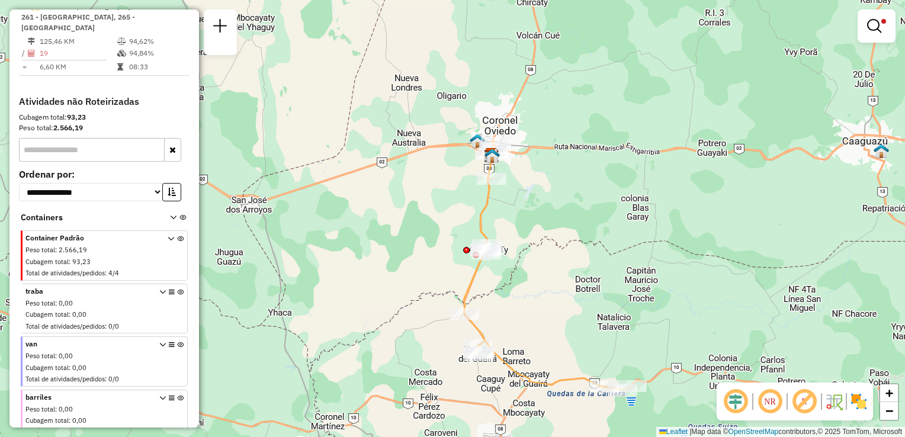
drag, startPoint x: 603, startPoint y: 195, endPoint x: 572, endPoint y: 229, distance: 46.5
click at [572, 229] on div "Limpar filtros Janela de atendimento Grade de atendimento Capacidade Transporta…" at bounding box center [452, 218] width 905 height 437
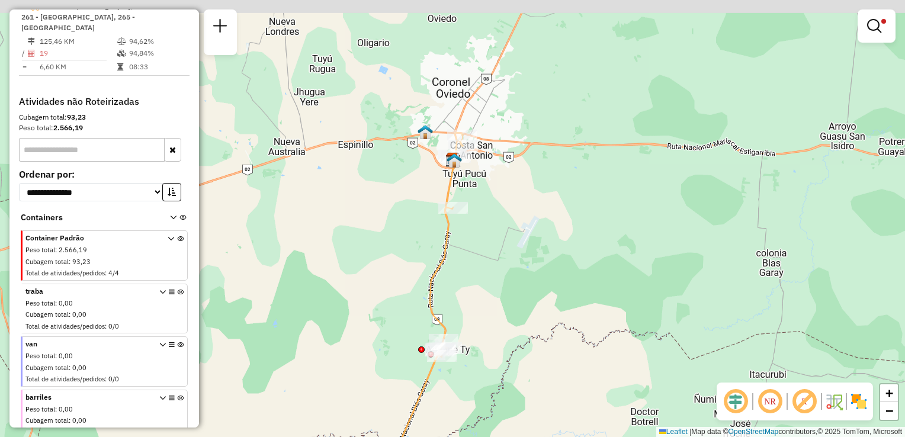
drag, startPoint x: 500, startPoint y: 130, endPoint x: 566, endPoint y: 243, distance: 131.6
click at [566, 243] on div "Limpar filtros Janela de atendimento Grade de atendimento Capacidade Transporta…" at bounding box center [452, 218] width 905 height 437
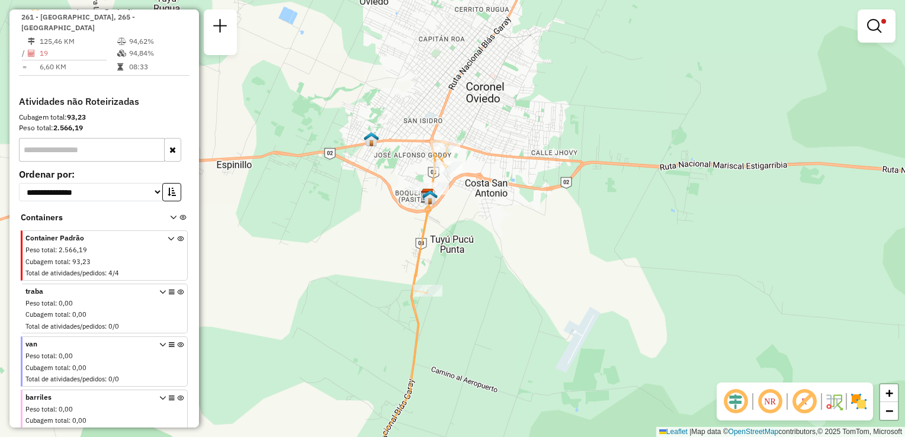
drag, startPoint x: 510, startPoint y: 207, endPoint x: 544, endPoint y: 261, distance: 63.9
click at [544, 261] on div "Limpar filtros Janela de atendimento Grade de atendimento Capacidade Transporta…" at bounding box center [452, 218] width 905 height 437
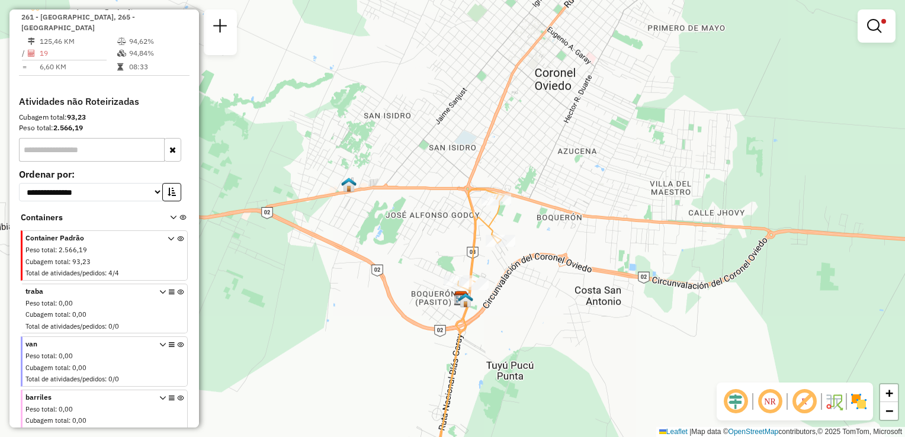
click at [491, 215] on icon at bounding box center [468, 337] width 72 height 287
select select "**********"
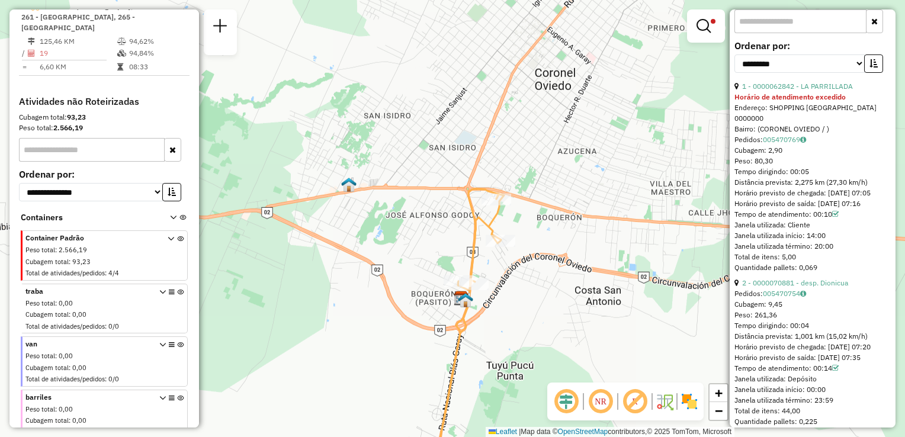
scroll to position [292, 0]
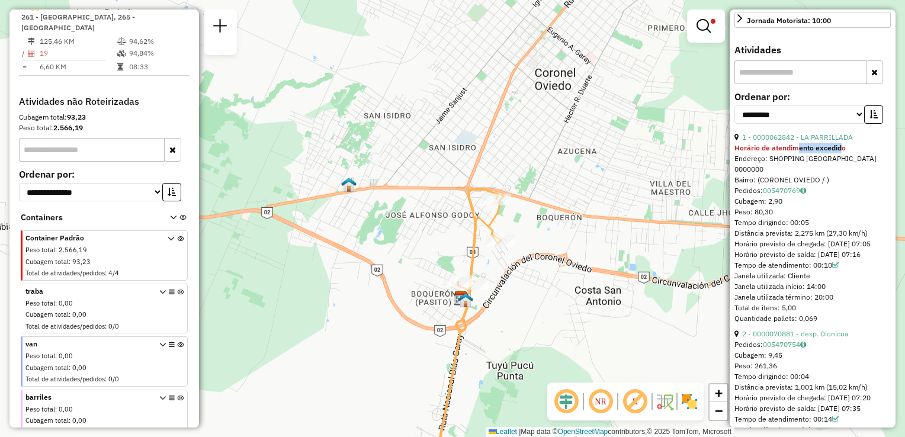
drag, startPoint x: 798, startPoint y: 131, endPoint x: 841, endPoint y: 136, distance: 42.8
click at [840, 143] on strong "Horário de atendimento excedido" at bounding box center [789, 147] width 111 height 9
drag, startPoint x: 841, startPoint y: 136, endPoint x: 855, endPoint y: 140, distance: 15.0
click at [855, 143] on div "Horário de atendimento excedido" at bounding box center [812, 148] width 156 height 11
drag, startPoint x: 795, startPoint y: 146, endPoint x: 853, endPoint y: 145, distance: 58.0
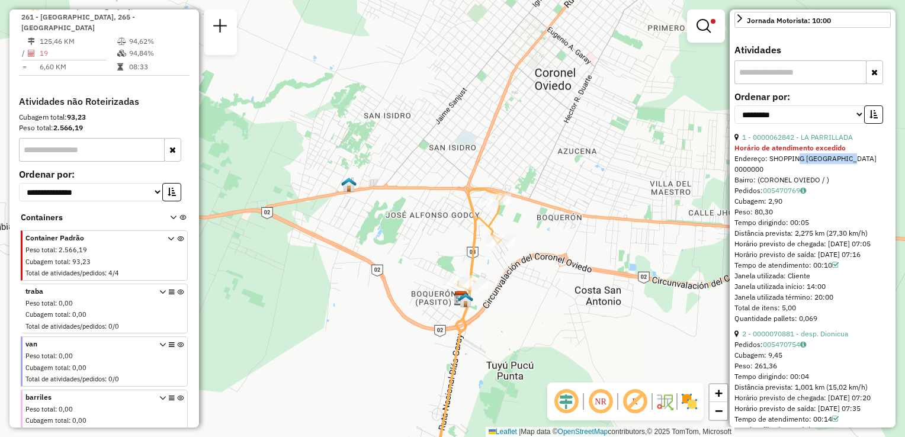
click at [853, 153] on div "Endereço: SHOPPING [GEOGRAPHIC_DATA] 0000000" at bounding box center [812, 163] width 156 height 21
drag, startPoint x: 853, startPoint y: 145, endPoint x: 864, endPoint y: 185, distance: 41.8
click at [864, 196] on div "Cubagem: 2,90" at bounding box center [812, 201] width 156 height 11
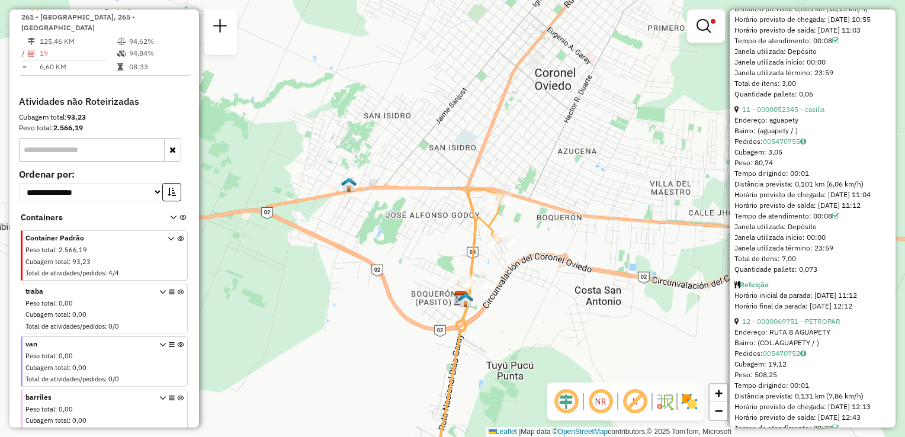
scroll to position [2128, 0]
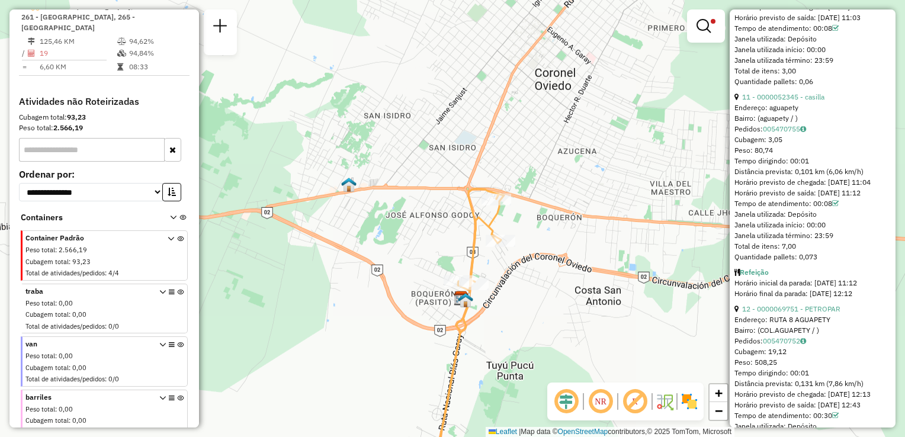
drag, startPoint x: 781, startPoint y: 227, endPoint x: 810, endPoint y: 233, distance: 29.7
click at [810, 233] on div "11 - 0000052345 - casilla Endereço: aguapety Bairro: (aguapety / ) Pedidos: 005…" at bounding box center [812, 177] width 156 height 171
drag, startPoint x: 810, startPoint y: 233, endPoint x: 834, endPoint y: 253, distance: 31.2
click at [834, 145] on div "Cubagem: 3,05" at bounding box center [812, 139] width 156 height 11
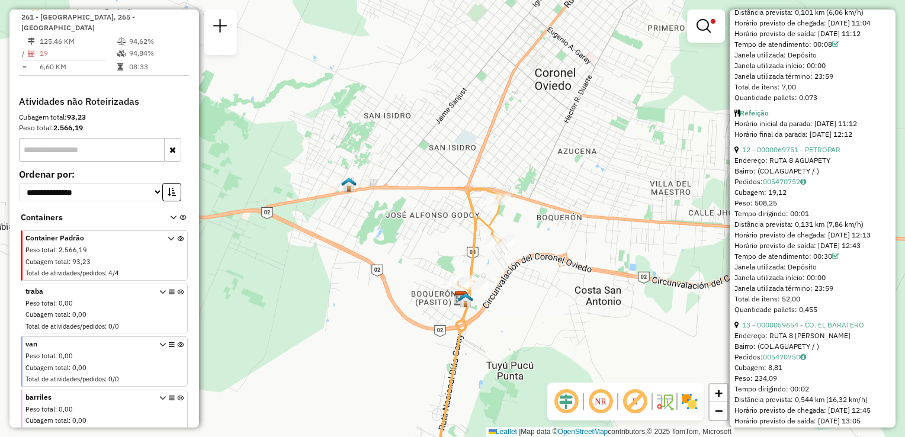
scroll to position [2306, 0]
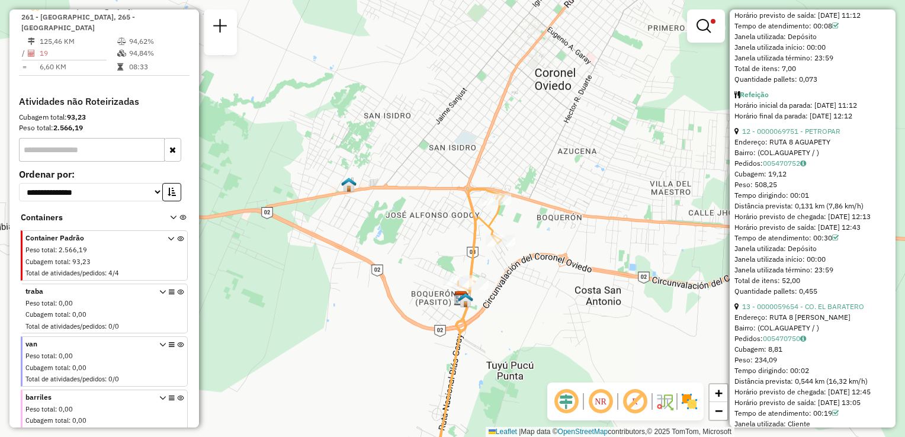
click at [866, 121] on div "Refeição Horário inicial da parada: [DATE] 11:12 Horário final da parada: [DATE…" at bounding box center [812, 105] width 156 height 32
drag, startPoint x: 866, startPoint y: 243, endPoint x: 863, endPoint y: 281, distance: 38.1
click at [863, 158] on div "Bairro: (COL.AGUAPETY / )" at bounding box center [812, 152] width 156 height 11
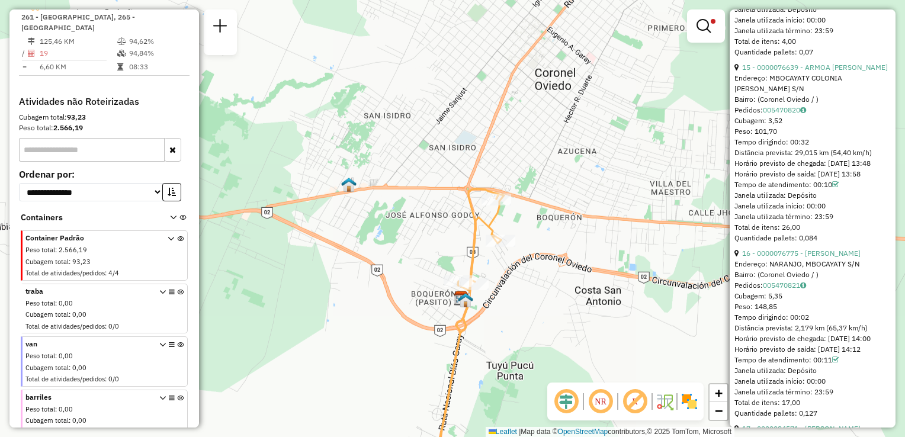
scroll to position [2898, 0]
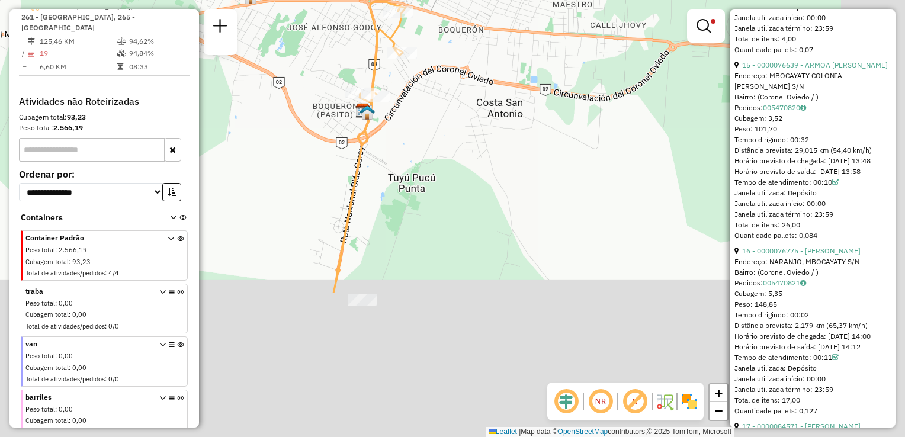
drag, startPoint x: 546, startPoint y: 123, endPoint x: 544, endPoint y: 99, distance: 23.2
click at [544, 101] on div "Limpar filtros Janela de atendimento Grade de atendimento Capacidade Transporta…" at bounding box center [452, 218] width 905 height 437
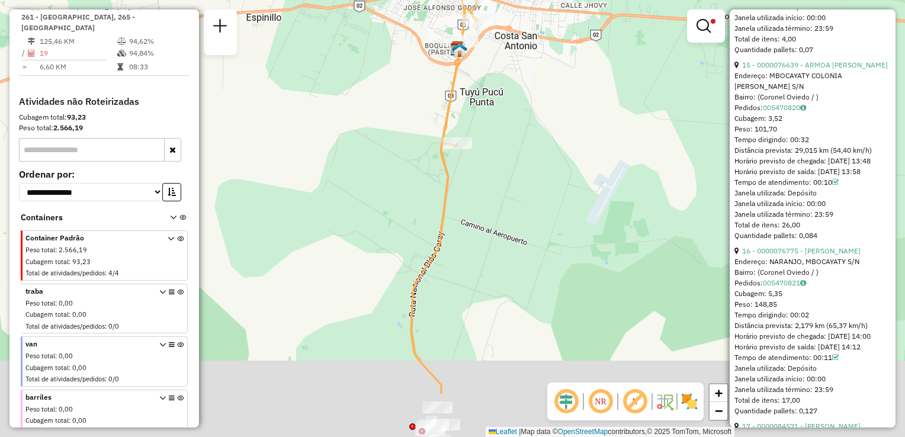
drag, startPoint x: 490, startPoint y: 277, endPoint x: 516, endPoint y: 187, distance: 93.7
click at [505, 156] on div "Limpar filtros Janela de atendimento Grade de atendimento Capacidade Transporta…" at bounding box center [452, 218] width 905 height 437
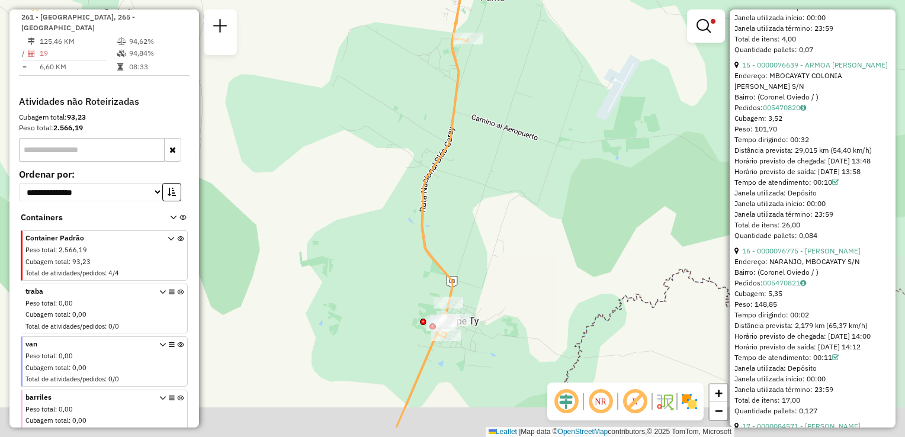
drag, startPoint x: 541, startPoint y: 201, endPoint x: 541, endPoint y: 162, distance: 39.7
click at [541, 167] on div "Limpar filtros Janela de atendimento Grade de atendimento Capacidade Transporta…" at bounding box center [452, 218] width 905 height 437
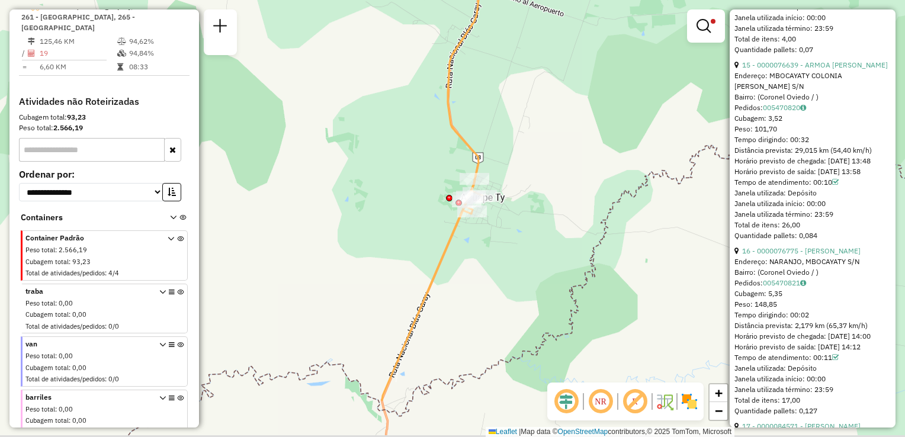
drag, startPoint x: 538, startPoint y: 215, endPoint x: 546, endPoint y: 91, distance: 124.1
click at [546, 108] on div "Limpar filtros Janela de atendimento Grade de atendimento Capacidade Transporta…" at bounding box center [452, 218] width 905 height 437
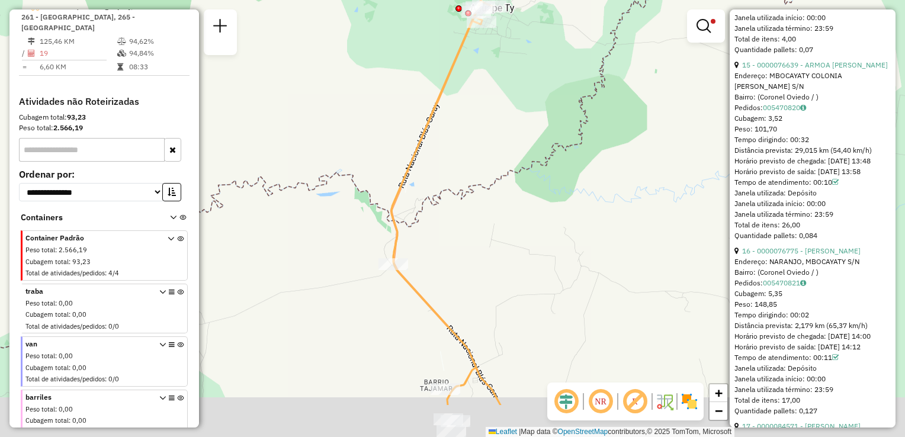
drag, startPoint x: 517, startPoint y: 192, endPoint x: 512, endPoint y: 70, distance: 122.1
click at [511, 76] on div "Limpar filtros Janela de atendimento Grade de atendimento Capacidade Transporta…" at bounding box center [452, 218] width 905 height 437
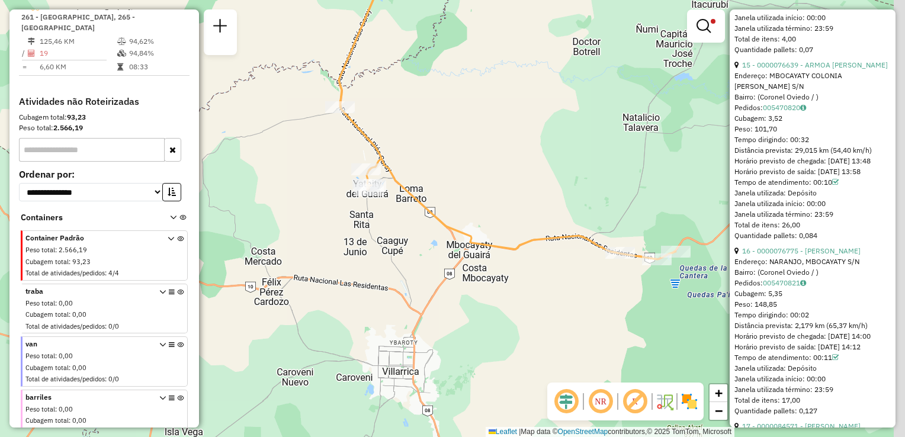
drag, startPoint x: 633, startPoint y: 205, endPoint x: 418, endPoint y: 231, distance: 216.0
click at [429, 227] on div "Limpar filtros Janela de atendimento Grade de atendimento Capacidade Transporta…" at bounding box center [452, 218] width 905 height 437
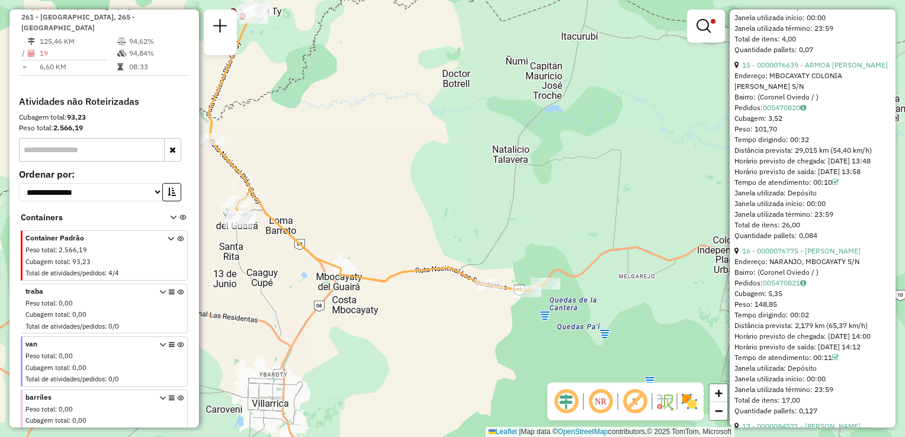
drag, startPoint x: 586, startPoint y: 227, endPoint x: 567, endPoint y: 229, distance: 19.6
click at [567, 229] on div "Limpar filtros Janela de atendimento Grade de atendimento Capacidade Transporta…" at bounding box center [452, 218] width 905 height 437
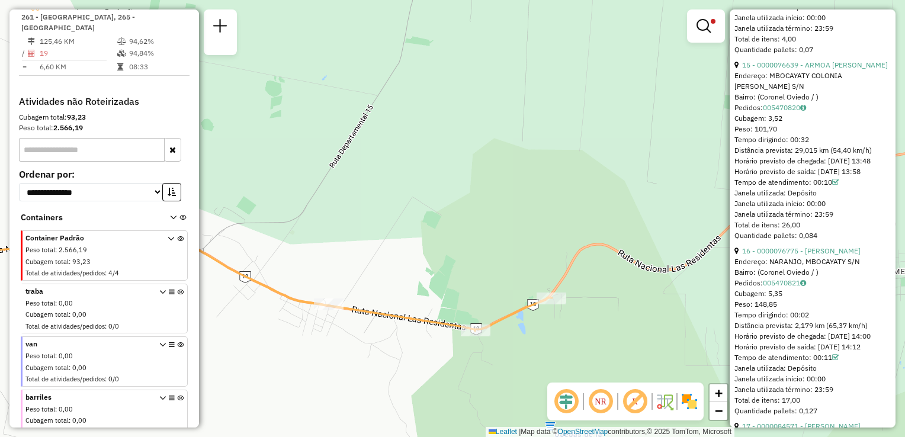
drag, startPoint x: 585, startPoint y: 194, endPoint x: 635, endPoint y: 198, distance: 50.0
click at [635, 198] on div "Limpar filtros Janela de atendimento Grade de atendimento Capacidade Transporta…" at bounding box center [452, 218] width 905 height 437
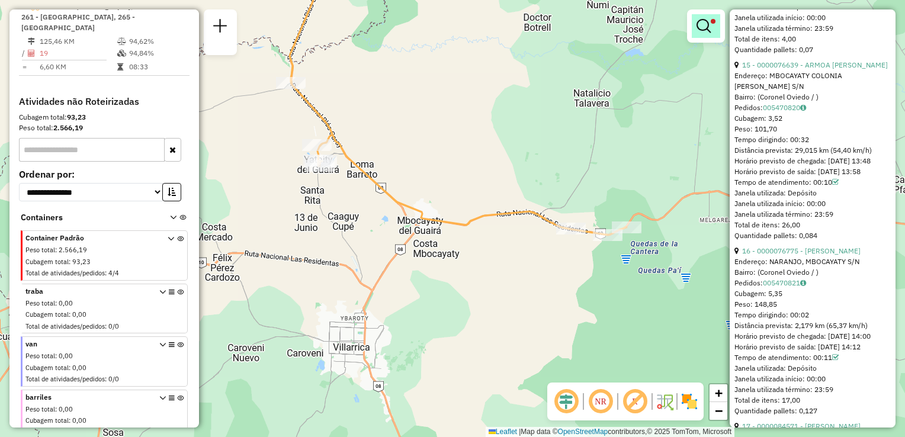
click at [703, 30] on em at bounding box center [703, 26] width 14 height 14
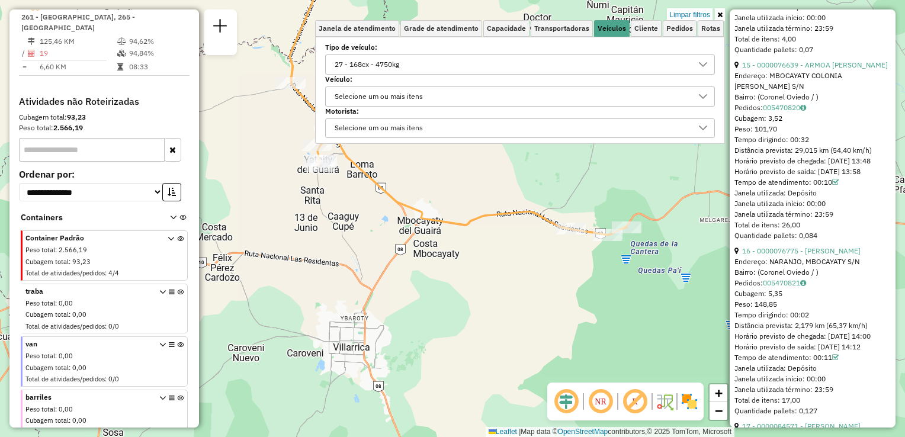
click at [425, 60] on div "27 - 168cx - 4750kg" at bounding box center [510, 64] width 361 height 19
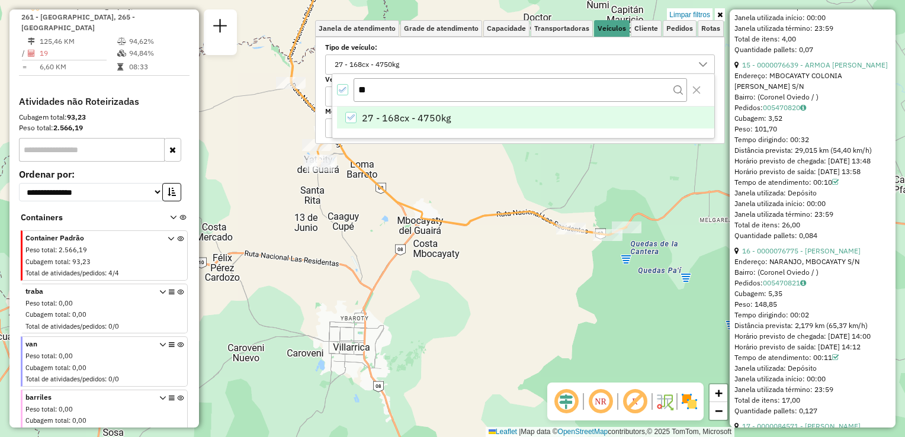
click at [341, 91] on icon "All items selected" at bounding box center [343, 90] width 8 height 8
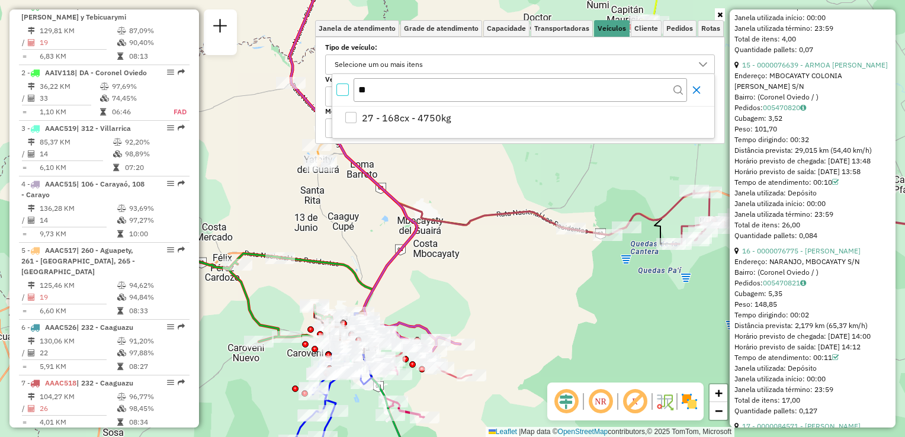
scroll to position [682, 0]
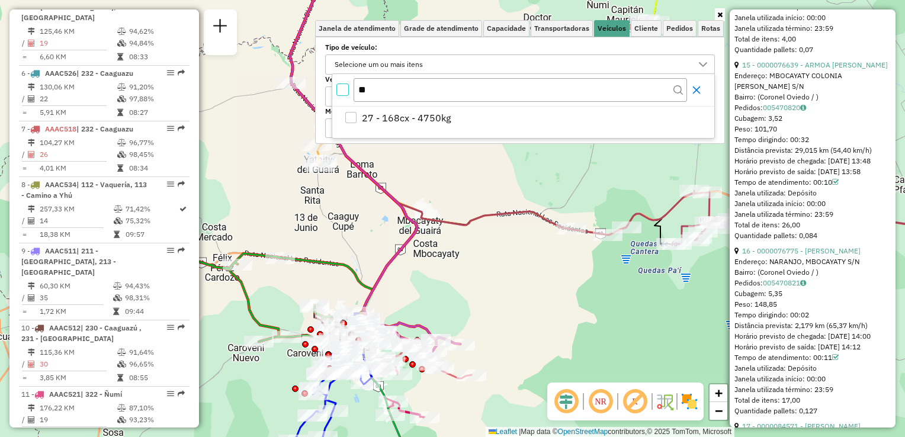
click at [696, 89] on icon "Close" at bounding box center [697, 90] width 8 height 8
click at [479, 165] on div "Janela de atendimento Grade de atendimento Capacidade Transportadoras Veículos …" at bounding box center [452, 218] width 905 height 437
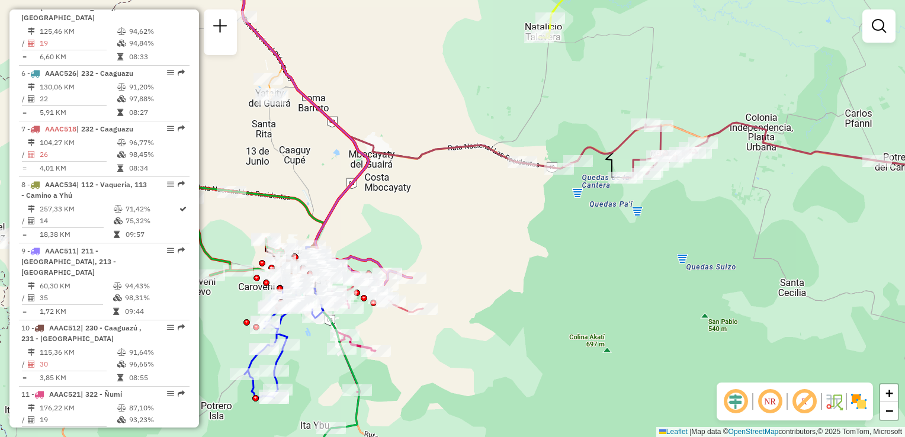
click at [739, 123] on icon at bounding box center [808, 152] width 373 height 58
select select "**********"
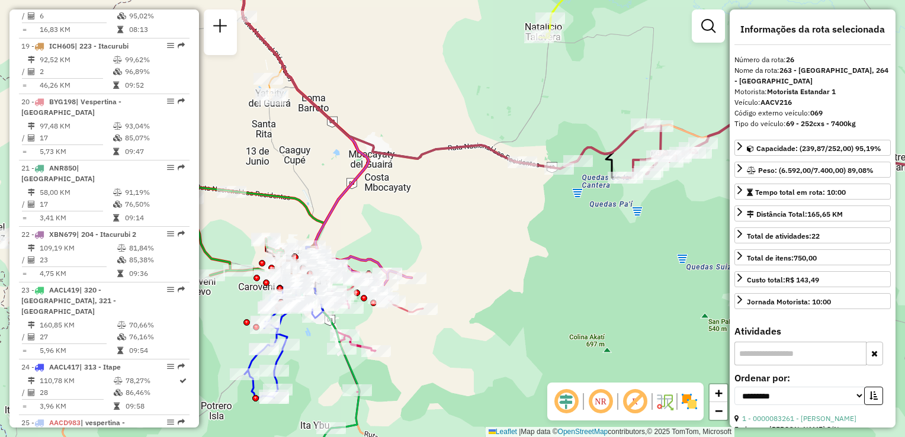
scroll to position [2020, 0]
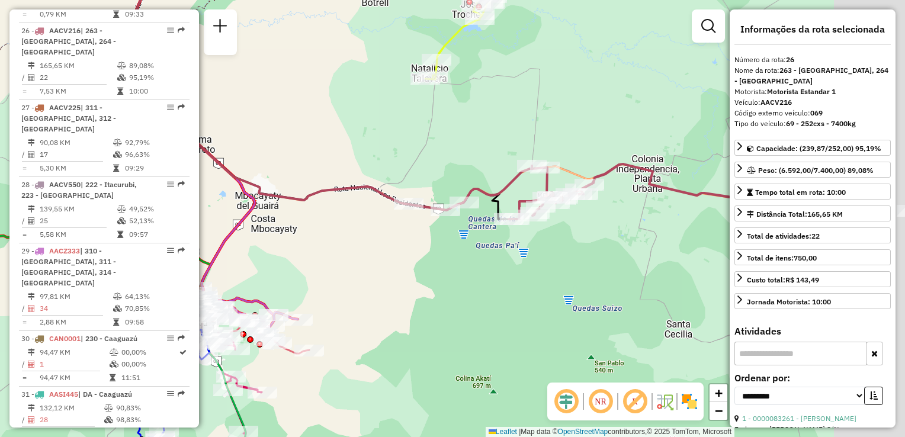
drag, startPoint x: 653, startPoint y: 214, endPoint x: 516, endPoint y: 259, distance: 143.3
click at [516, 259] on div "Janela de atendimento Grade de atendimento Capacidade Transportadoras Veículos …" at bounding box center [452, 218] width 905 height 437
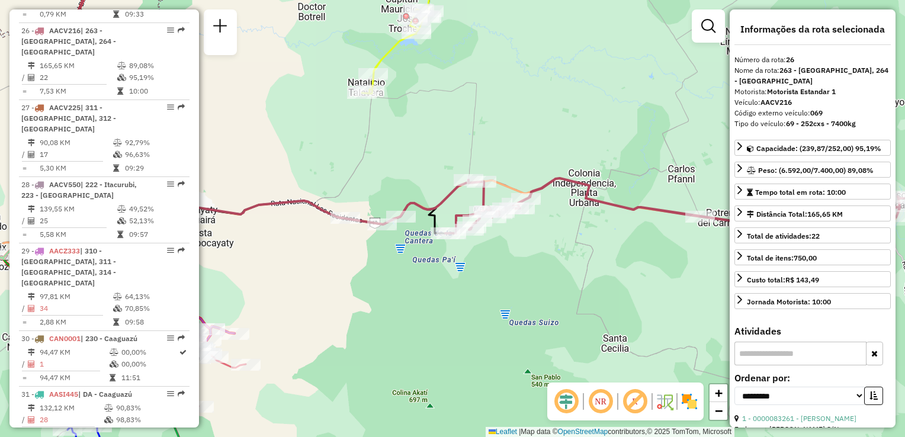
drag, startPoint x: 604, startPoint y: 240, endPoint x: 496, endPoint y: 256, distance: 109.0
click at [496, 256] on div "Janela de atendimento Grade de atendimento Capacidade Transportadoras Veículos …" at bounding box center [452, 218] width 905 height 437
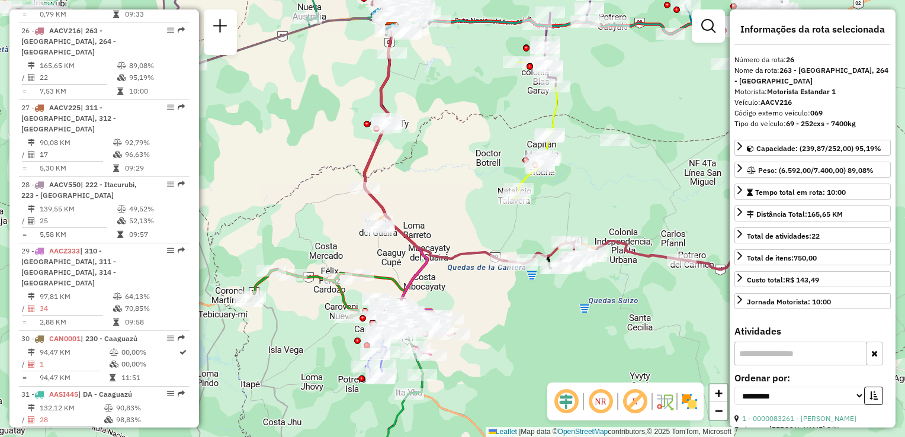
drag, startPoint x: 541, startPoint y: 288, endPoint x: 640, endPoint y: 316, distance: 103.5
click at [640, 316] on div "Janela de atendimento Grade de atendimento Capacidade Transportadoras Veículos …" at bounding box center [452, 218] width 905 height 437
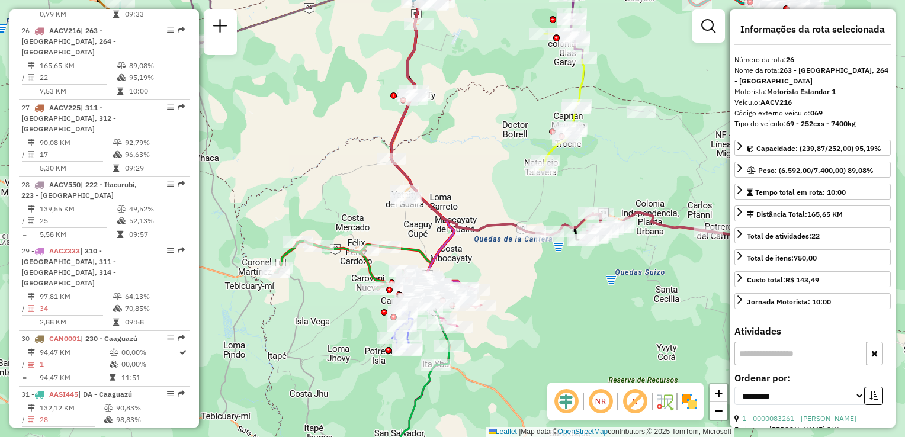
drag, startPoint x: 425, startPoint y: 259, endPoint x: 457, endPoint y: 225, distance: 47.3
click at [457, 225] on icon at bounding box center [492, 118] width 202 height 235
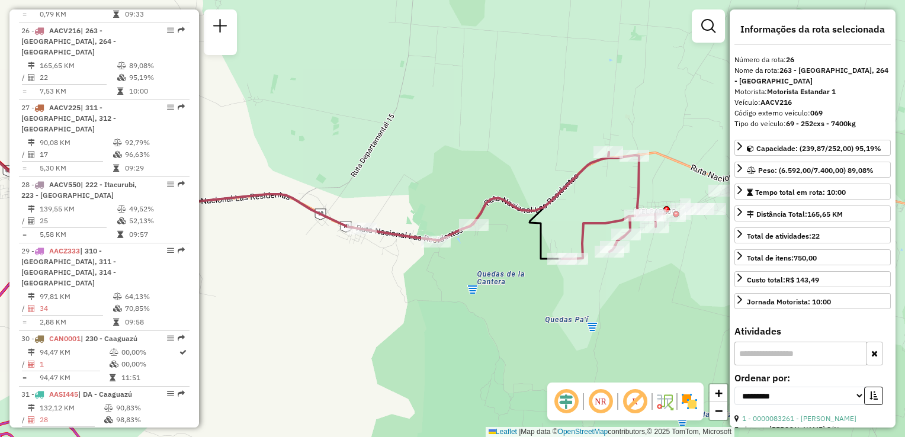
drag, startPoint x: 593, startPoint y: 208, endPoint x: 264, endPoint y: 246, distance: 332.1
click at [264, 246] on div "Janela de atendimento Grade de atendimento Capacidade Transportadoras Veículos …" at bounding box center [452, 218] width 905 height 437
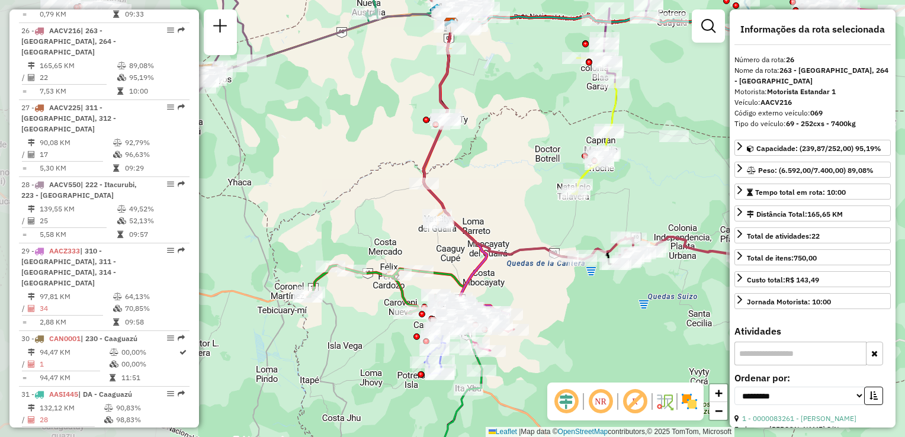
drag, startPoint x: 370, startPoint y: 270, endPoint x: 532, endPoint y: 283, distance: 162.8
click at [532, 283] on div "Janela de atendimento Grade de atendimento Capacidade Transportadoras Veículos …" at bounding box center [452, 218] width 905 height 437
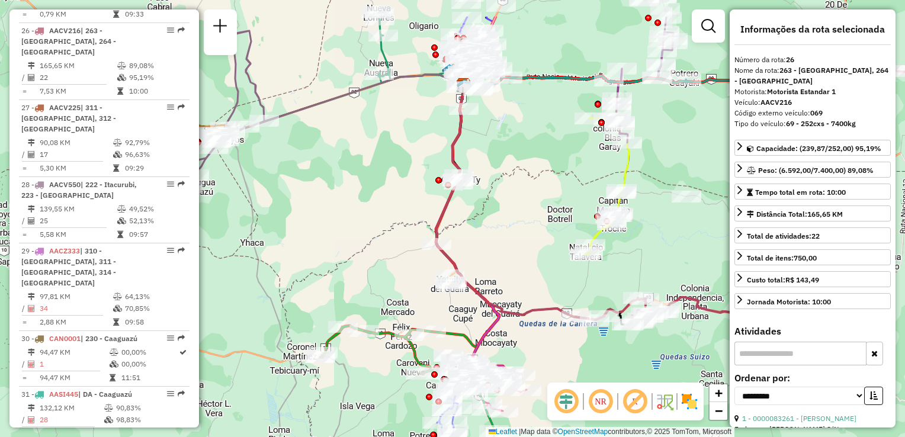
drag, startPoint x: 476, startPoint y: 167, endPoint x: 492, endPoint y: 231, distance: 65.9
click at [492, 231] on div "Janela de atendimento Grade de atendimento Capacidade Transportadoras Veículos …" at bounding box center [452, 218] width 905 height 437
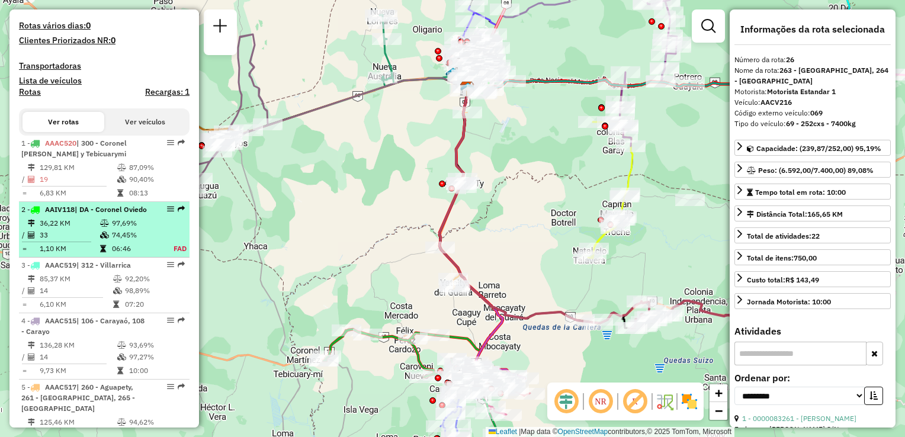
scroll to position [296, 0]
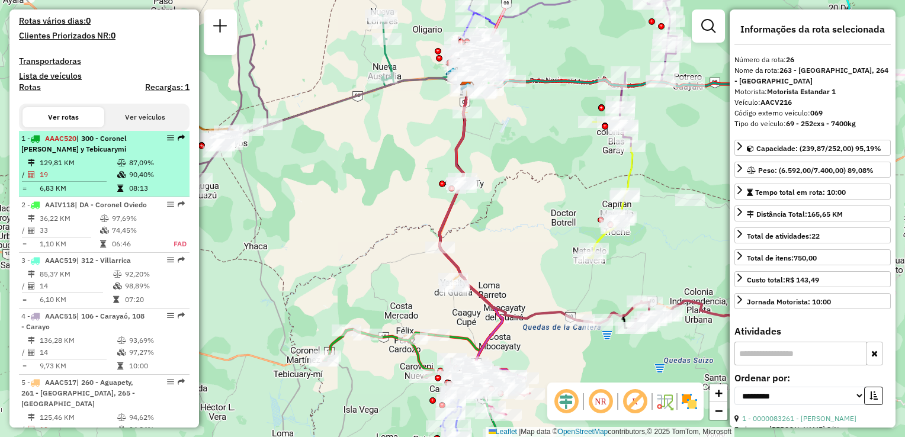
click at [110, 155] on div "1 - AAAC520 | 300 - Coronel [PERSON_NAME] y Tebicuarymi" at bounding box center [84, 143] width 126 height 21
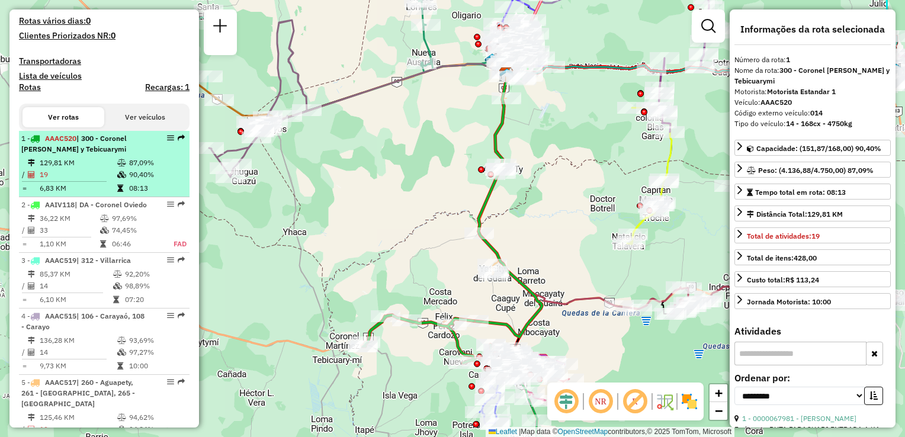
click at [142, 169] on td "87,09%" at bounding box center [157, 163] width 56 height 12
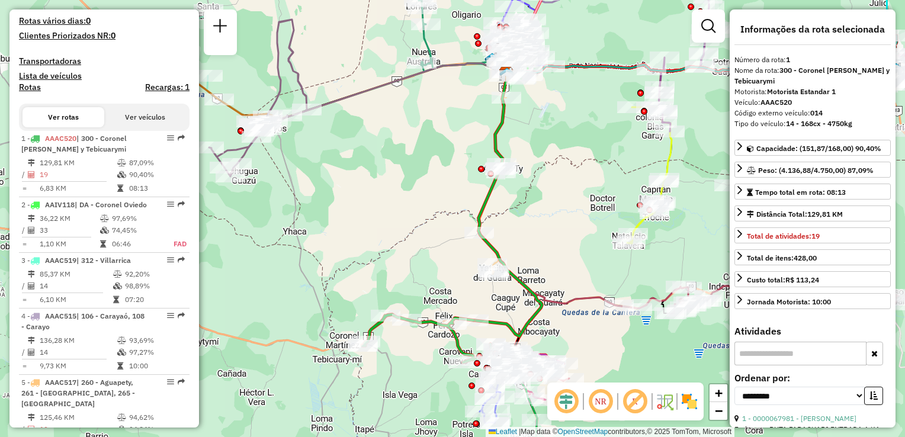
click at [128, 127] on button "Ver veículos" at bounding box center [145, 117] width 82 height 20
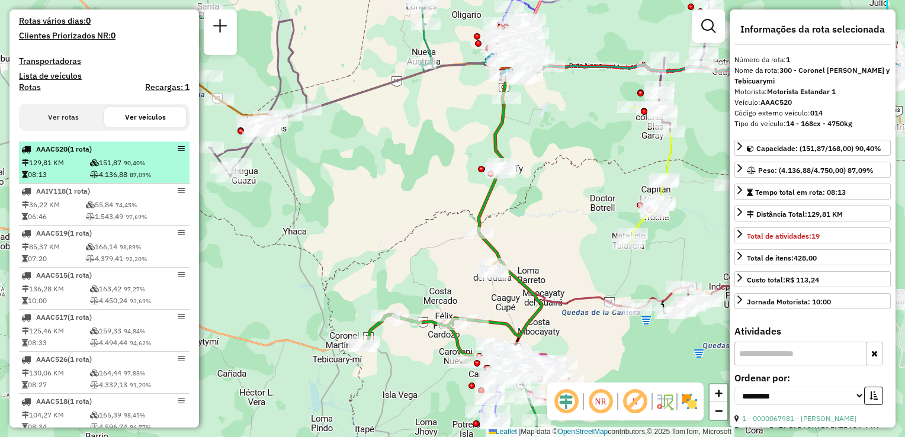
click at [110, 169] on td "151,87 90,40%" at bounding box center [138, 163] width 98 height 12
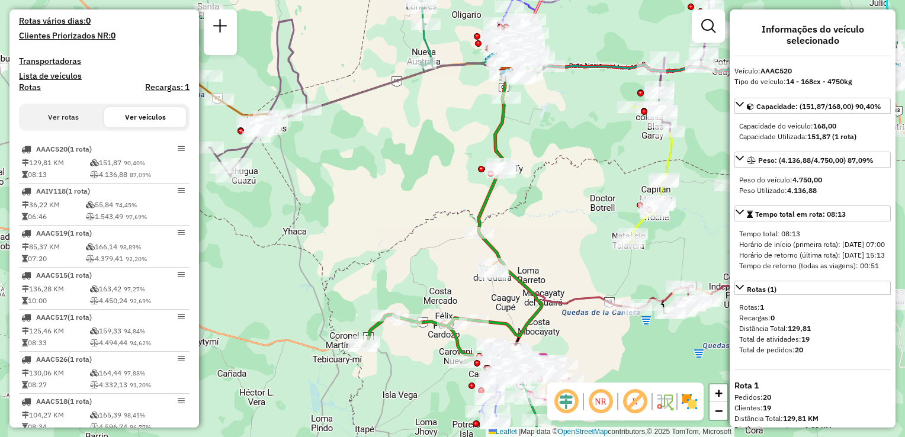
click at [53, 127] on button "Ver rotas" at bounding box center [64, 117] width 82 height 20
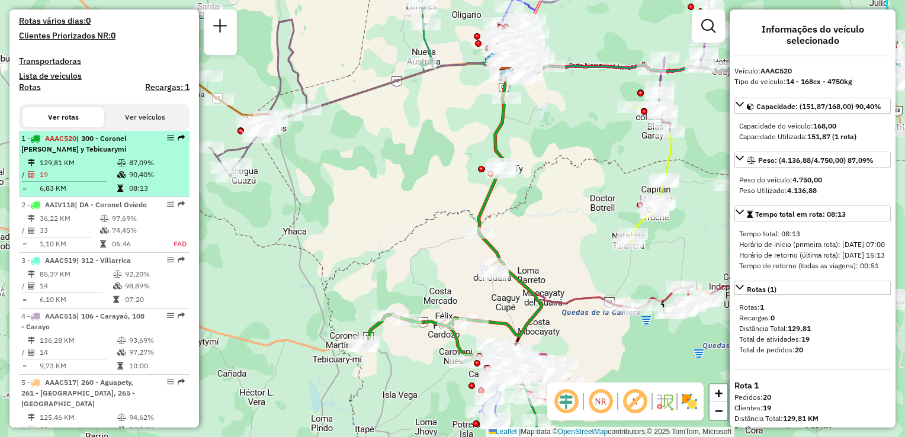
click at [81, 166] on li "1 - AAAC520 | 300 - Coronel [PERSON_NAME] y Tebicuarymi 129,81 KM 87,09% / 19 9…" at bounding box center [104, 164] width 171 height 66
select select "**********"
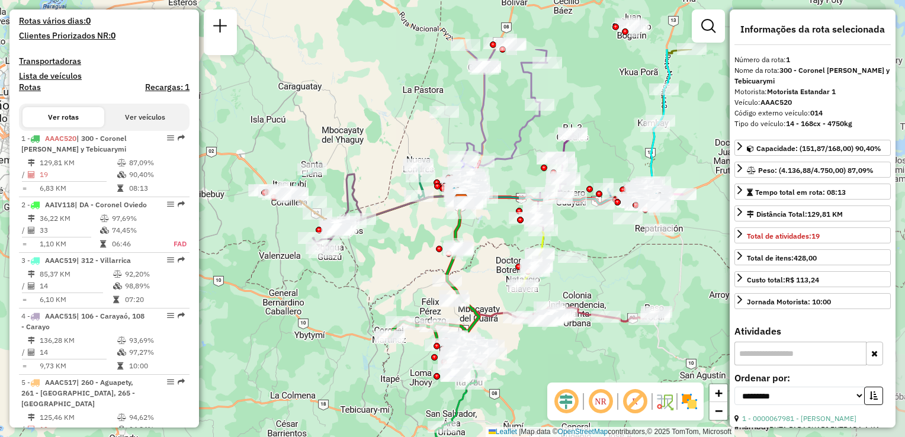
drag, startPoint x: 570, startPoint y: 141, endPoint x: 500, endPoint y: 171, distance: 75.9
click at [505, 178] on div "Janela de atendimento Grade de atendimento Capacidade Transportadoras Veículos …" at bounding box center [452, 218] width 905 height 437
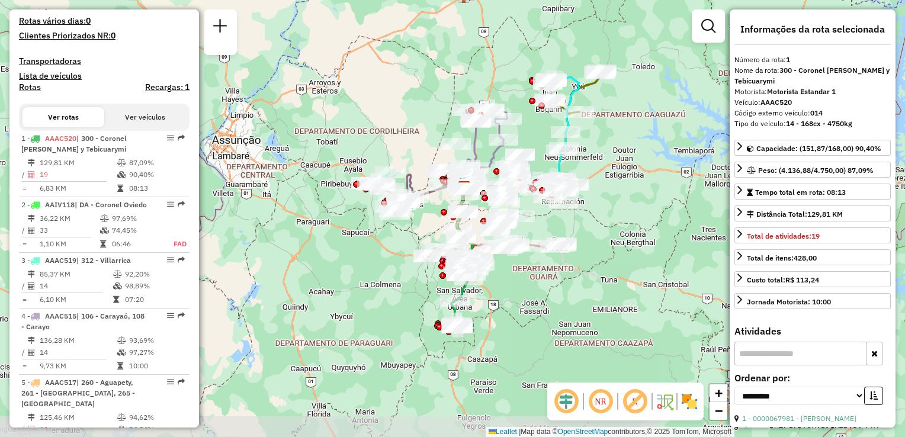
click at [556, 138] on div at bounding box center [566, 132] width 30 height 12
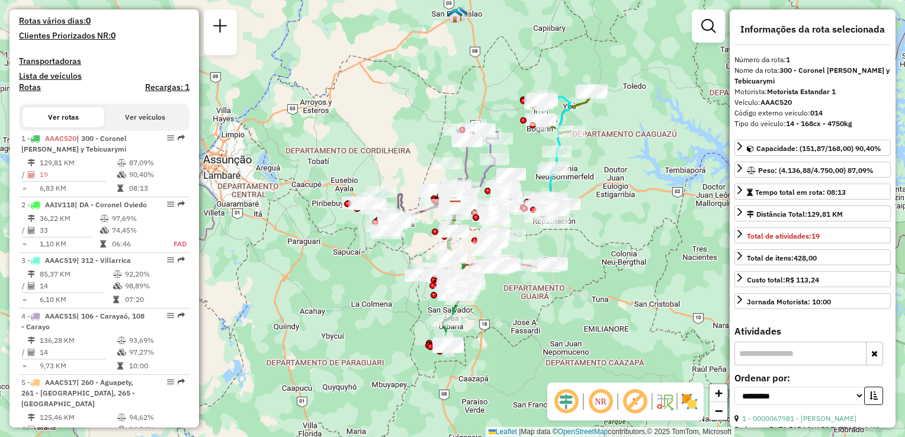
drag, startPoint x: 623, startPoint y: 131, endPoint x: 618, endPoint y: 142, distance: 11.1
click at [618, 142] on div "Janela de atendimento Grade de atendimento Capacidade Transportadoras Veículos …" at bounding box center [452, 218] width 905 height 437
